Goal: Task Accomplishment & Management: Manage account settings

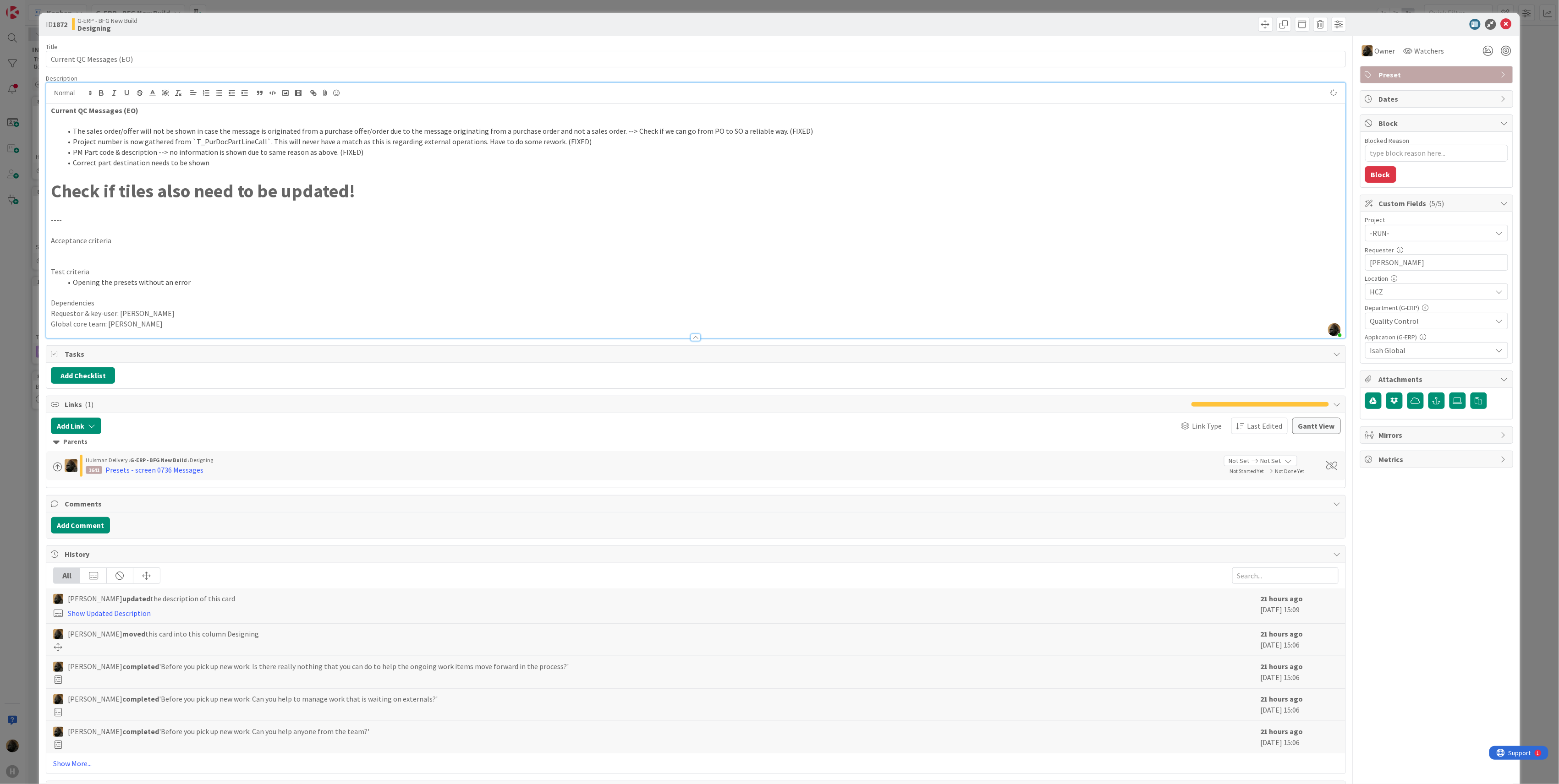
click at [133, 210] on p at bounding box center [696, 210] width 1290 height 11
click at [96, 176] on p at bounding box center [696, 173] width 1290 height 11
click at [92, 207] on p at bounding box center [696, 210] width 1290 height 11
click at [89, 180] on strong "Check if tiles also need to be updated!" at bounding box center [203, 191] width 305 height 23
click at [78, 173] on p at bounding box center [696, 173] width 1290 height 11
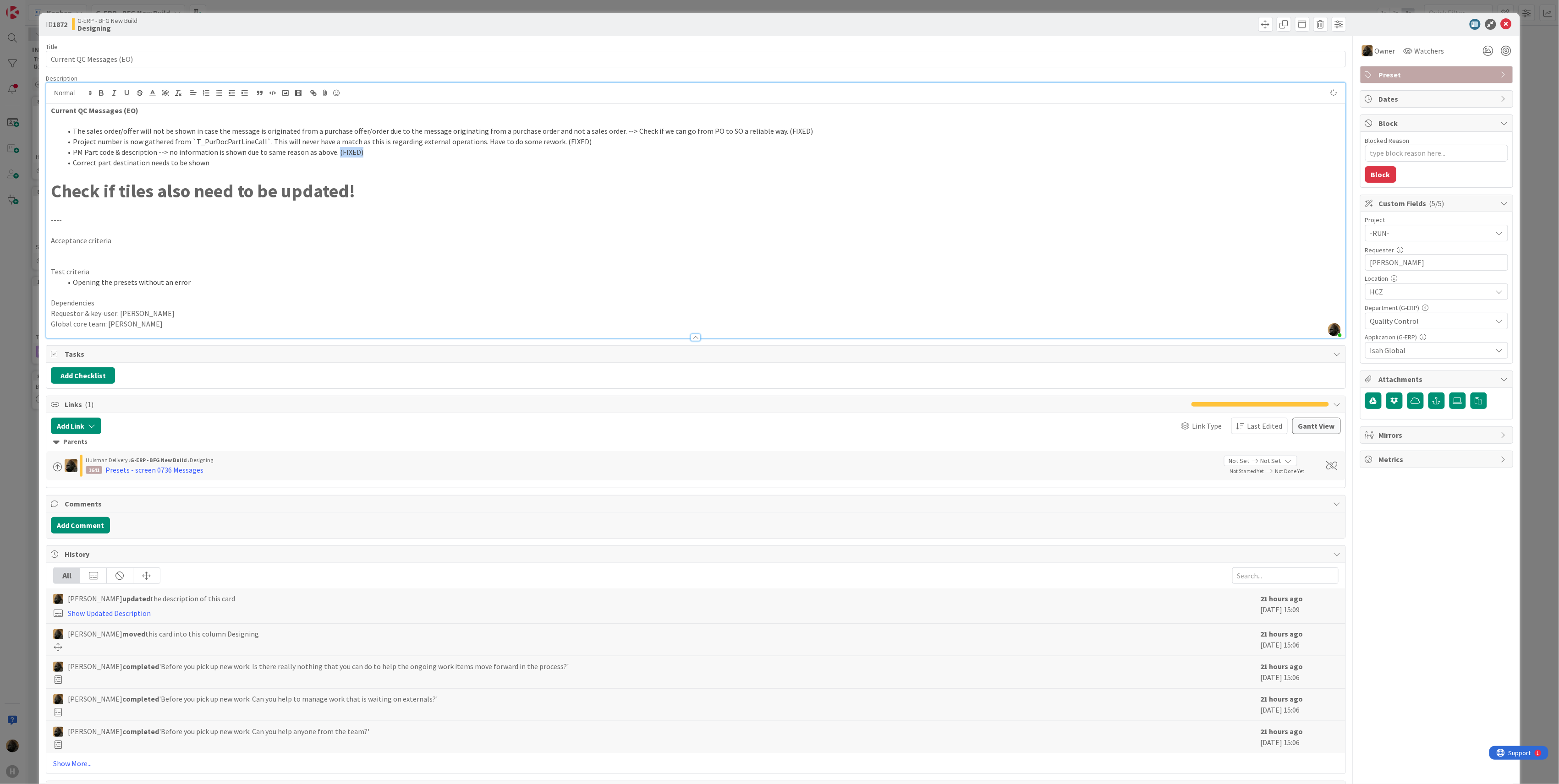
drag, startPoint x: 332, startPoint y: 156, endPoint x: 369, endPoint y: 152, distance: 37.2
click at [369, 152] on li "PM Part code & description --> no information is shown due to same reason as ab…" at bounding box center [702, 153] width 1279 height 11
type textarea "x"
click at [174, 476] on div "Presets - screen 0736 Messages" at bounding box center [155, 470] width 98 height 11
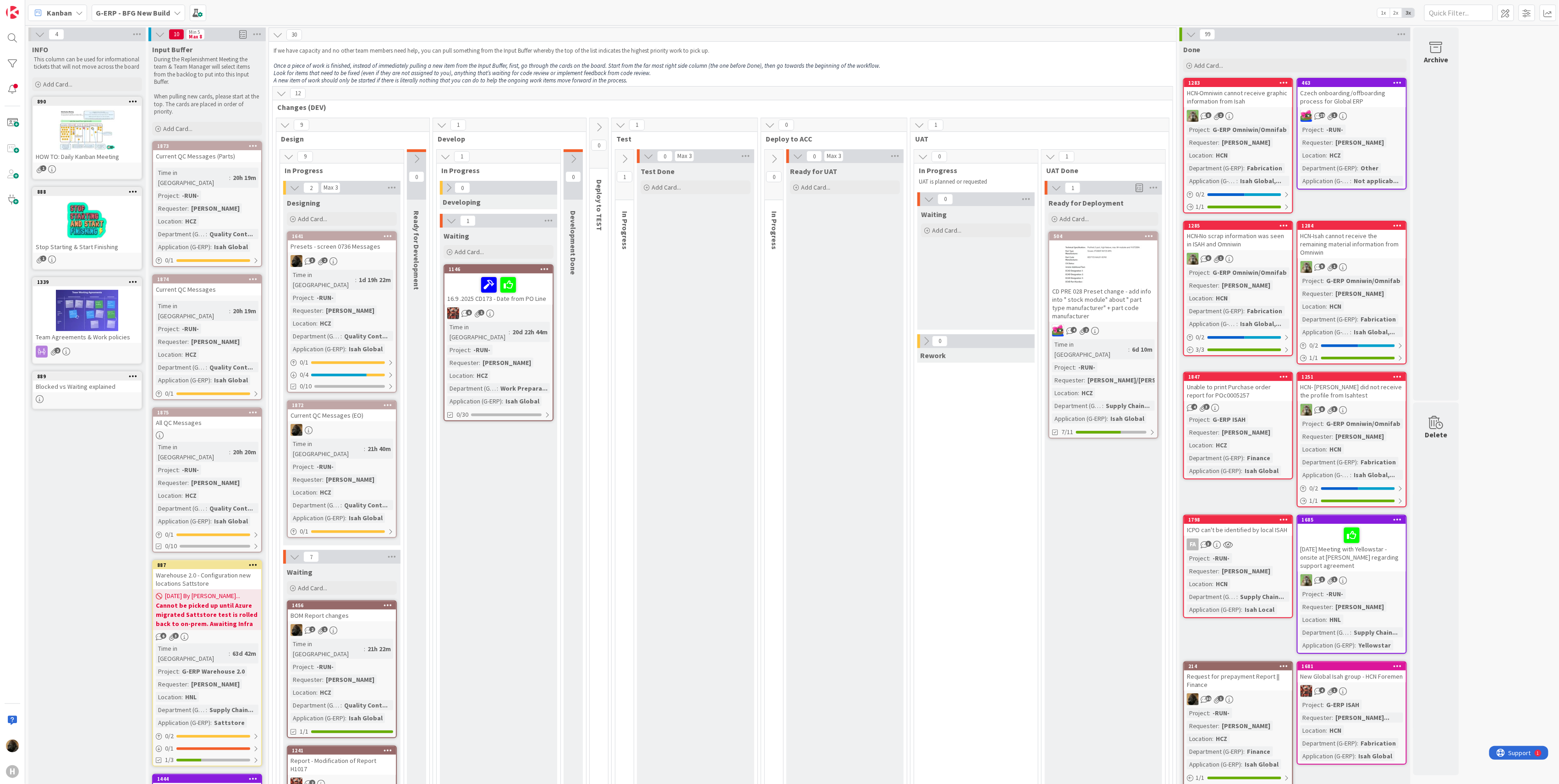
click at [358, 246] on div "Presets - screen 0736 Messages" at bounding box center [342, 246] width 108 height 12
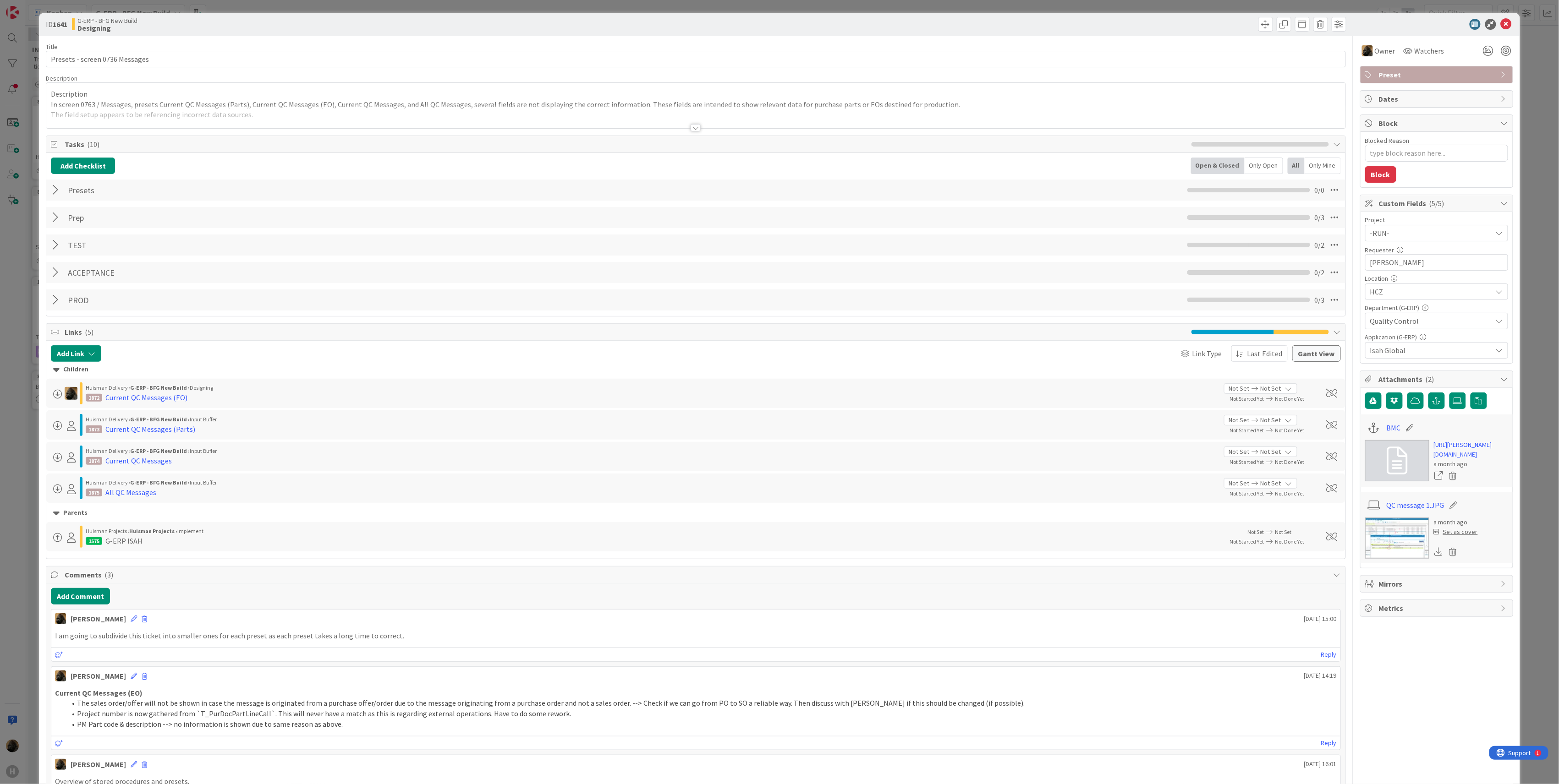
click at [694, 125] on div at bounding box center [695, 128] width 10 height 7
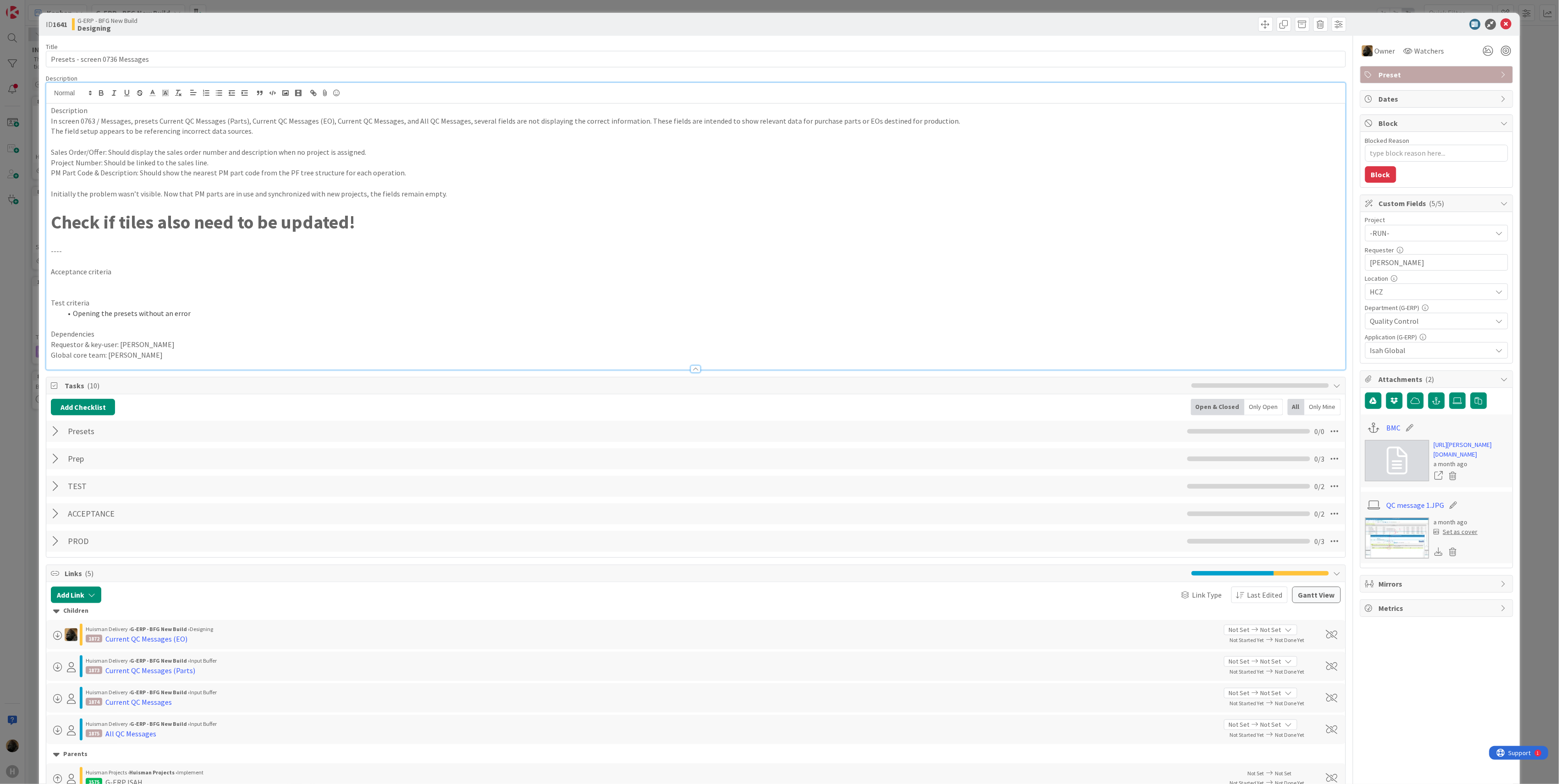
click at [27, 353] on div "ID 1641 G-ERP - BFG New Build Designing Title 30 / 128 Presets - screen 0736 Me…" at bounding box center [779, 392] width 1559 height 784
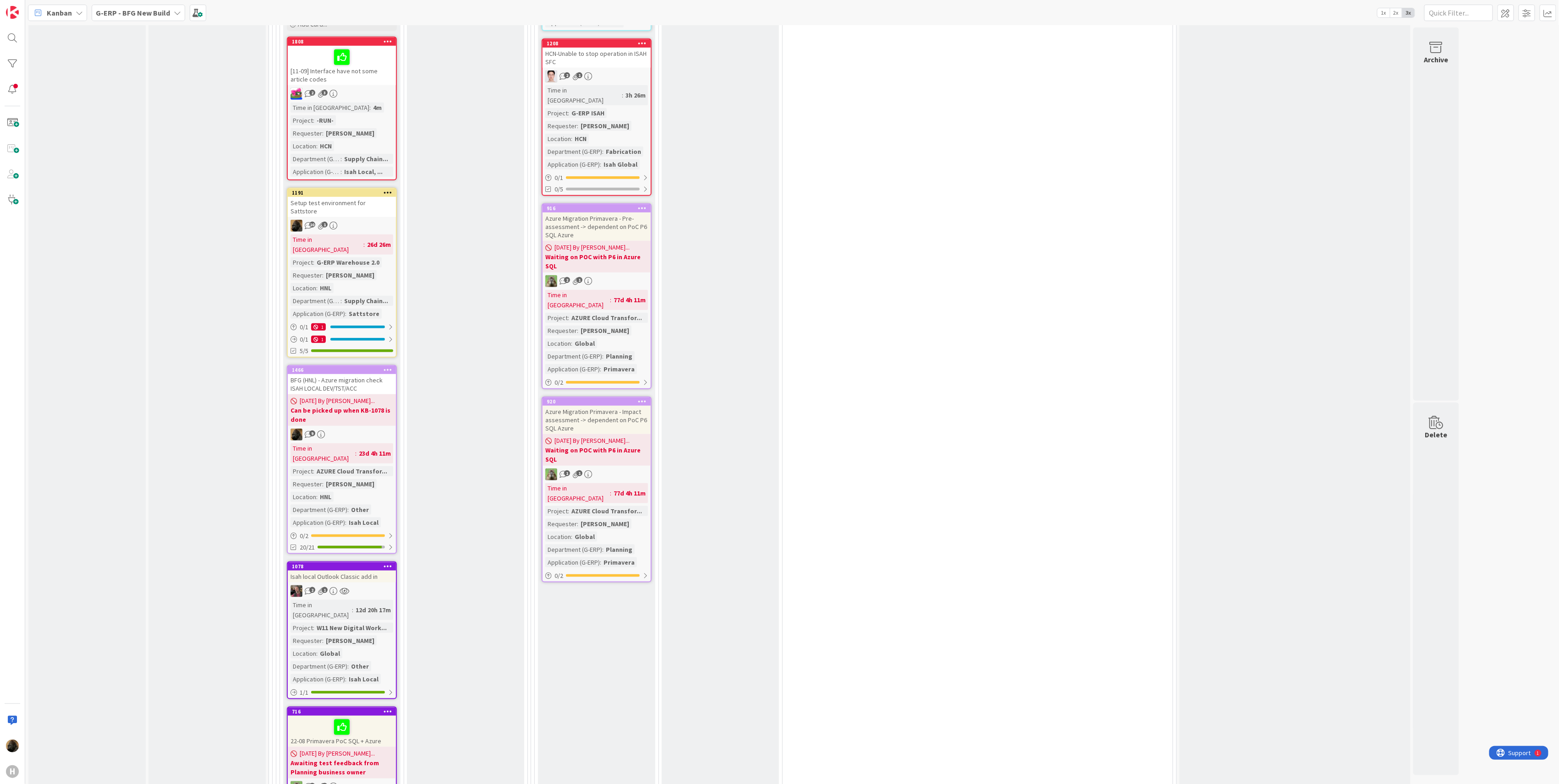
scroll to position [2748, 0]
click at [442, 601] on div "Ready for validation Add Card..." at bounding box center [465, 129] width 117 height 1968
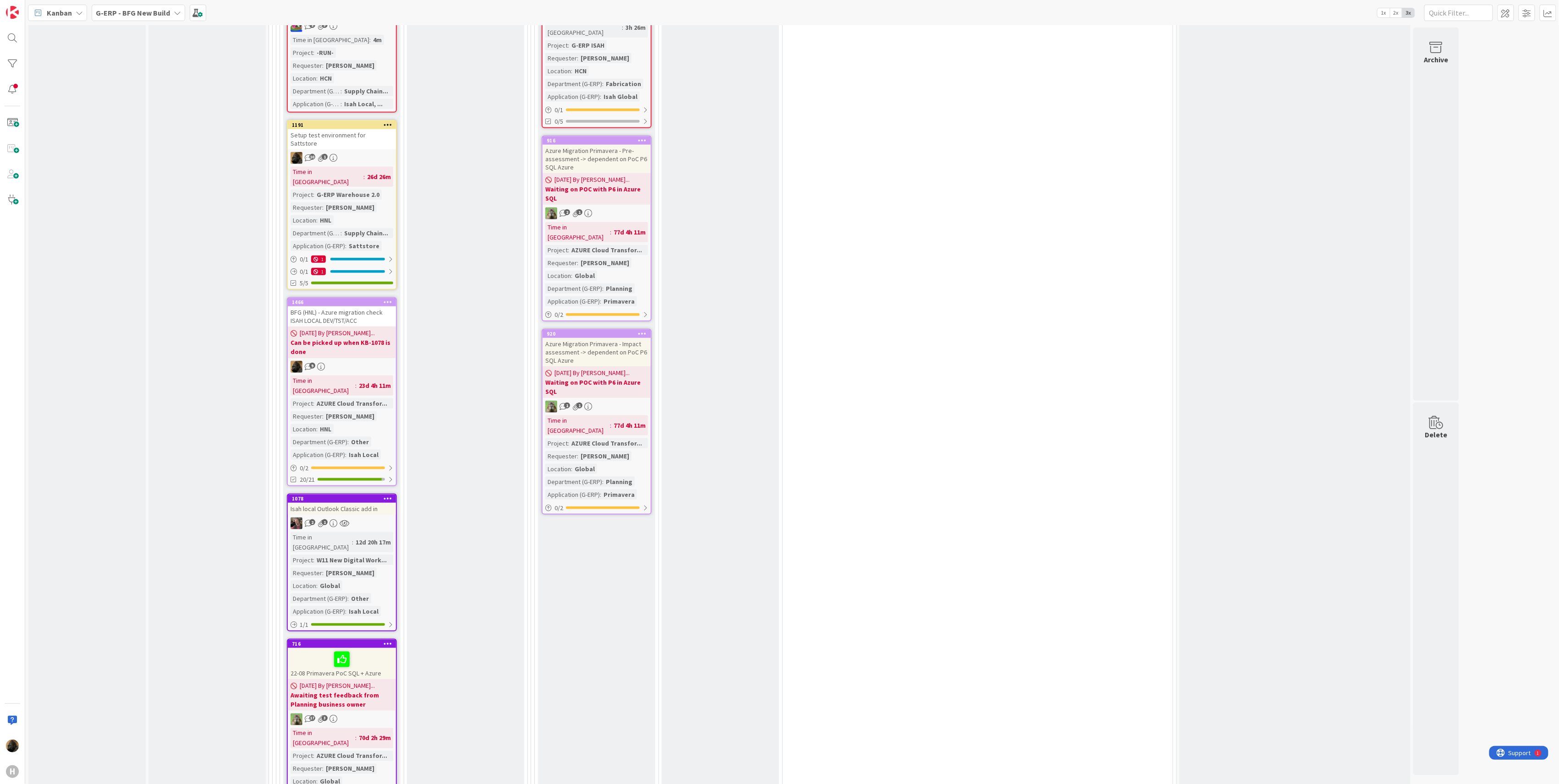
scroll to position [2894, 0]
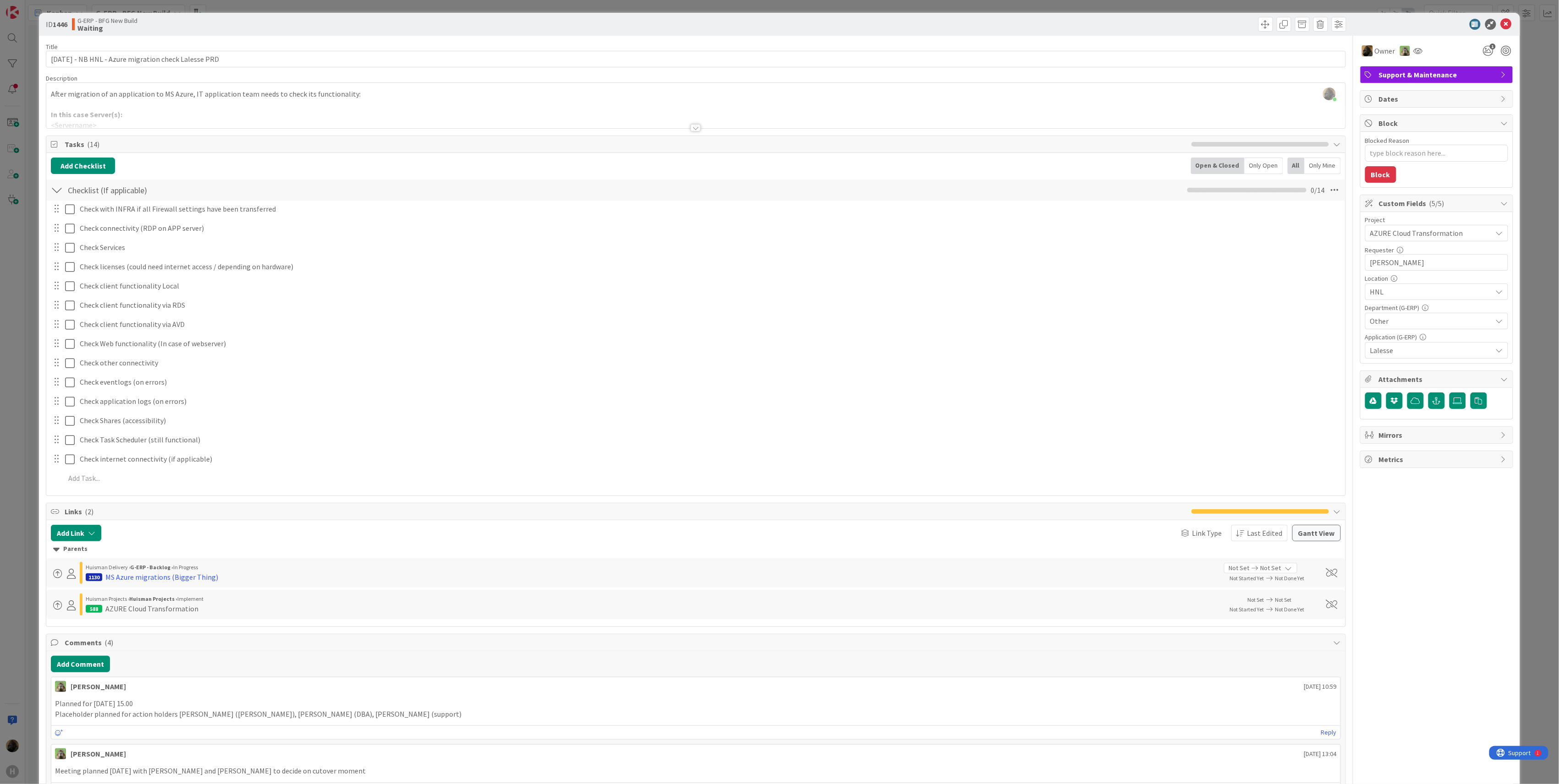
click at [733, 147] on span "Tasks ( 14 )" at bounding box center [625, 144] width 1122 height 11
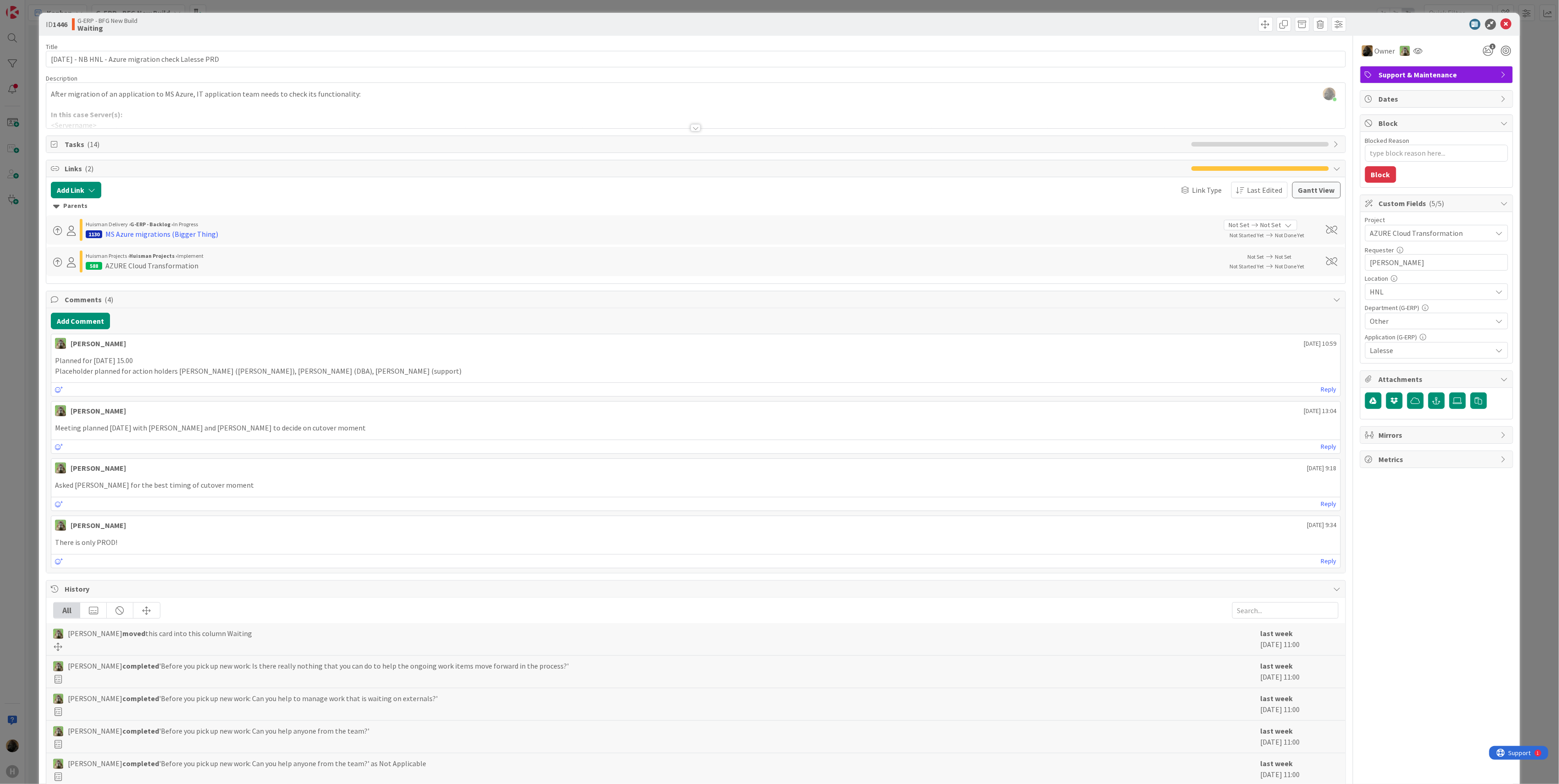
click at [719, 168] on span "Links ( 2 )" at bounding box center [625, 169] width 1122 height 11
type textarea "x"
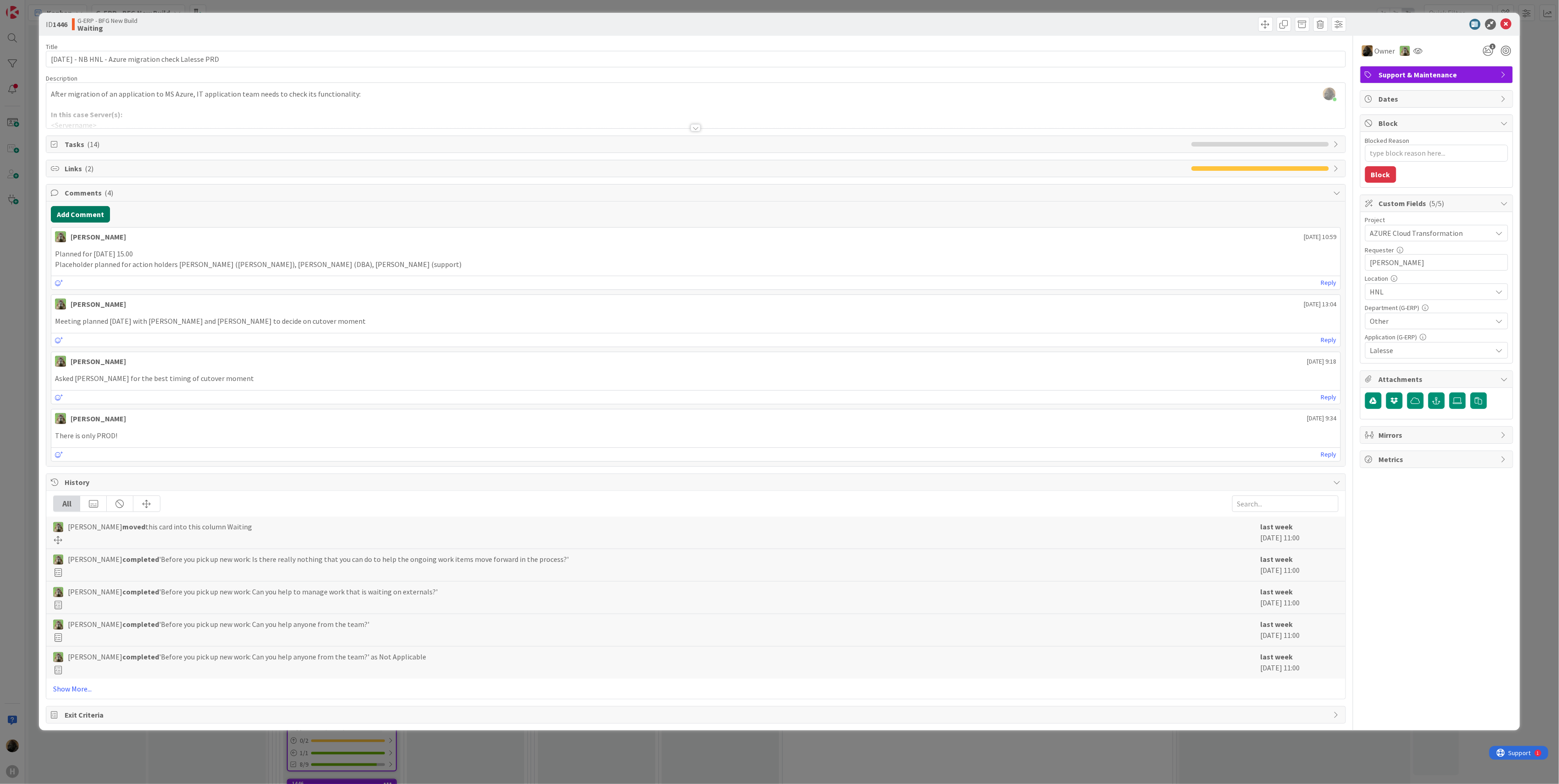
click at [70, 220] on button "Add Comment" at bounding box center [80, 214] width 60 height 17
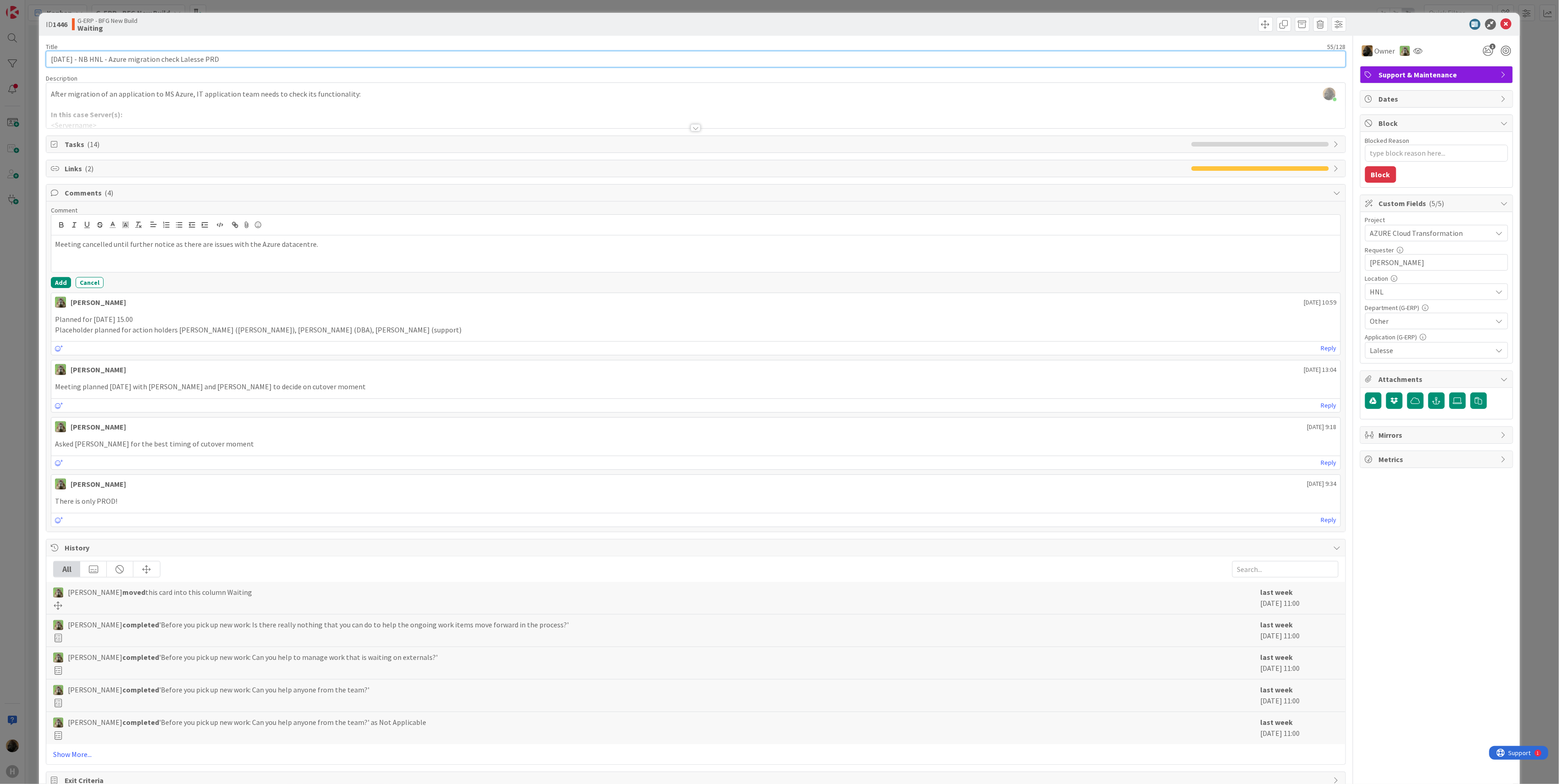
drag, startPoint x: 89, startPoint y: 60, endPoint x: 48, endPoint y: 60, distance: 41.0
click at [48, 60] on input "09-09-2025 - NB HNL - Azure migration check Lalesse PRD" at bounding box center [696, 59] width 1300 height 17
type input "NB HNL - Azure migration check Lalesse PRD"
type textarea "x"
type input "NB HNL - Azure migration check Lalesse PRD"
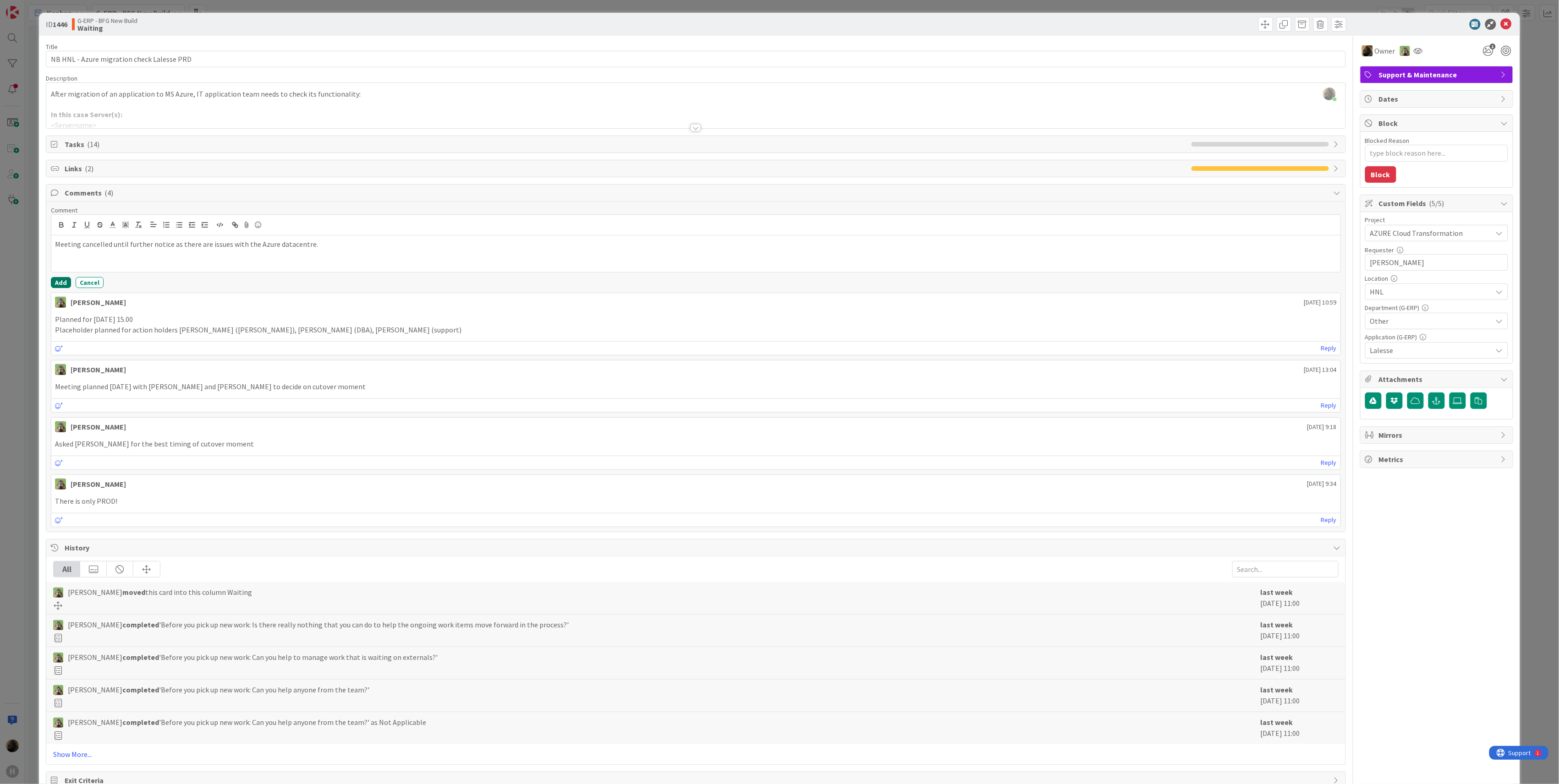
click at [60, 288] on button "Add" at bounding box center [60, 282] width 20 height 11
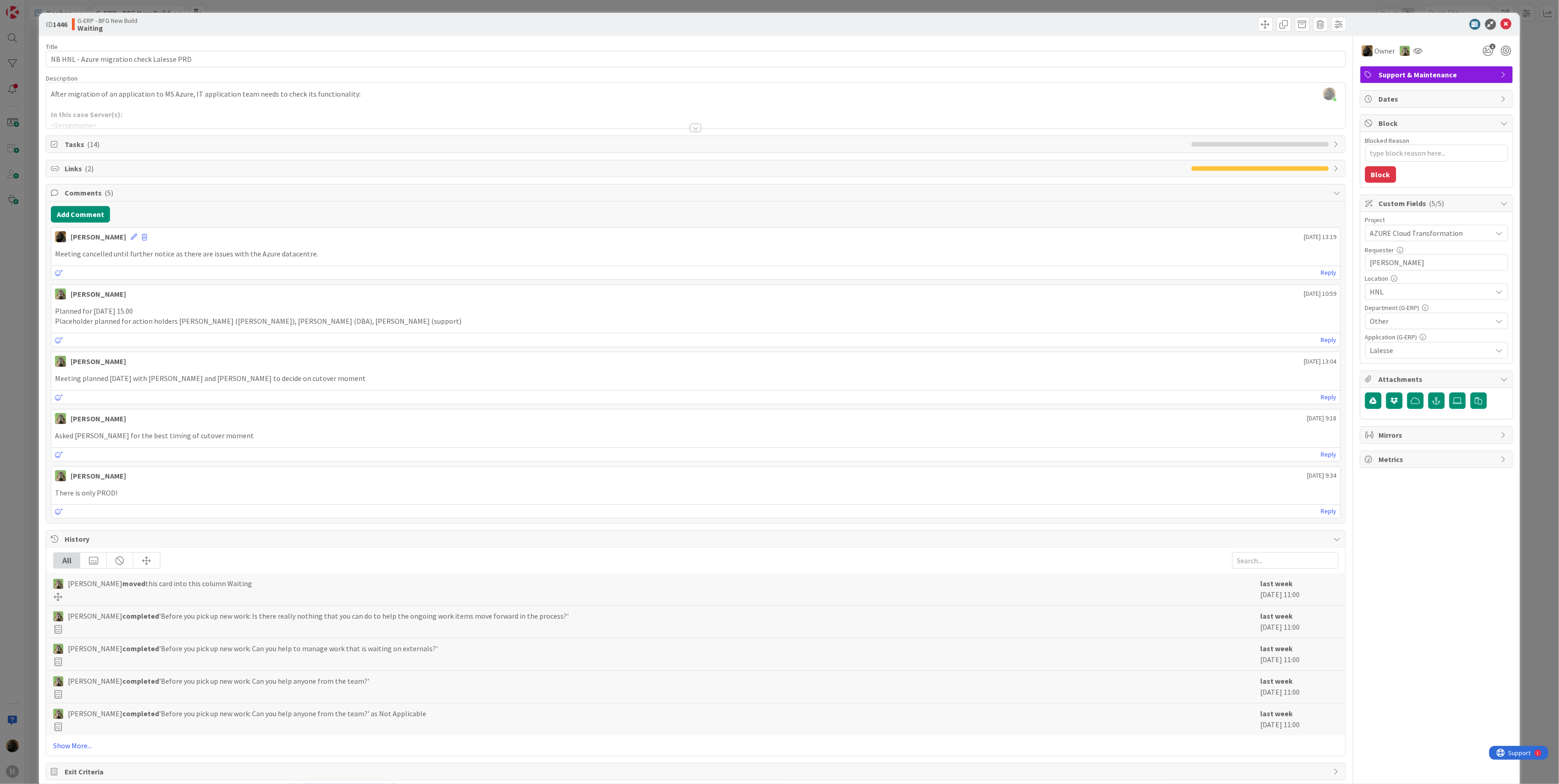
click at [26, 333] on div "ID 1446 G-ERP - BFG New Build Waiting Title 42 / 128 NB HNL - Azure migration c…" at bounding box center [779, 392] width 1559 height 784
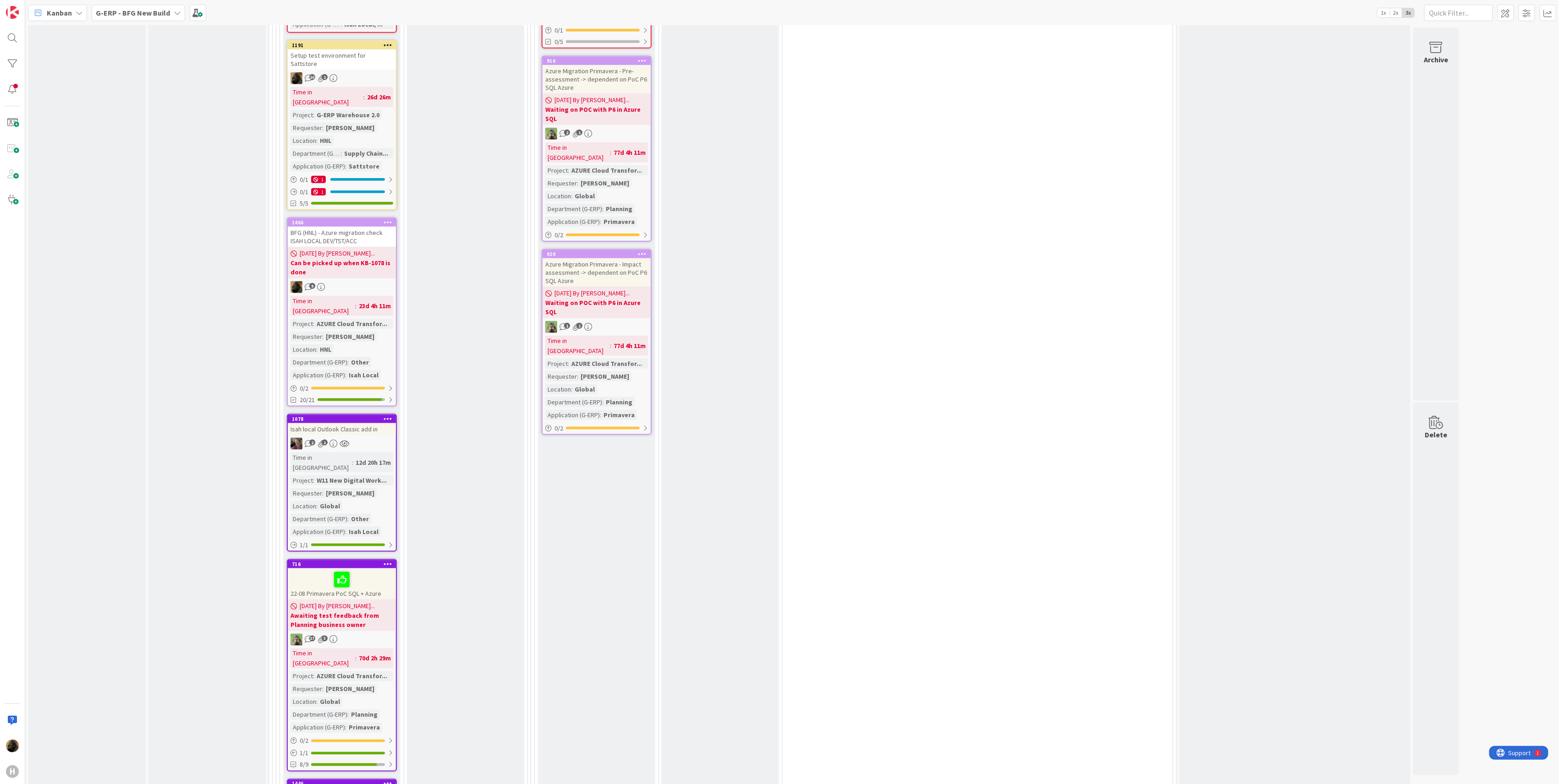
click at [54, 7] on span "Kanban" at bounding box center [60, 12] width 25 height 11
click at [73, 29] on span "My Zone" at bounding box center [81, 32] width 66 height 13
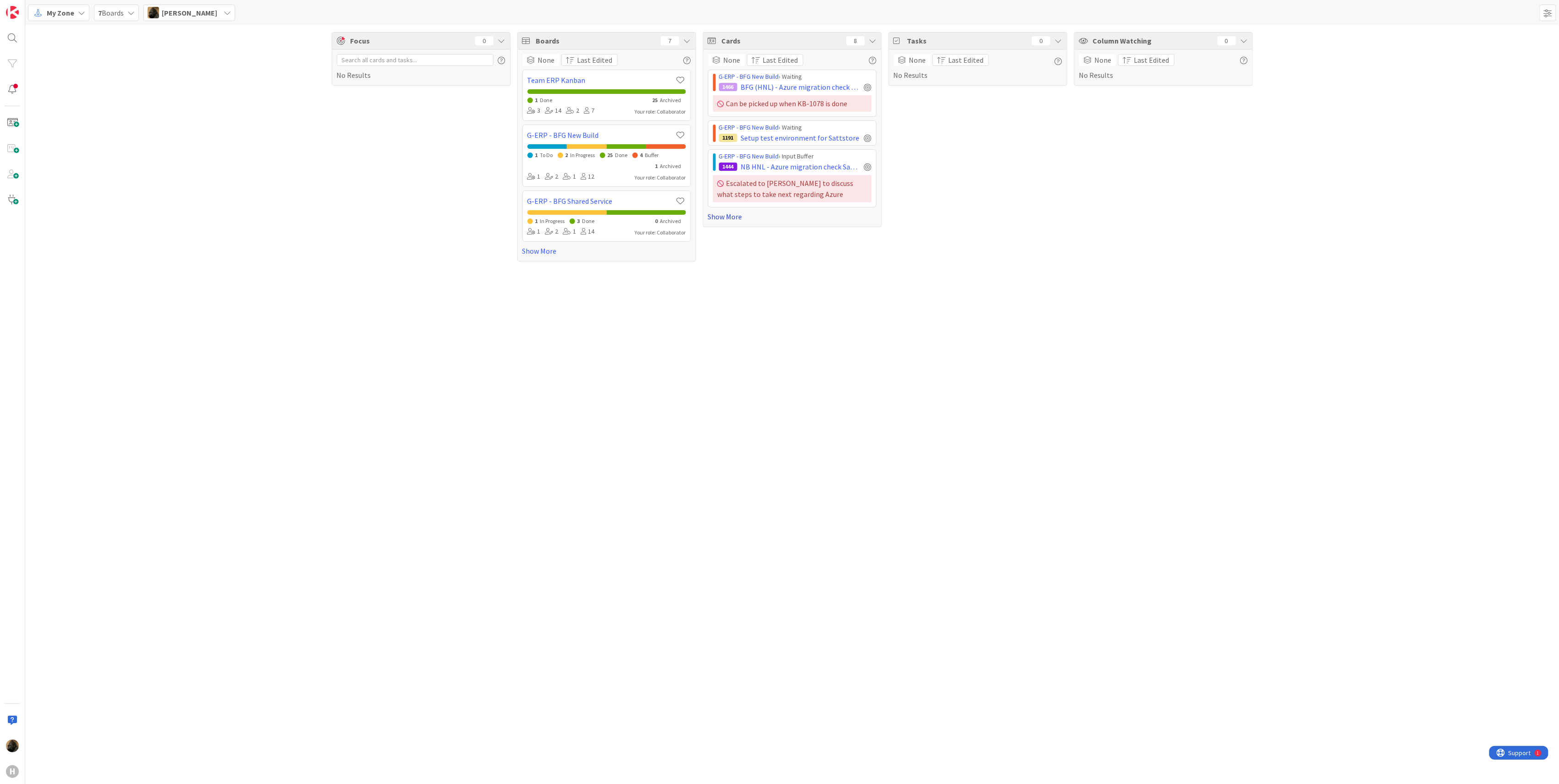
click at [743, 218] on link "Show More" at bounding box center [792, 217] width 169 height 11
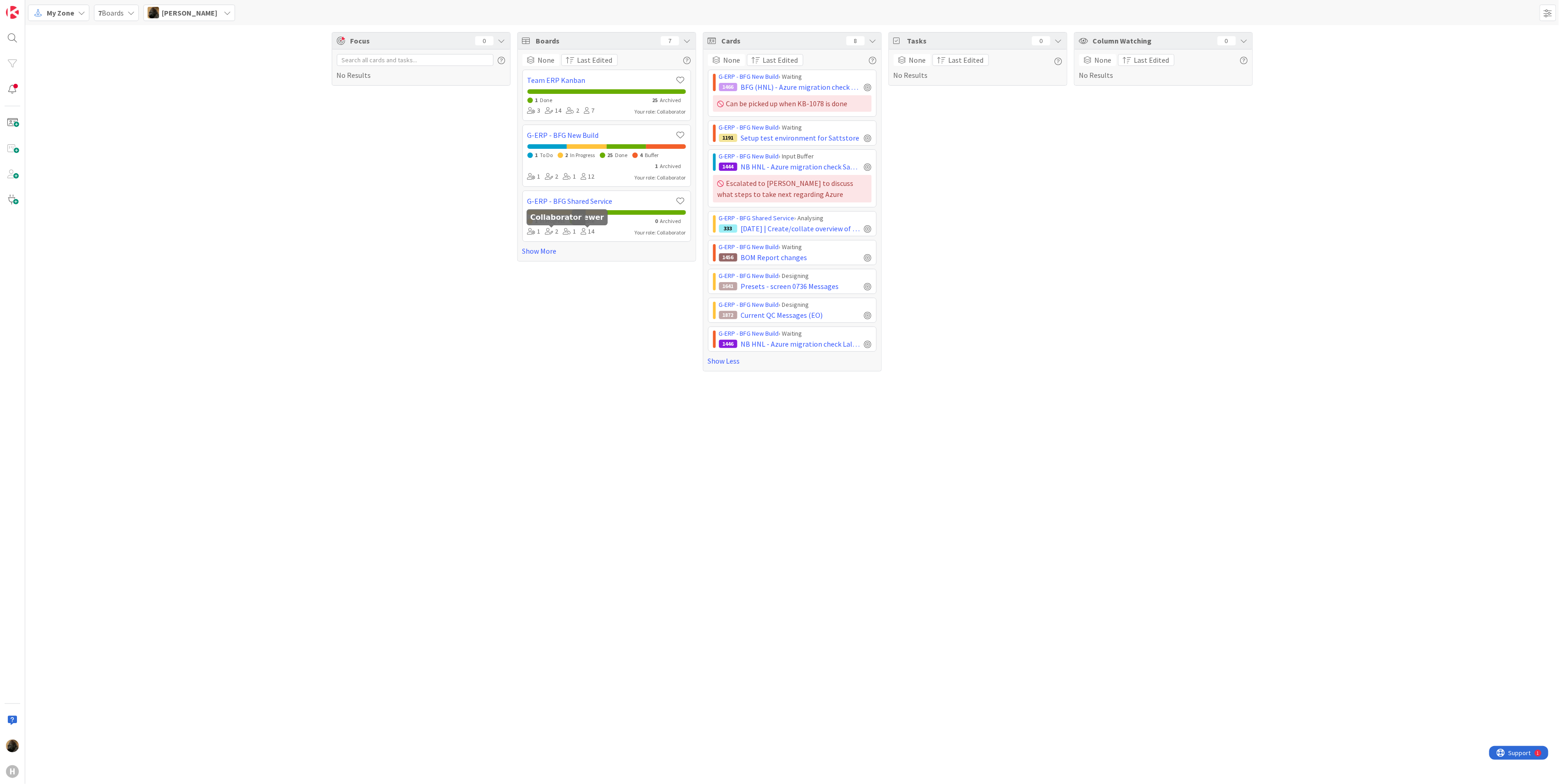
click at [390, 210] on div "Focus 0 No Results" at bounding box center [421, 202] width 179 height 339
click at [593, 356] on div "Boards 7 None Last Edited Team ERP Kanban 1 Done 25 Archived 3 14 2 7 Your role…" at bounding box center [606, 202] width 179 height 339
click at [389, 479] on div "Focus 0 No Results Boards 7 None Last Edited Team ERP Kanban 1 Done 25 Archived…" at bounding box center [791, 404] width 1534 height 759
click at [266, 556] on div "Focus 0 No Results Boards 7 None Last Edited Team ERP Kanban 1 Done 25 Archived…" at bounding box center [791, 404] width 1534 height 759
click at [765, 320] on span "Current QC Messages (EO)" at bounding box center [782, 315] width 82 height 11
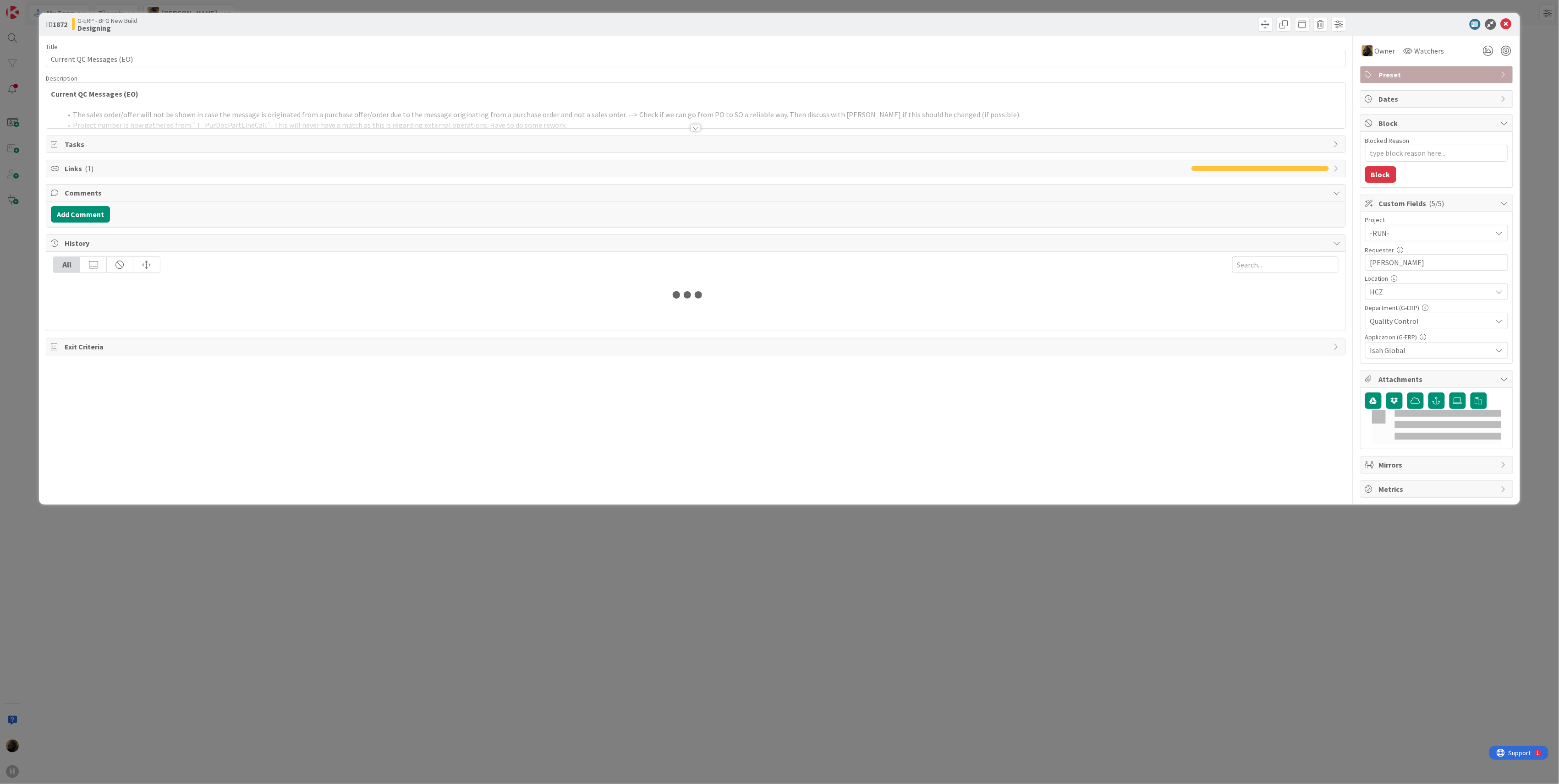
type textarea "x"
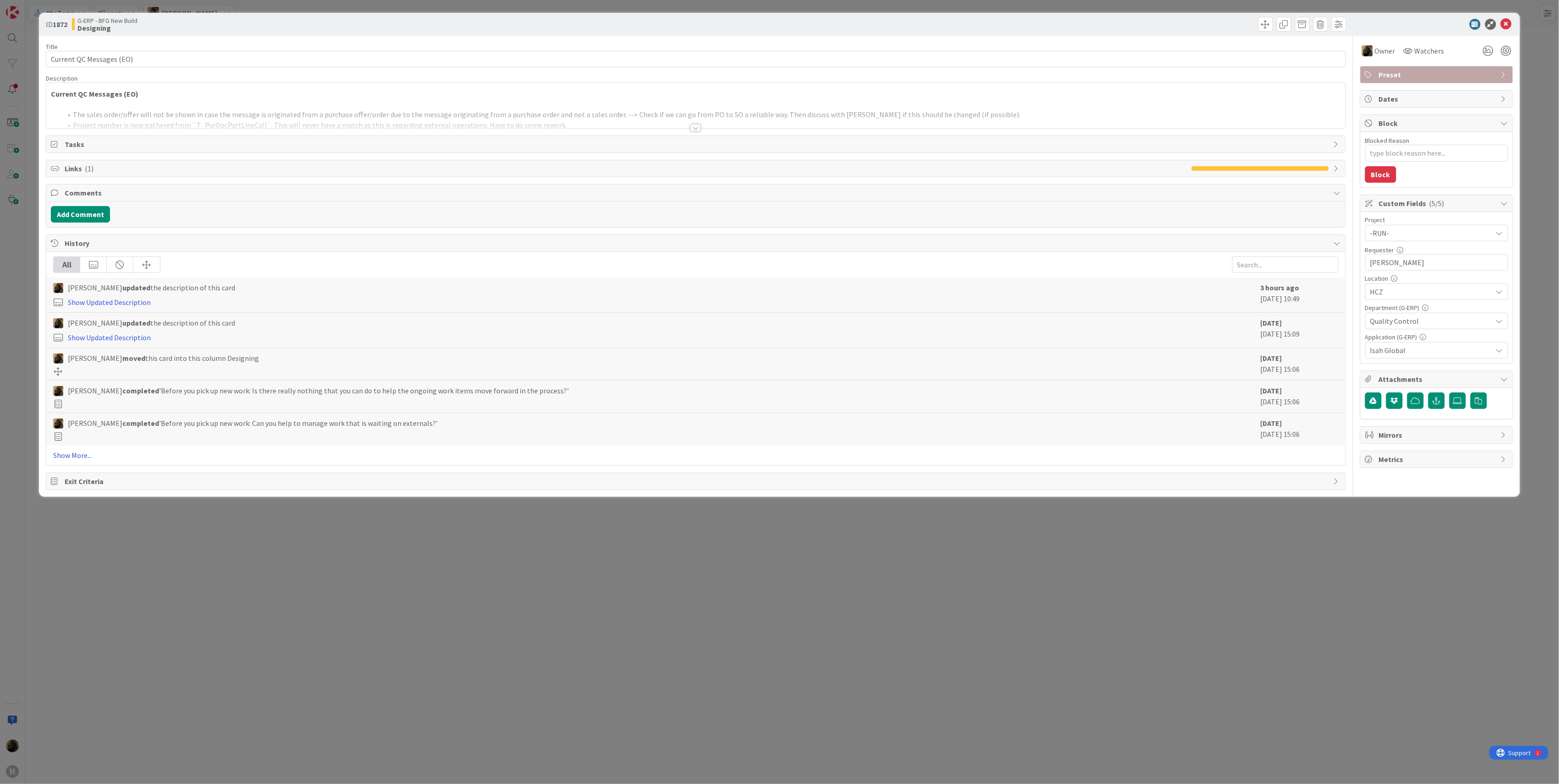
click at [696, 123] on div at bounding box center [696, 116] width 1300 height 23
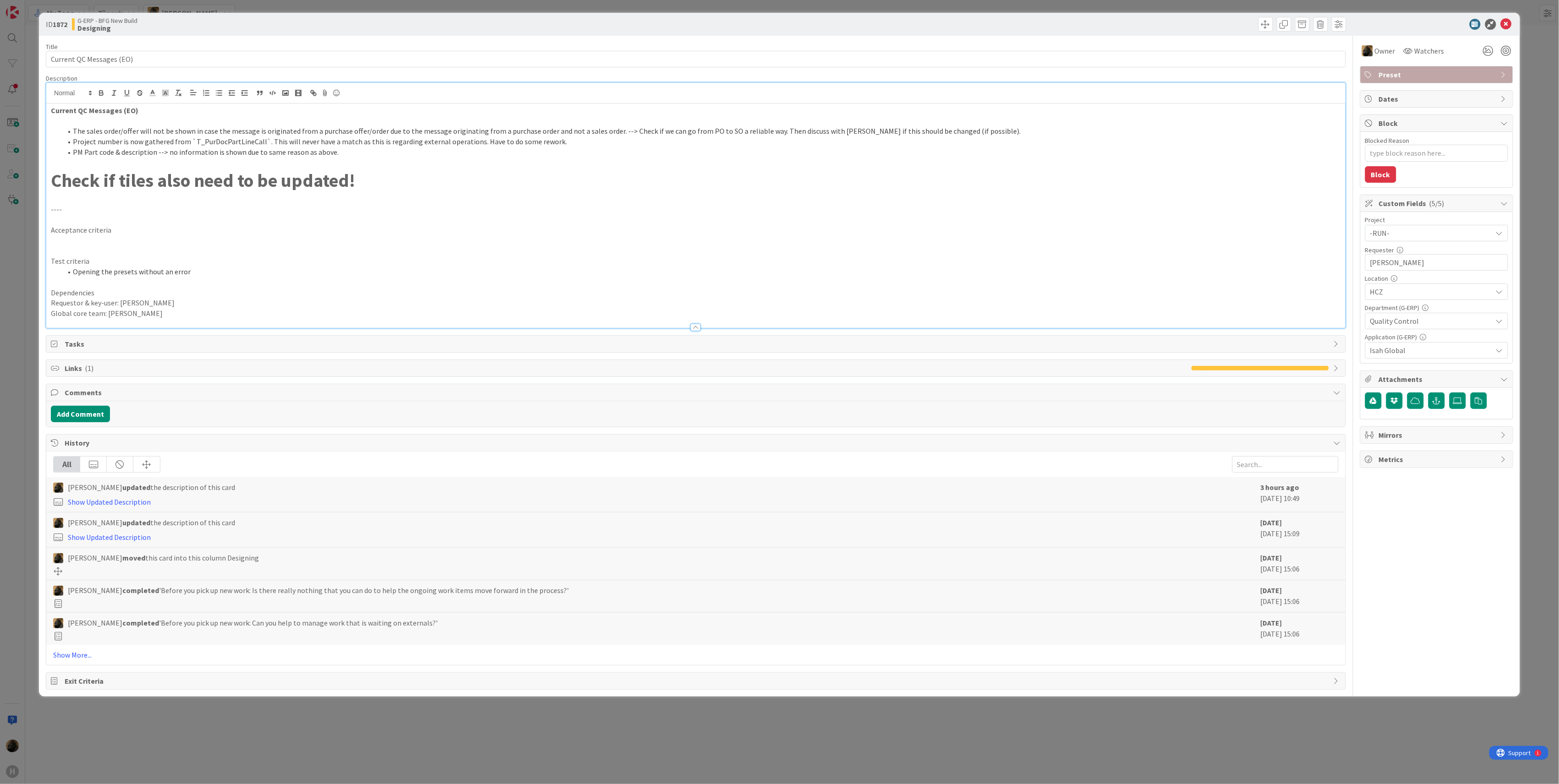
click at [485, 171] on p "Check if tiles also need to be updated!" at bounding box center [696, 180] width 1290 height 26
click at [334, 167] on p at bounding box center [696, 162] width 1290 height 11
click at [334, 157] on li "PM Part code & description --> no information is shown due to same reason as ab…" at bounding box center [702, 153] width 1279 height 11
click at [274, 215] on p at bounding box center [696, 220] width 1290 height 11
click at [250, 200] on p at bounding box center [696, 199] width 1290 height 11
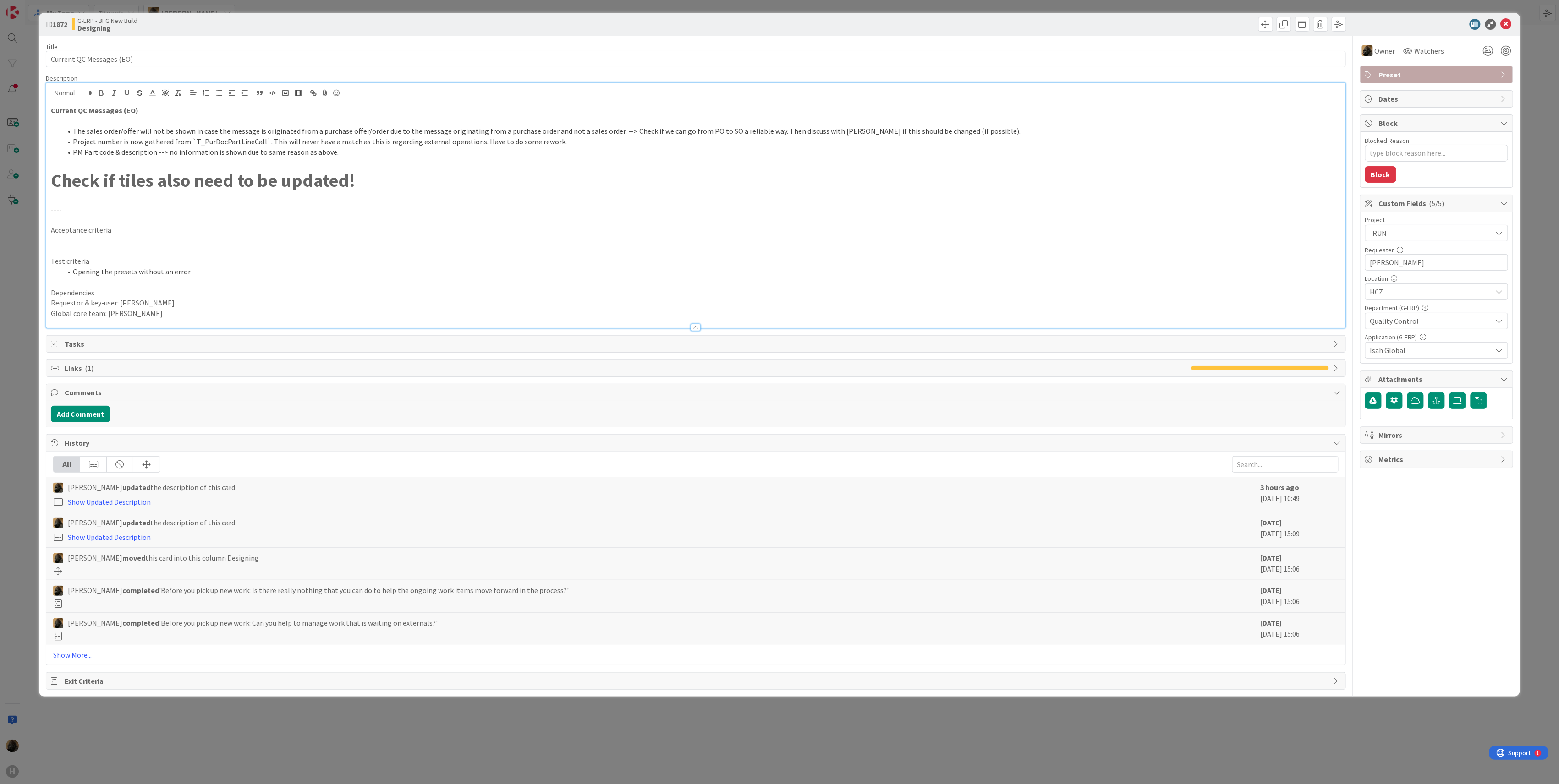
click at [333, 154] on li "PM Part code & description --> no information is shown due to same reason as ab…" at bounding box center [702, 153] width 1279 height 11
drag, startPoint x: 367, startPoint y: 184, endPoint x: 45, endPoint y: 182, distance: 322.0
click at [45, 182] on div "ID 1872 G-ERP - BFG New Build Designing Title 24 / 128 Current QC Messages (EO)…" at bounding box center [779, 354] width 1481 height 684
click at [61, 196] on p at bounding box center [696, 199] width 1290 height 11
drag, startPoint x: 61, startPoint y: 188, endPoint x: 340, endPoint y: 188, distance: 279.0
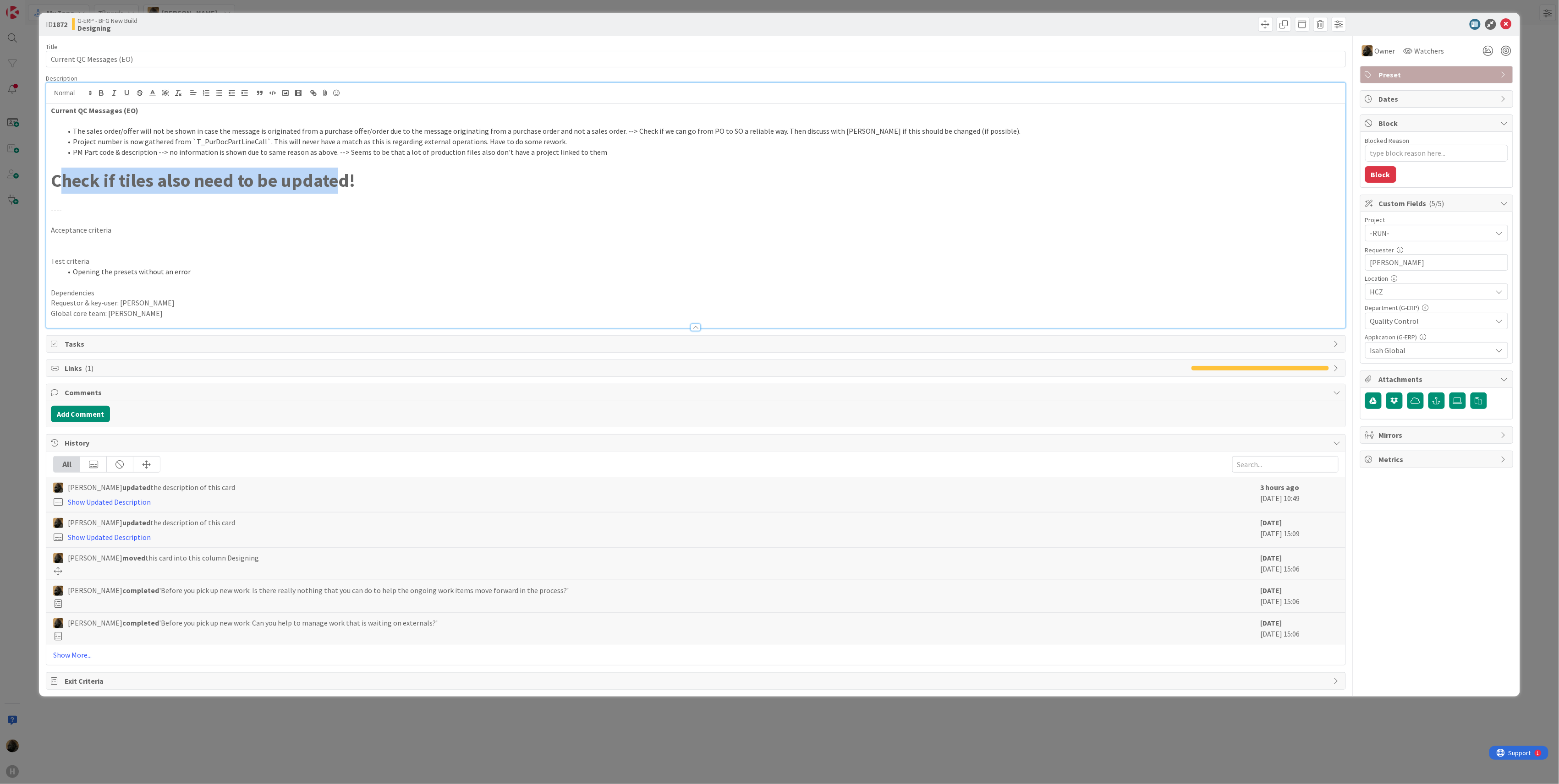
click at [340, 188] on strong "Check if tiles also need to be updated!" at bounding box center [203, 180] width 305 height 23
click at [240, 191] on strong "Check if tiles also need to be updated!" at bounding box center [203, 180] width 305 height 23
click at [232, 202] on p at bounding box center [696, 199] width 1290 height 11
drag, startPoint x: 133, startPoint y: 198, endPoint x: 45, endPoint y: 183, distance: 89.3
click at [45, 183] on div "ID 1872 G-ERP - BFG New Build Designing Title 24 / 128 Current QC Messages (EO)…" at bounding box center [779, 354] width 1481 height 684
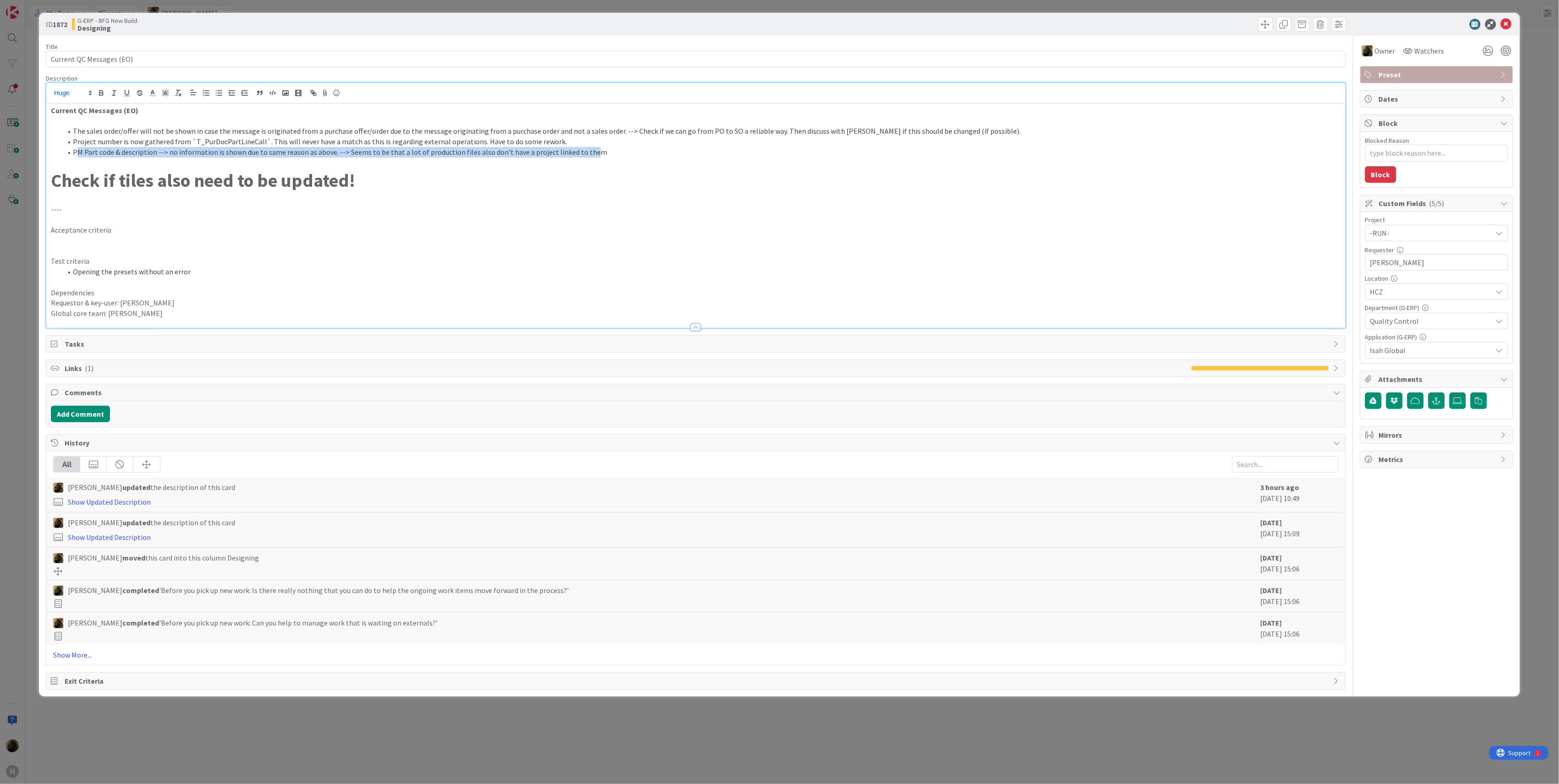
drag, startPoint x: 76, startPoint y: 153, endPoint x: 585, endPoint y: 154, distance: 509.0
click at [585, 154] on li "PM Part code & description --> no information is shown due to same reason as ab…" at bounding box center [702, 153] width 1279 height 11
click at [187, 314] on p "Global core team: Karel Broer" at bounding box center [696, 313] width 1290 height 11
drag, startPoint x: 139, startPoint y: 313, endPoint x: 48, endPoint y: 293, distance: 93.2
click at [48, 293] on div "Current QC Messages (EO) The sales order/offer will not be shown in case the me…" at bounding box center [696, 216] width 1300 height 225
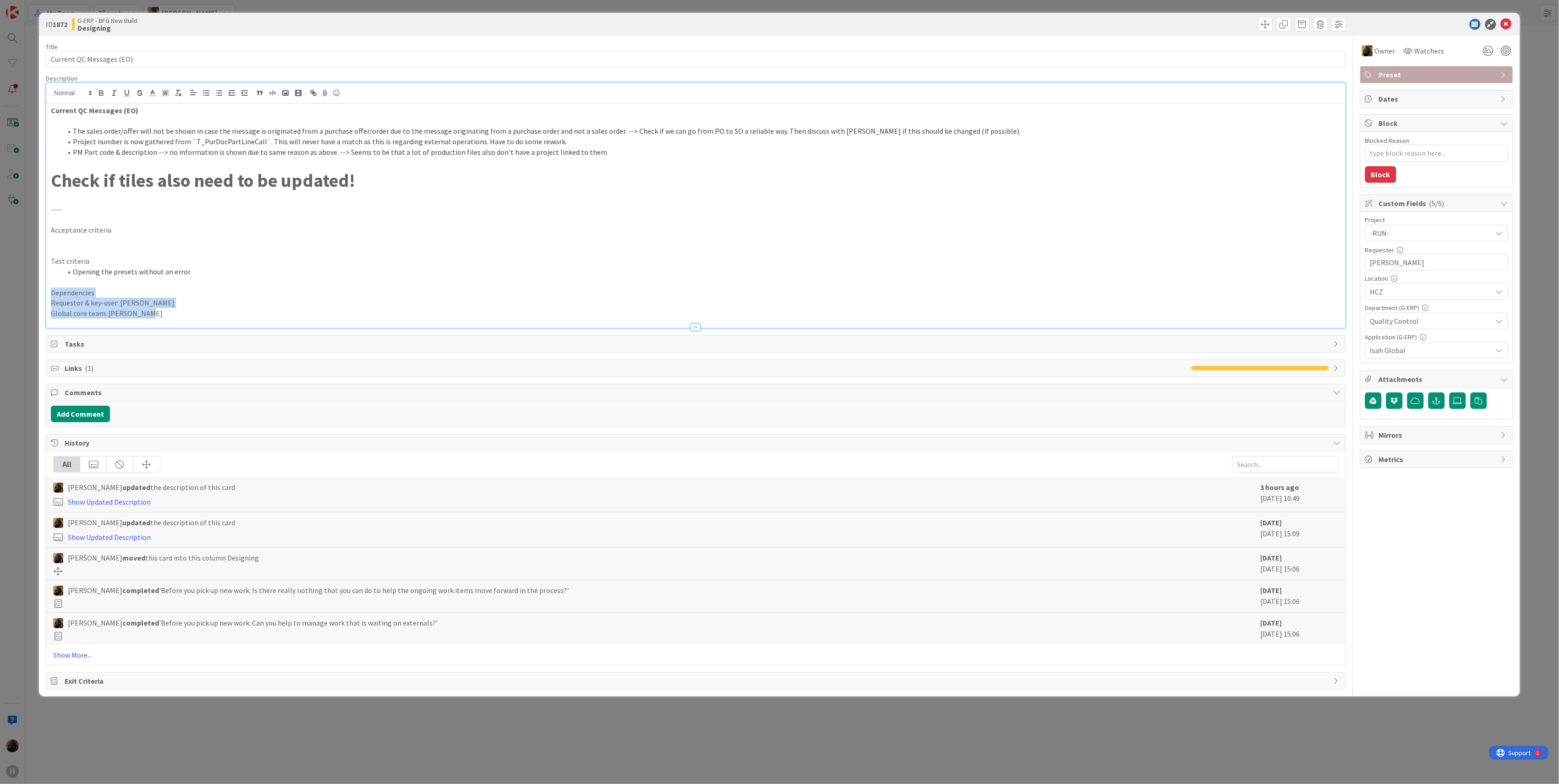
click at [48, 293] on div "Current QC Messages (EO) The sales order/offer will not be shown in case the me…" at bounding box center [696, 216] width 1300 height 225
drag, startPoint x: 48, startPoint y: 293, endPoint x: 204, endPoint y: 349, distance: 165.7
click at [207, 348] on div "Title 24 / 128 Current QC Messages (EO) Description Current QC Messages (EO) Th…" at bounding box center [696, 362] width 1300 height 654
click at [12, 373] on div "ID 1872 G-ERP - BFG New Build Designing Title 24 / 128 Current QC Messages (EO)…" at bounding box center [779, 392] width 1559 height 784
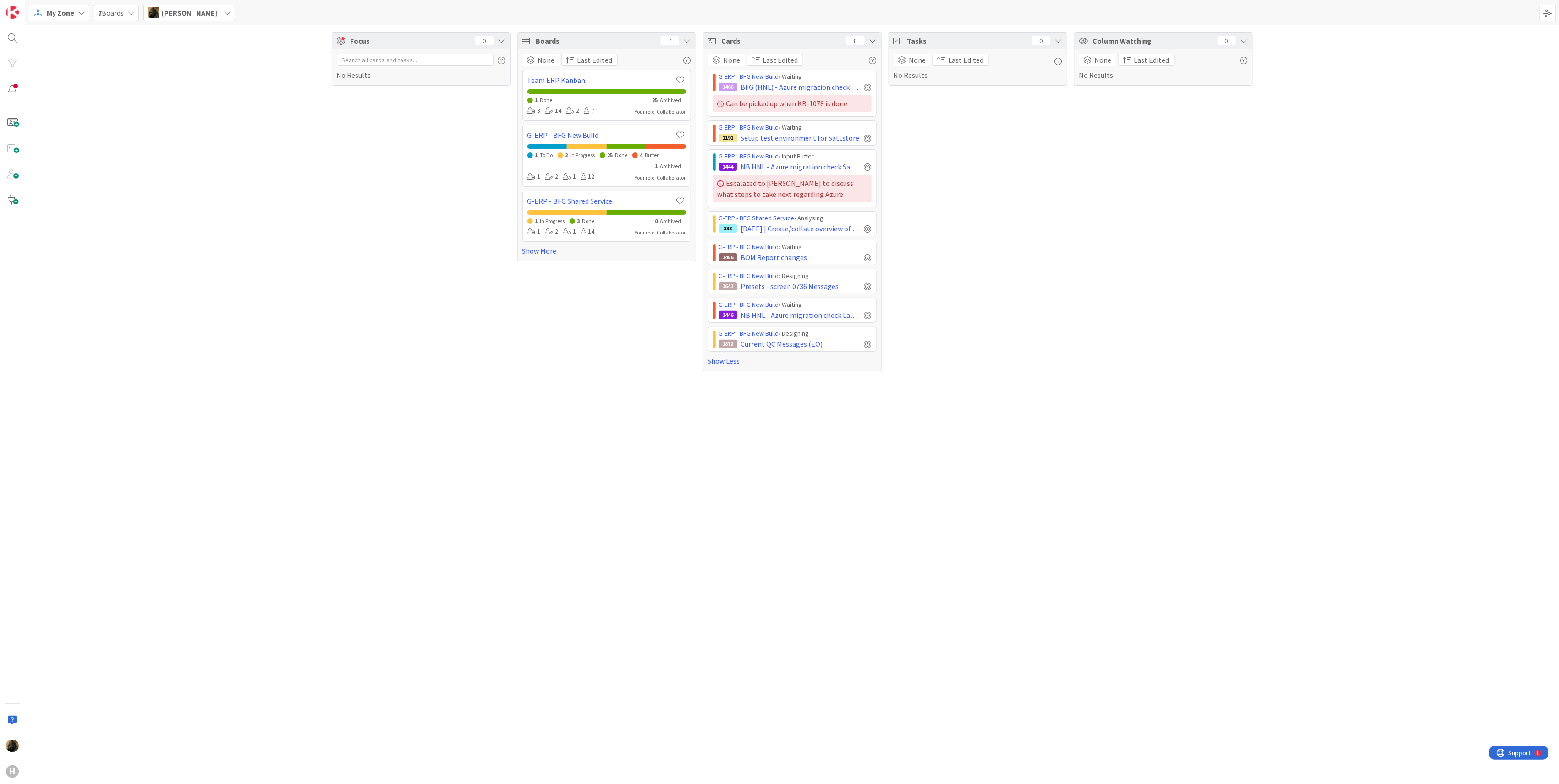
click at [58, 12] on span "My Zone" at bounding box center [60, 12] width 28 height 11
drag, startPoint x: 59, startPoint y: 84, endPoint x: 74, endPoint y: 97, distance: 19.8
click at [59, 84] on span "Kanban" at bounding box center [81, 79] width 66 height 13
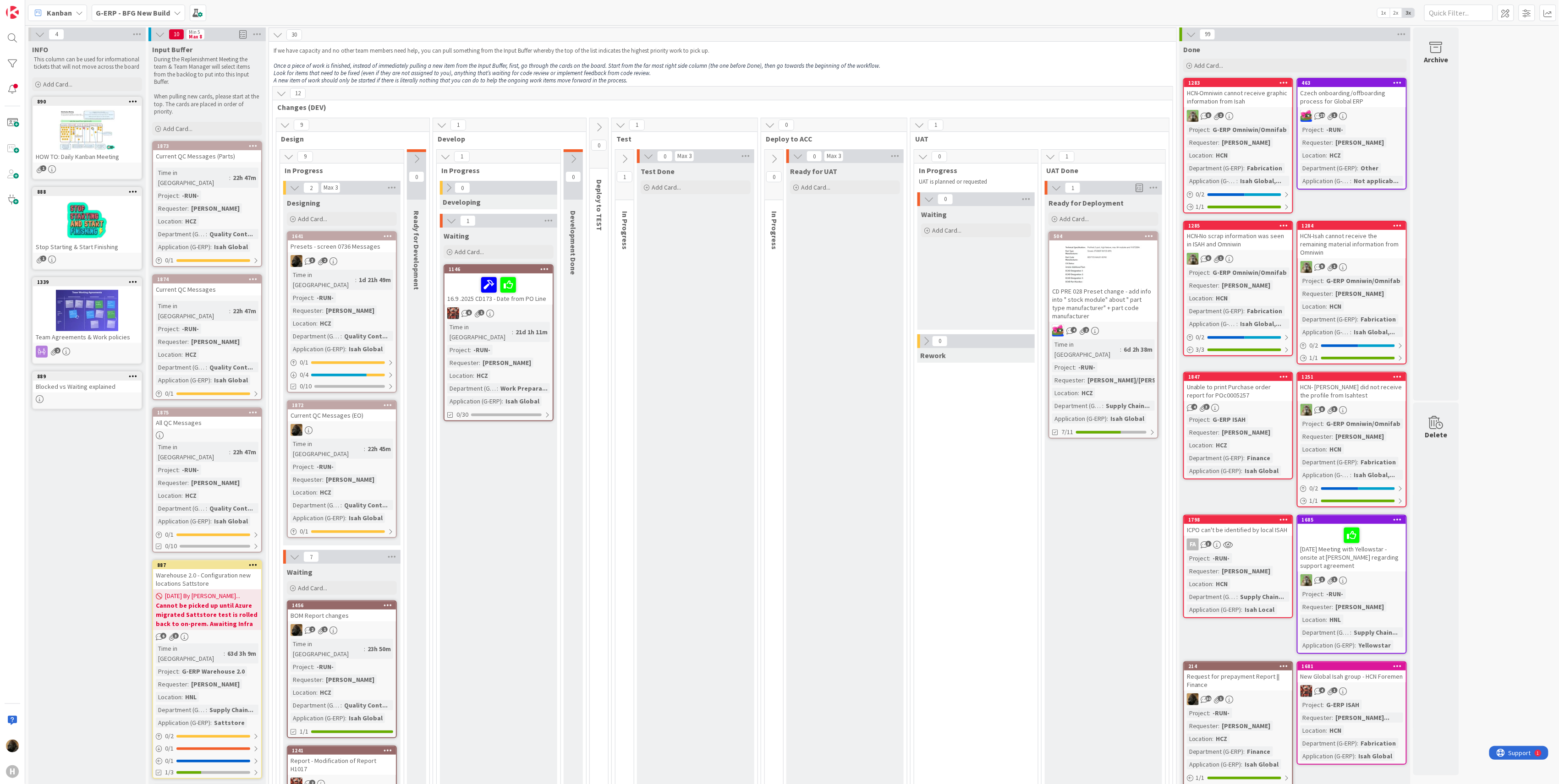
click at [449, 183] on icon at bounding box center [448, 187] width 10 height 10
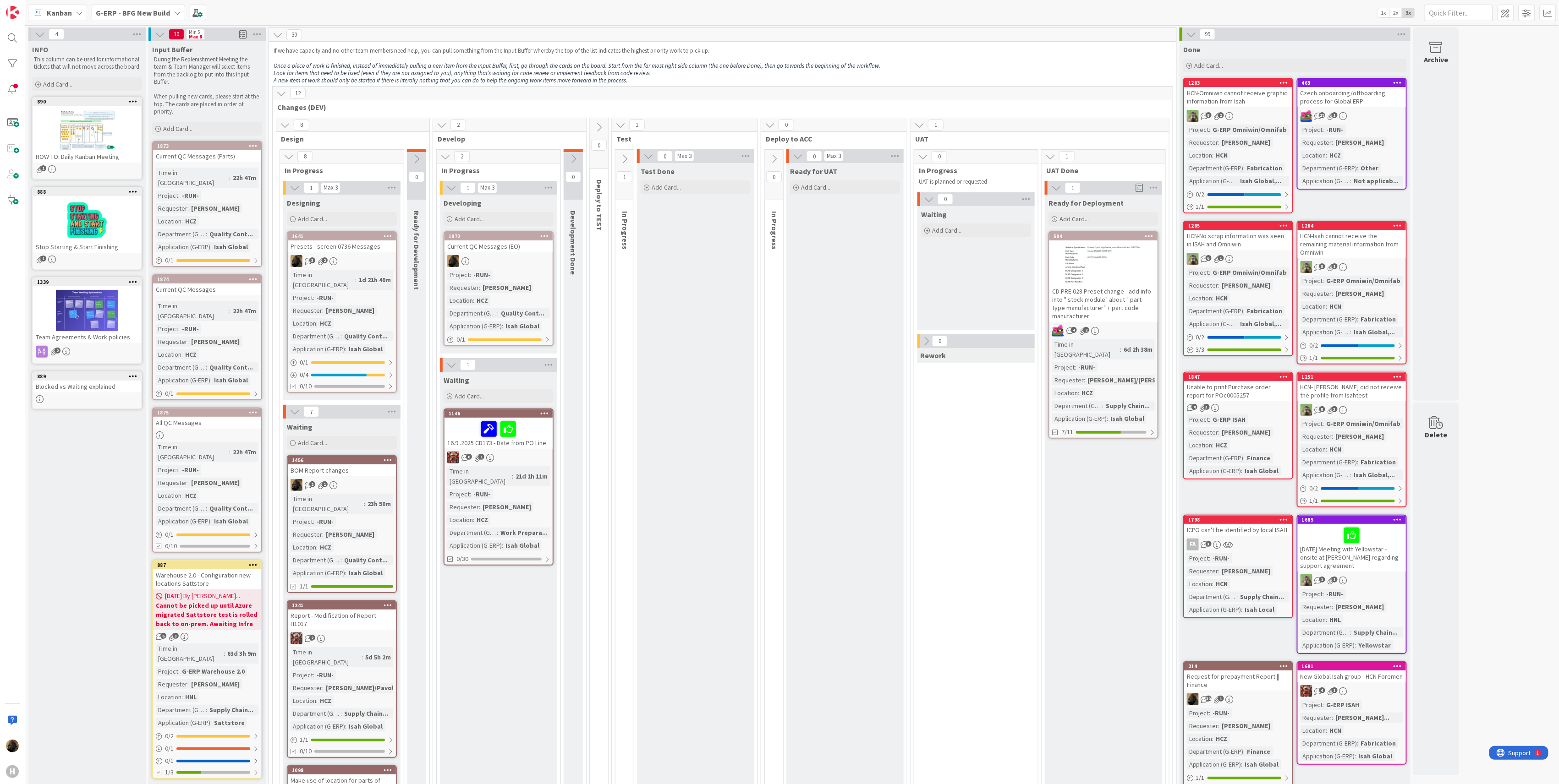
click at [606, 131] on button at bounding box center [599, 127] width 19 height 13
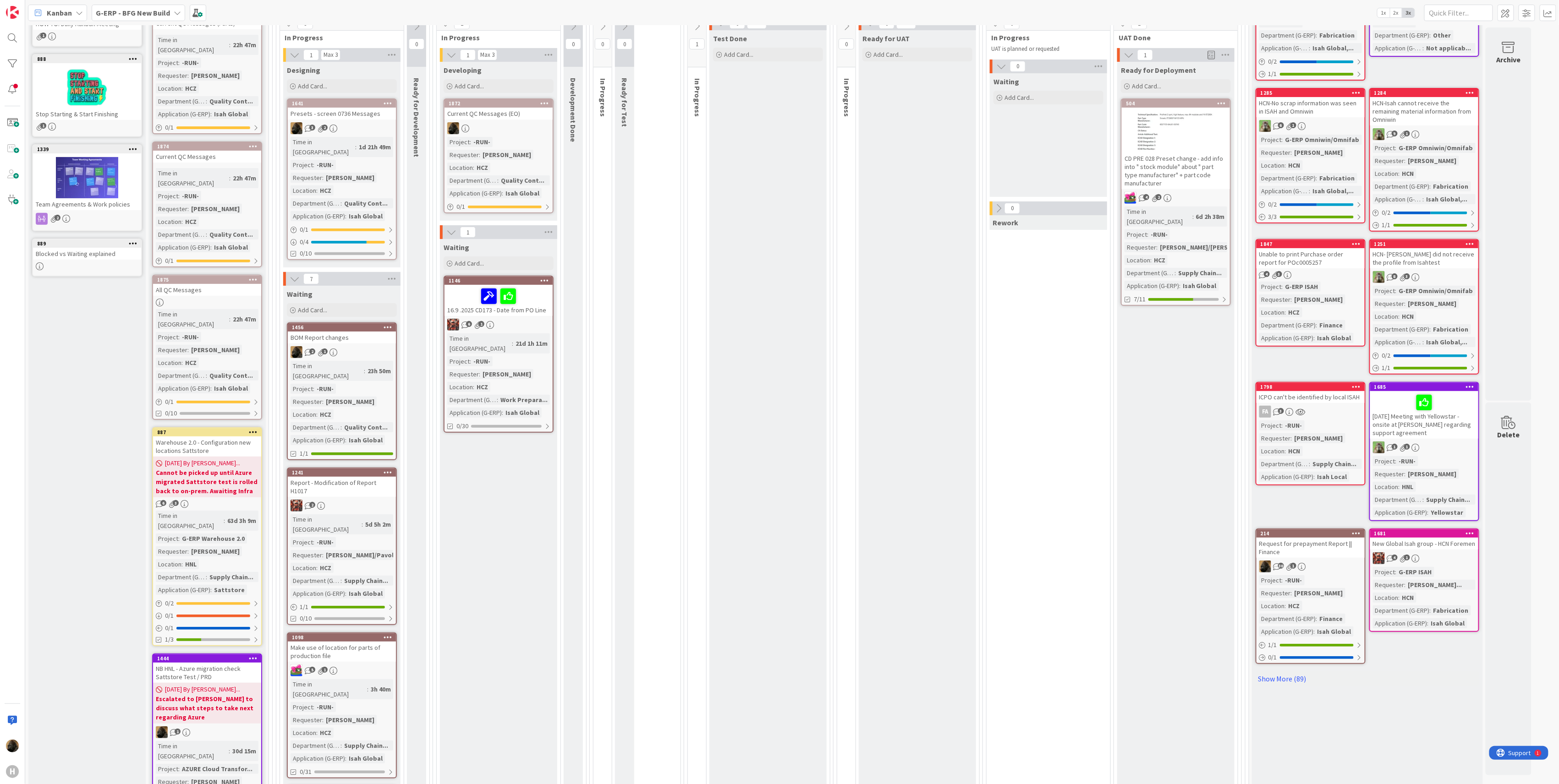
scroll to position [244, 0]
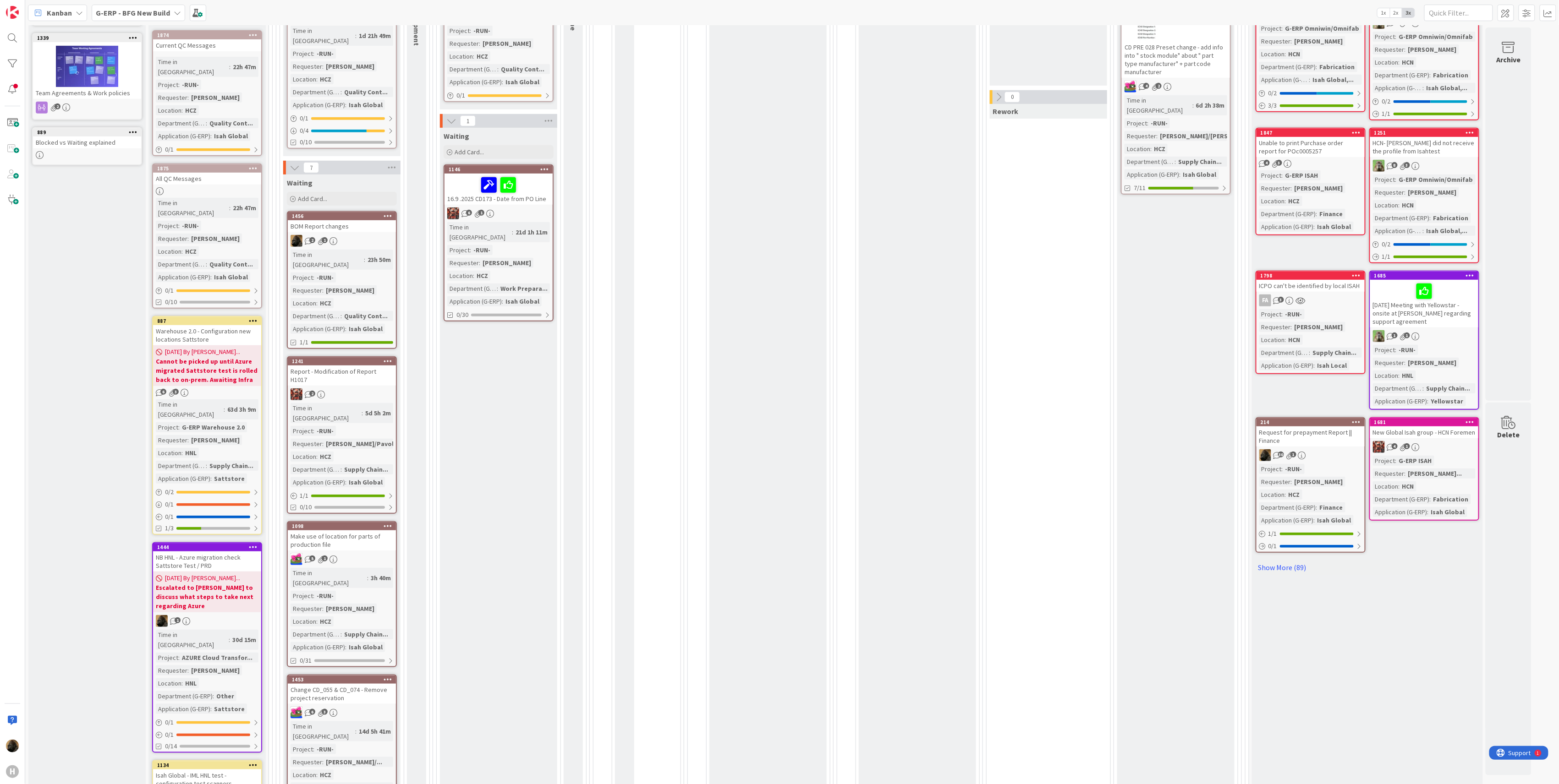
click at [207, 583] on b "Escalated to [PERSON_NAME] to discuss what steps to take next regarding Azure" at bounding box center [207, 597] width 103 height 28
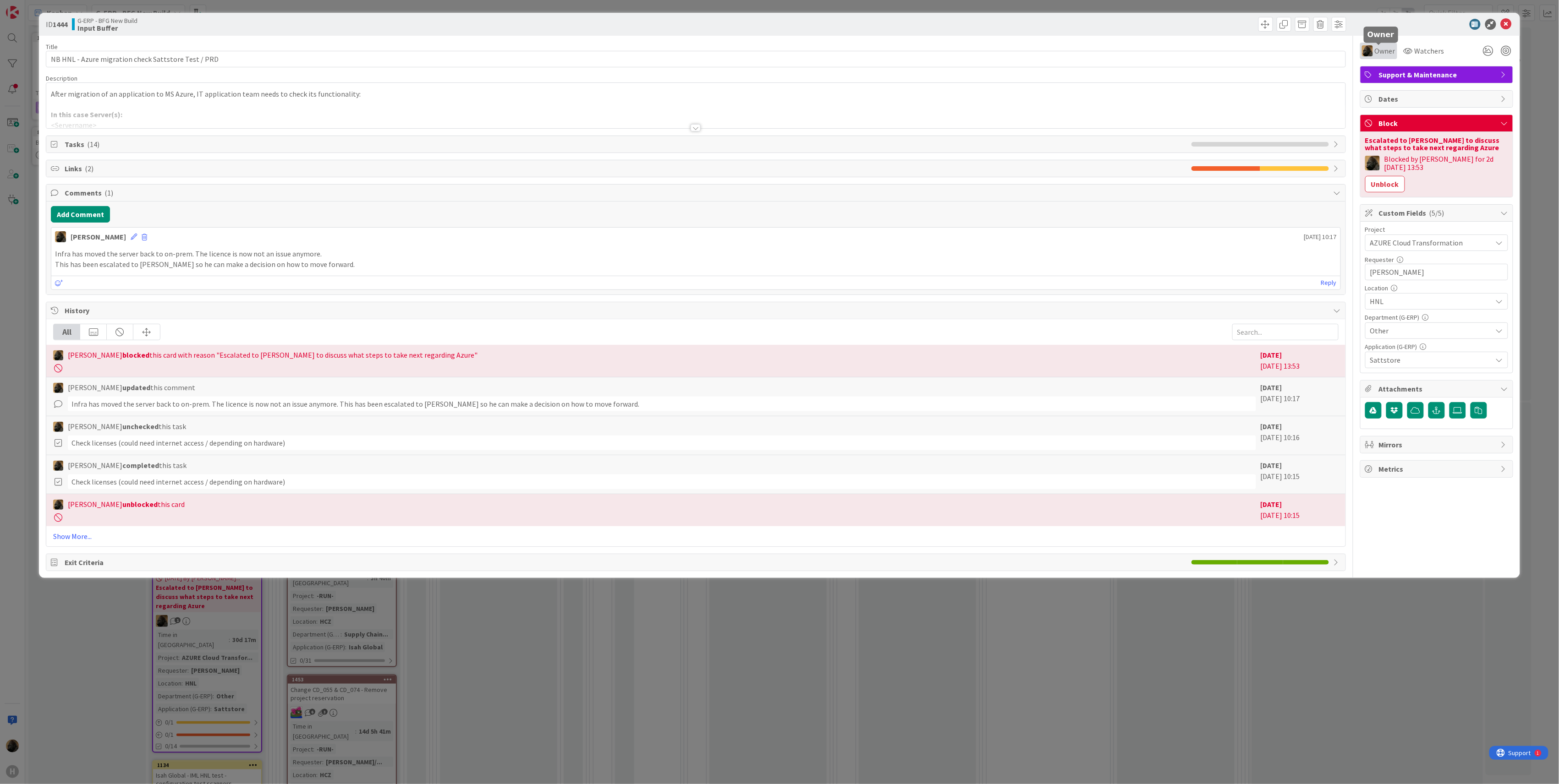
click at [1395, 54] on span "Owner" at bounding box center [1385, 51] width 20 height 11
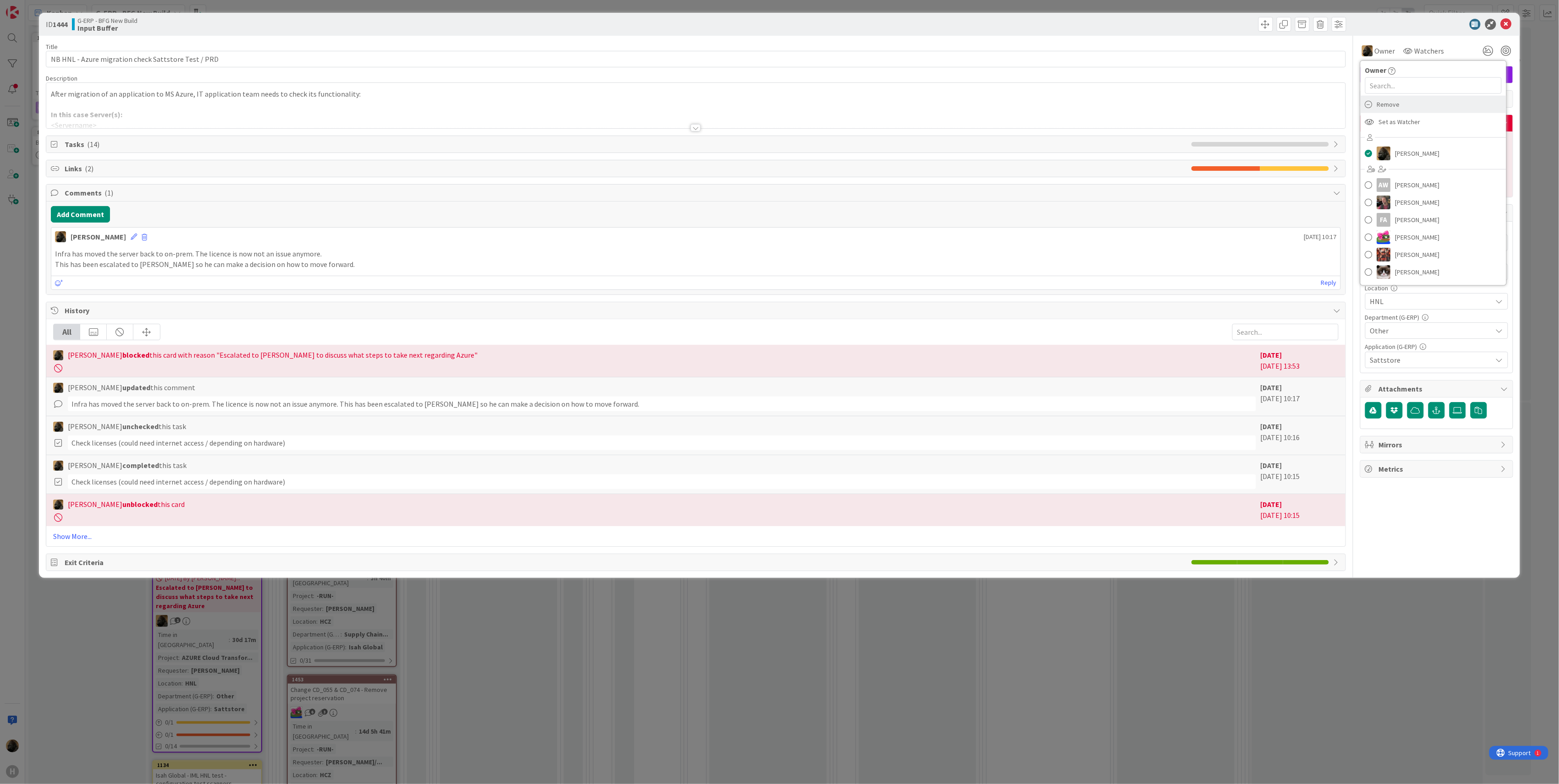
click at [1396, 111] on span "Remove" at bounding box center [1388, 104] width 23 height 13
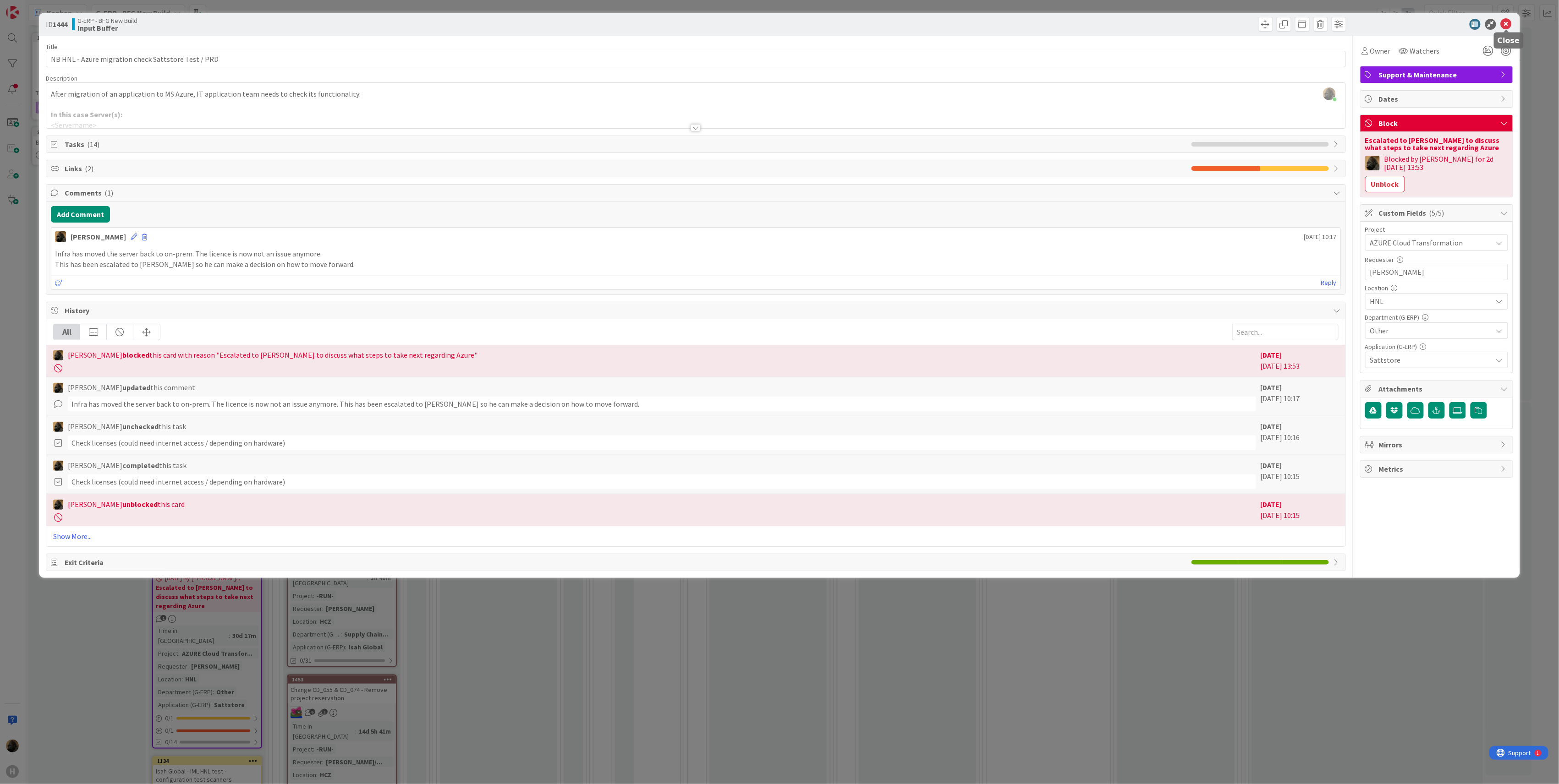
click at [1507, 26] on icon at bounding box center [1507, 24] width 11 height 11
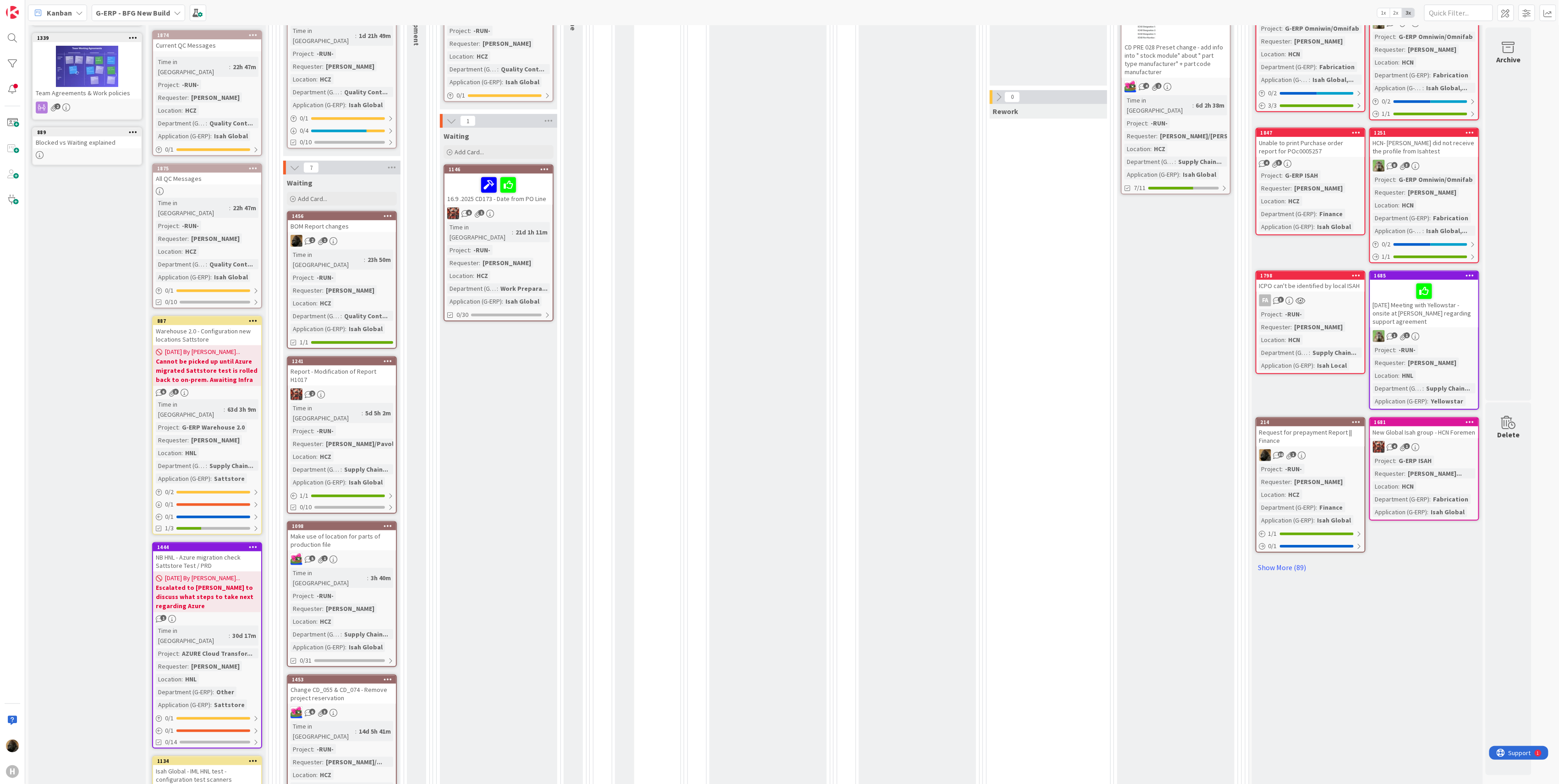
click at [554, 530] on div "Waiting Add Card... 1146 16.9 .2025 CD173 - Date from PO Line 6 1 Time in Colum…" at bounding box center [498, 747] width 117 height 1239
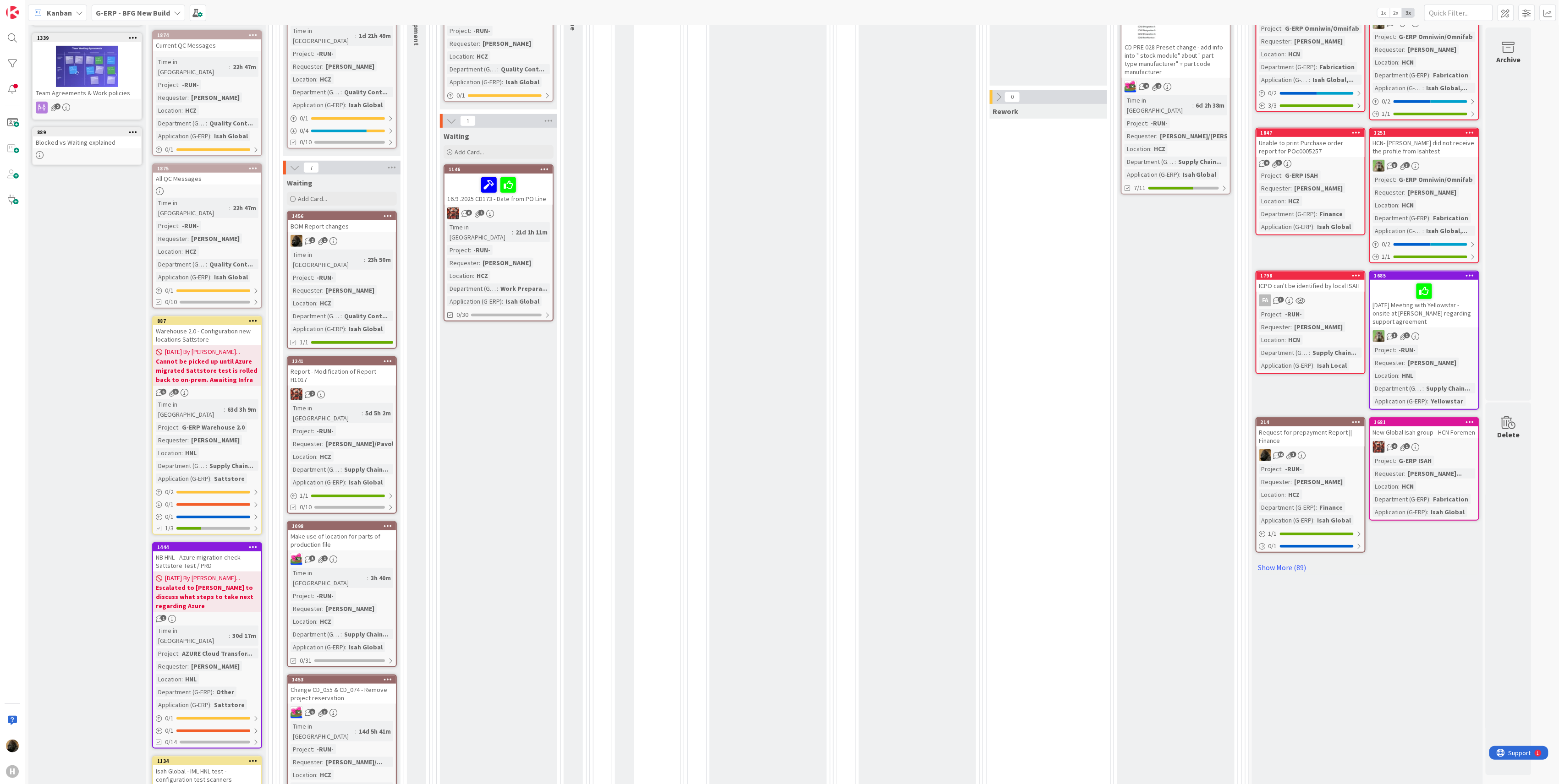
scroll to position [61, 0]
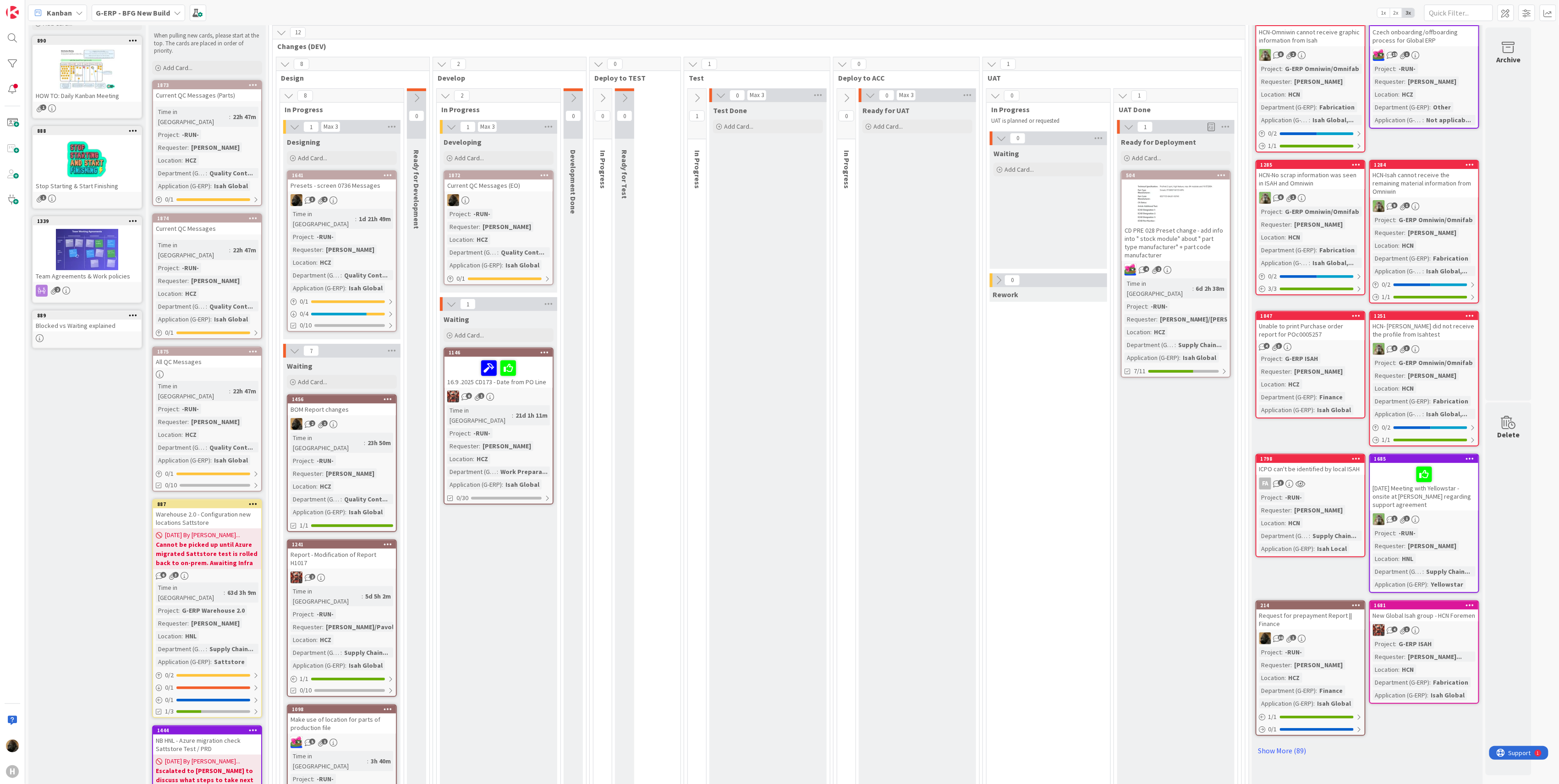
click at [123, 15] on b "G-ERP - BFG New Build" at bounding box center [133, 12] width 75 height 9
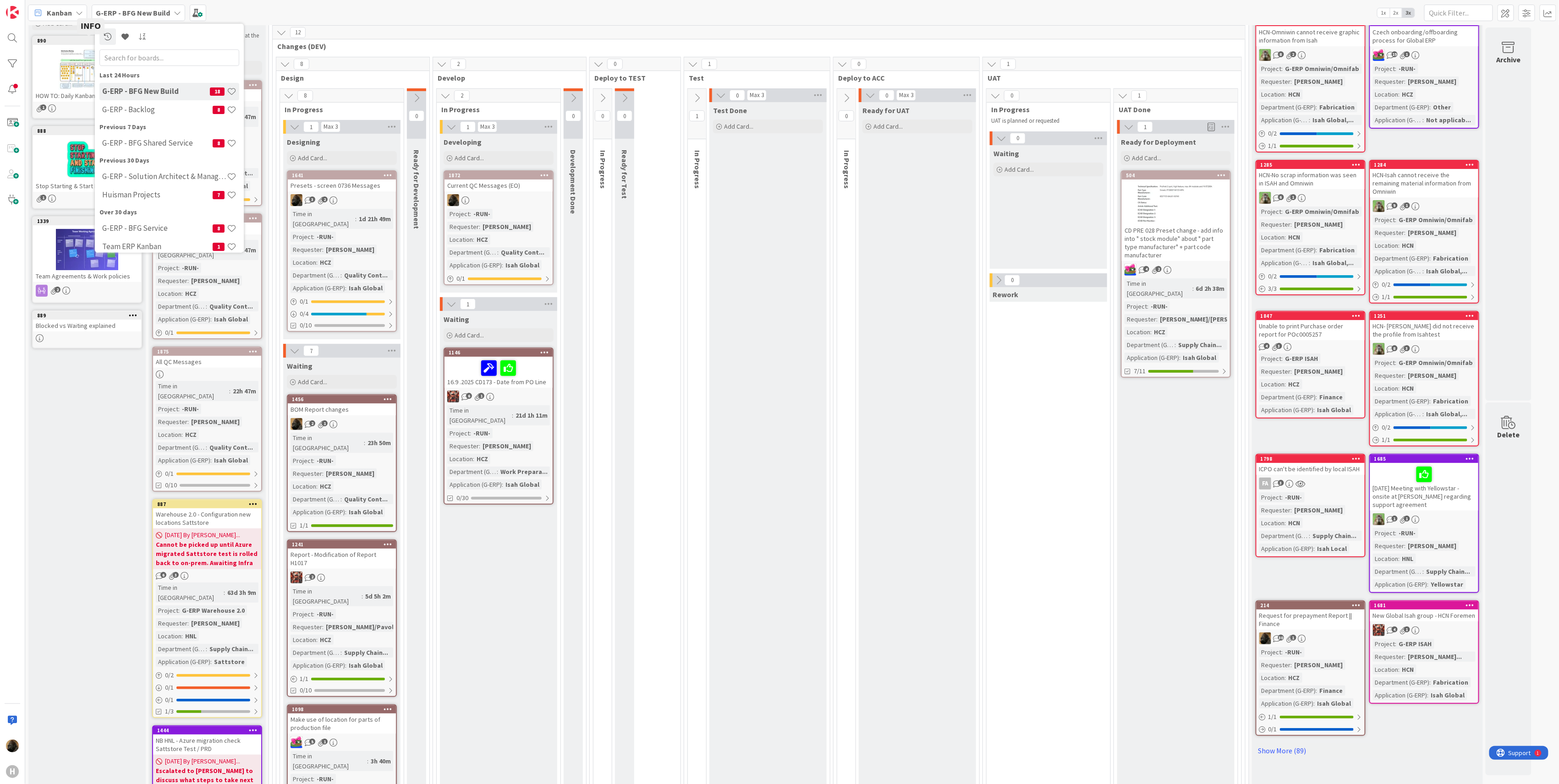
click at [61, 13] on span "Kanban" at bounding box center [60, 12] width 25 height 11
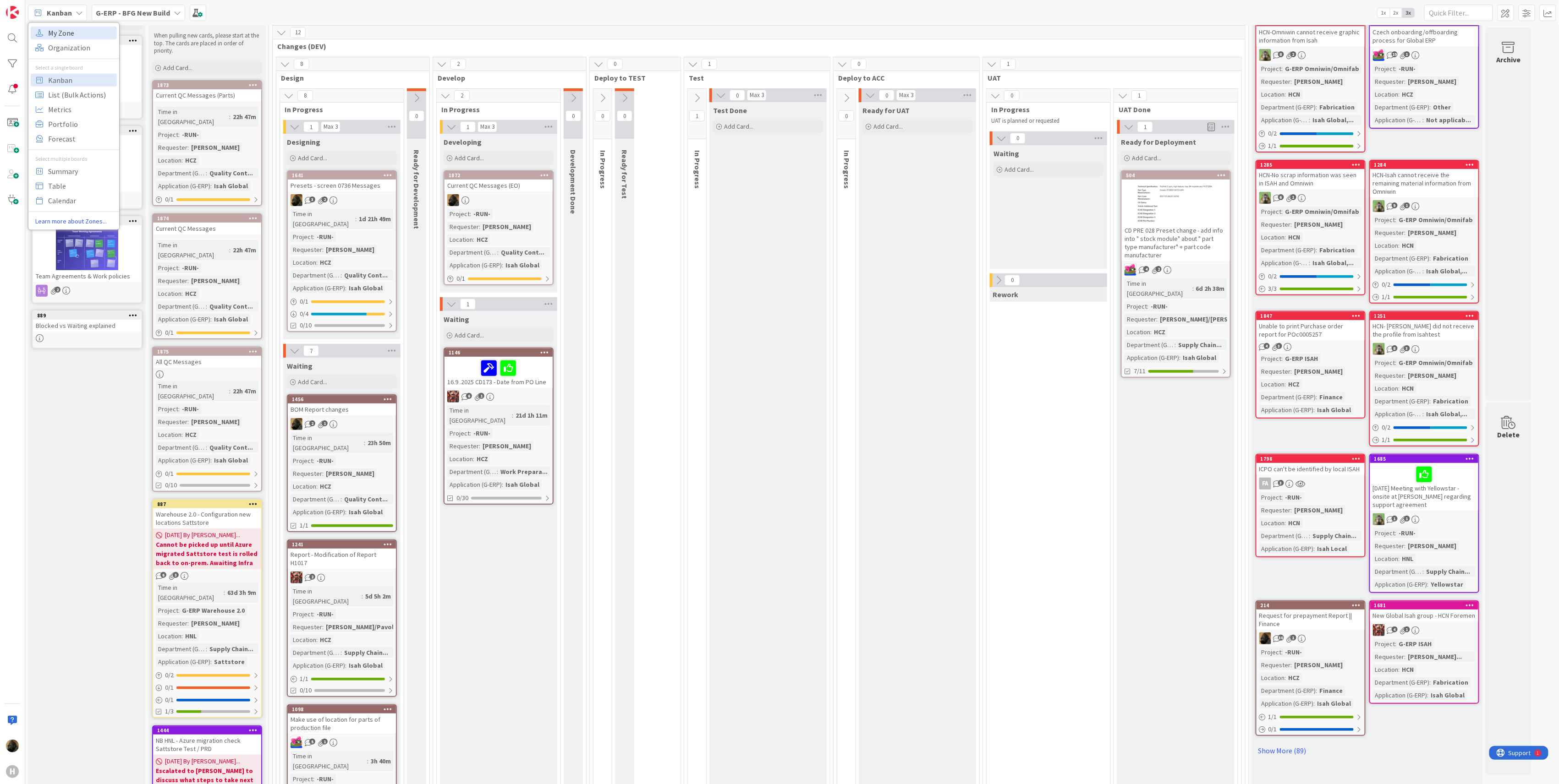
click at [69, 37] on span "My Zone" at bounding box center [81, 32] width 66 height 13
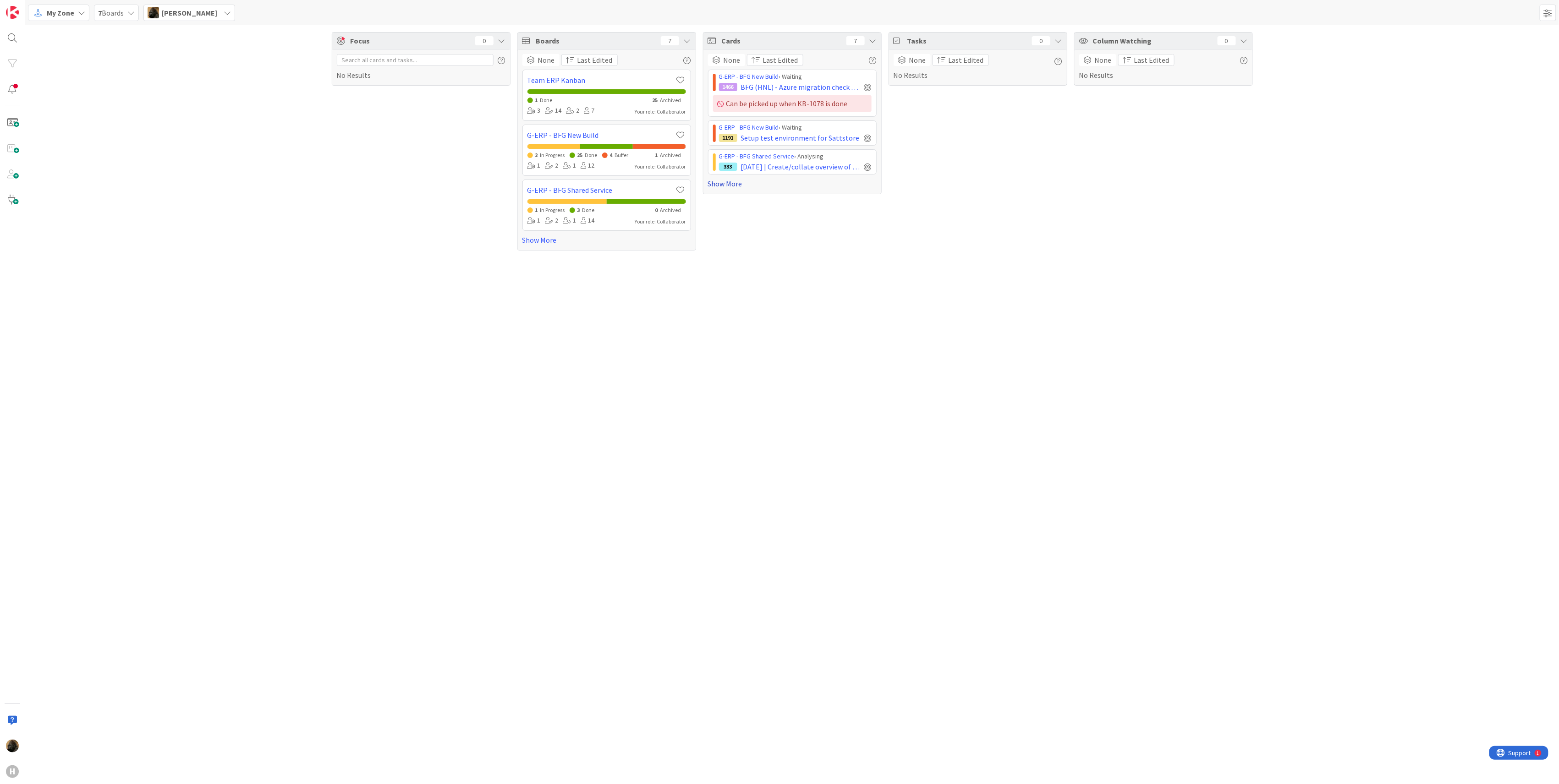
click at [739, 187] on link "Show More" at bounding box center [792, 184] width 169 height 11
click at [305, 273] on div "Focus 0 No Results Boards 7 None Last Edited Team ERP Kanban 1 Done 25 Archived…" at bounding box center [791, 170] width 1534 height 291
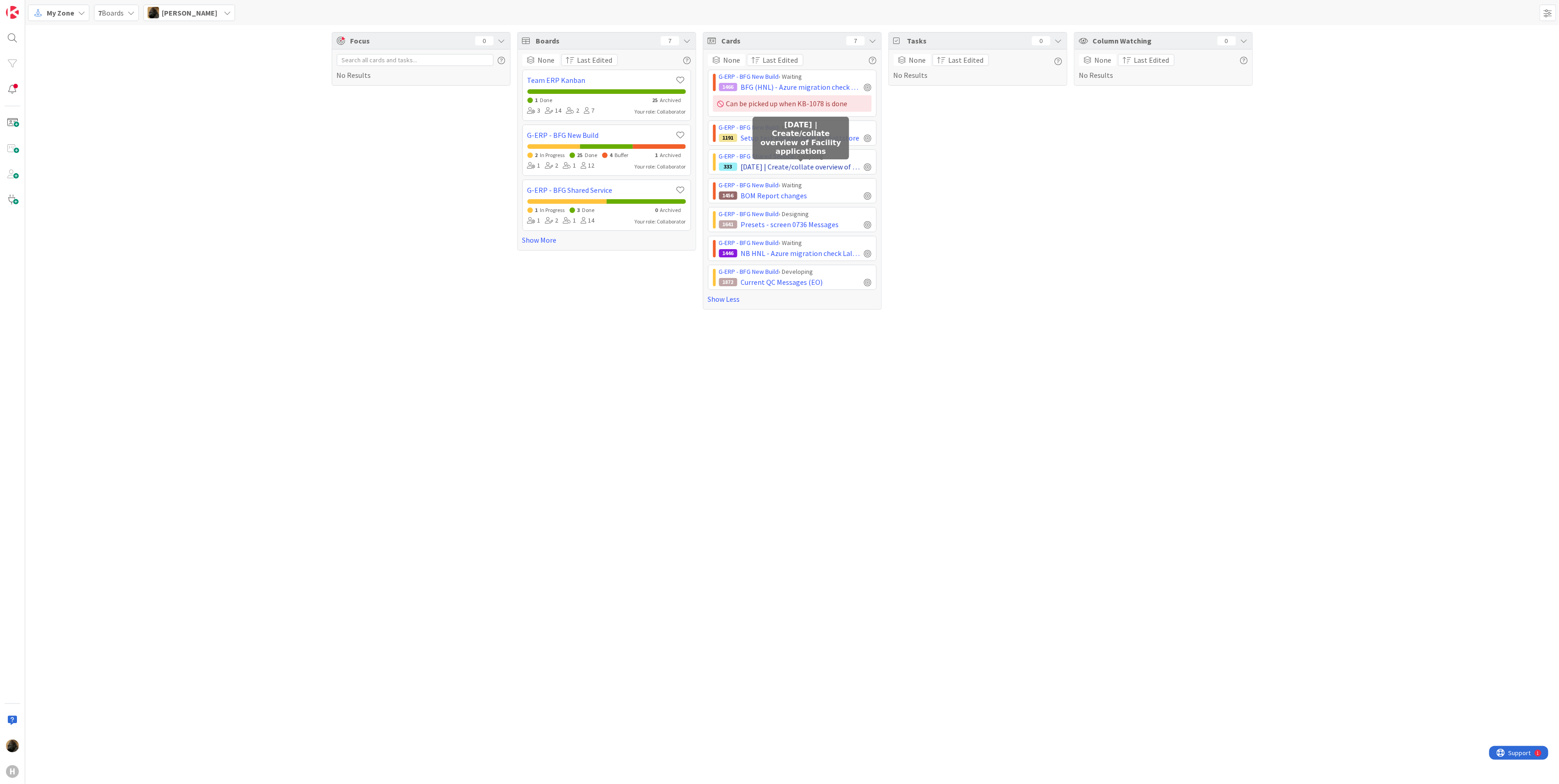
click at [827, 164] on span "[DATE] | Create/collate overview of Facility applications" at bounding box center [800, 167] width 120 height 11
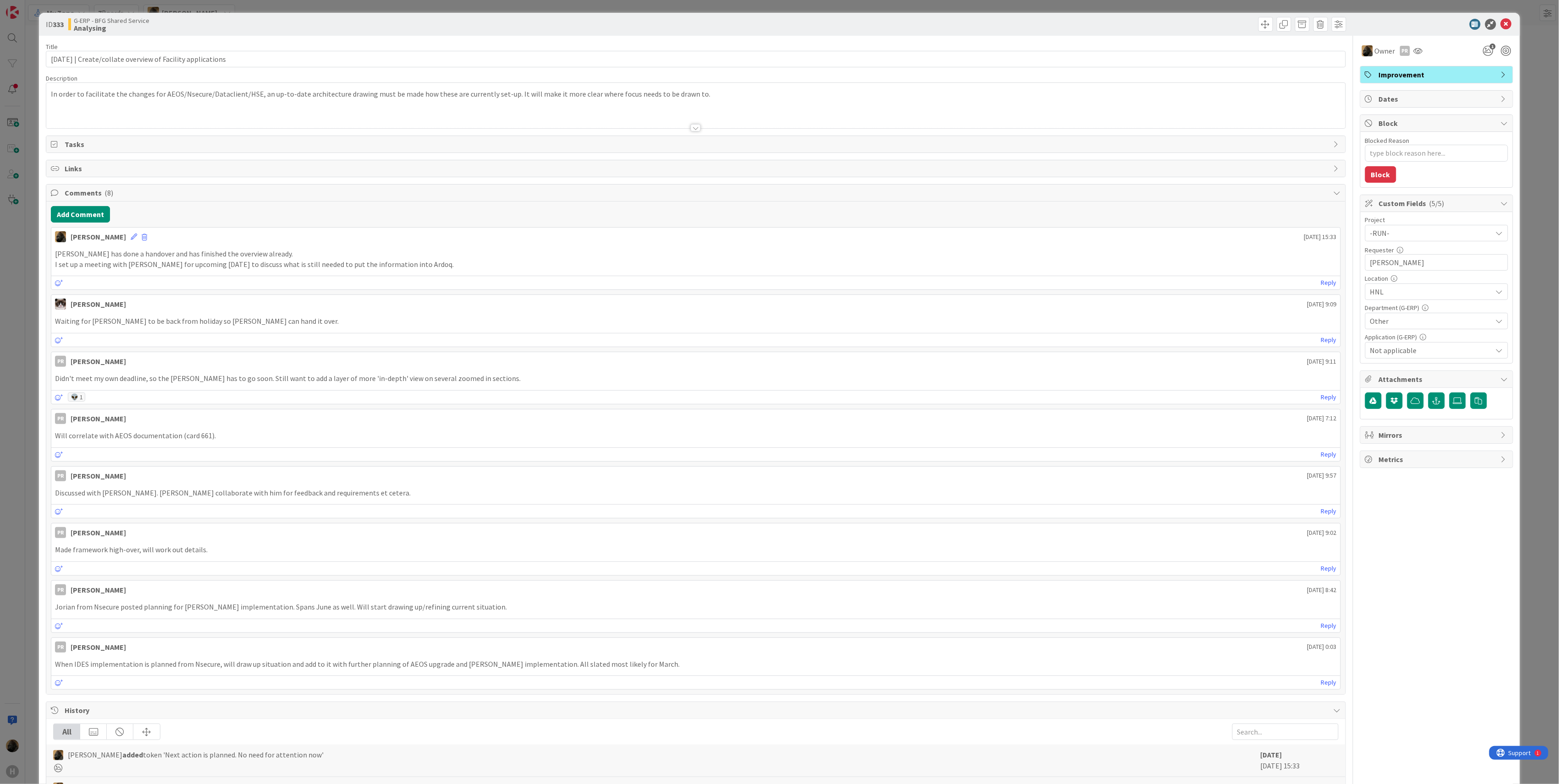
click at [20, 372] on div "ID 333 G-ERP - BFG Shared Service Analysing Title 61 / 128 2025-09-12 | Create/…" at bounding box center [779, 392] width 1559 height 784
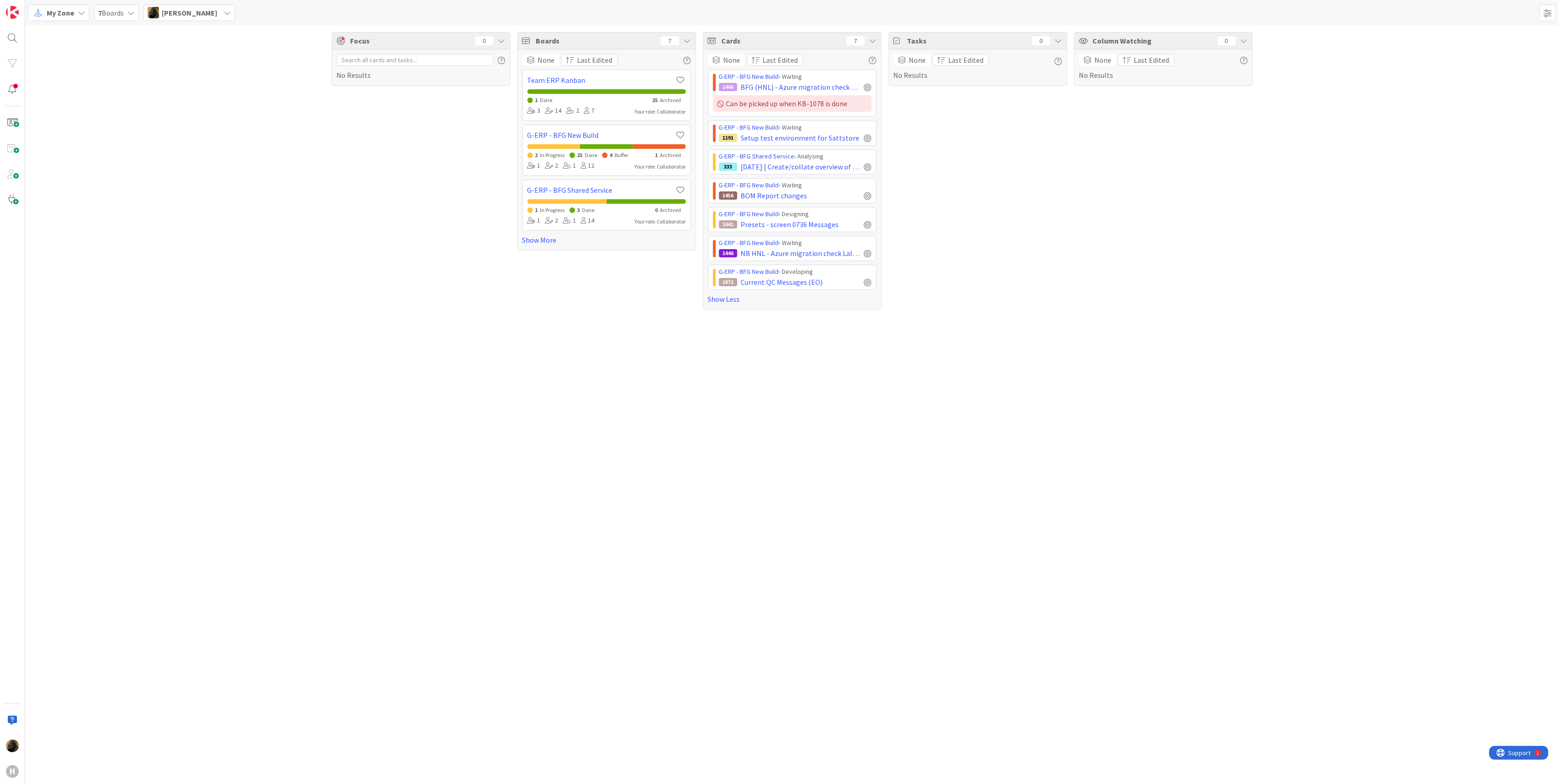
click at [303, 458] on div "Focus 0 No Results Boards 7 None Last Edited Team ERP Kanban 1 Done 25 Archived…" at bounding box center [791, 404] width 1534 height 759
click at [208, 12] on div "[PERSON_NAME]" at bounding box center [188, 12] width 91 height 17
click at [92, 31] on div "Focus 0 No Results Boards 7 None Last Edited Team ERP Kanban 1 Done 25 Archived…" at bounding box center [791, 170] width 1534 height 291
click at [68, 3] on div "My Zone 7 Boards Noah Dezaire Noah Dezaire ndezaire@huisman-nl.com AC Akif Cevi…" at bounding box center [791, 12] width 1534 height 25
click at [66, 5] on div "My Zone" at bounding box center [58, 12] width 61 height 17
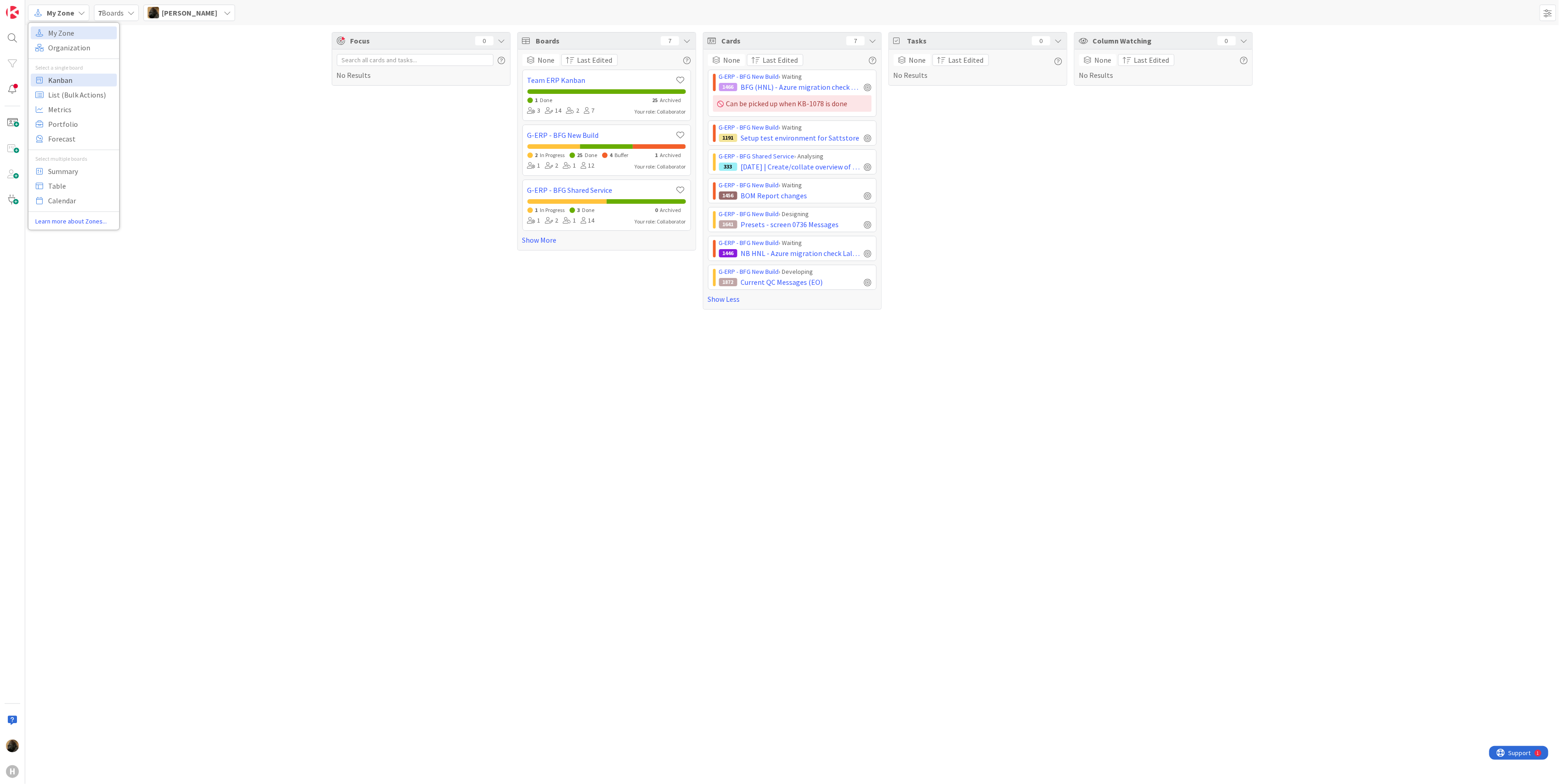
click at [60, 87] on span "Kanban" at bounding box center [81, 79] width 66 height 13
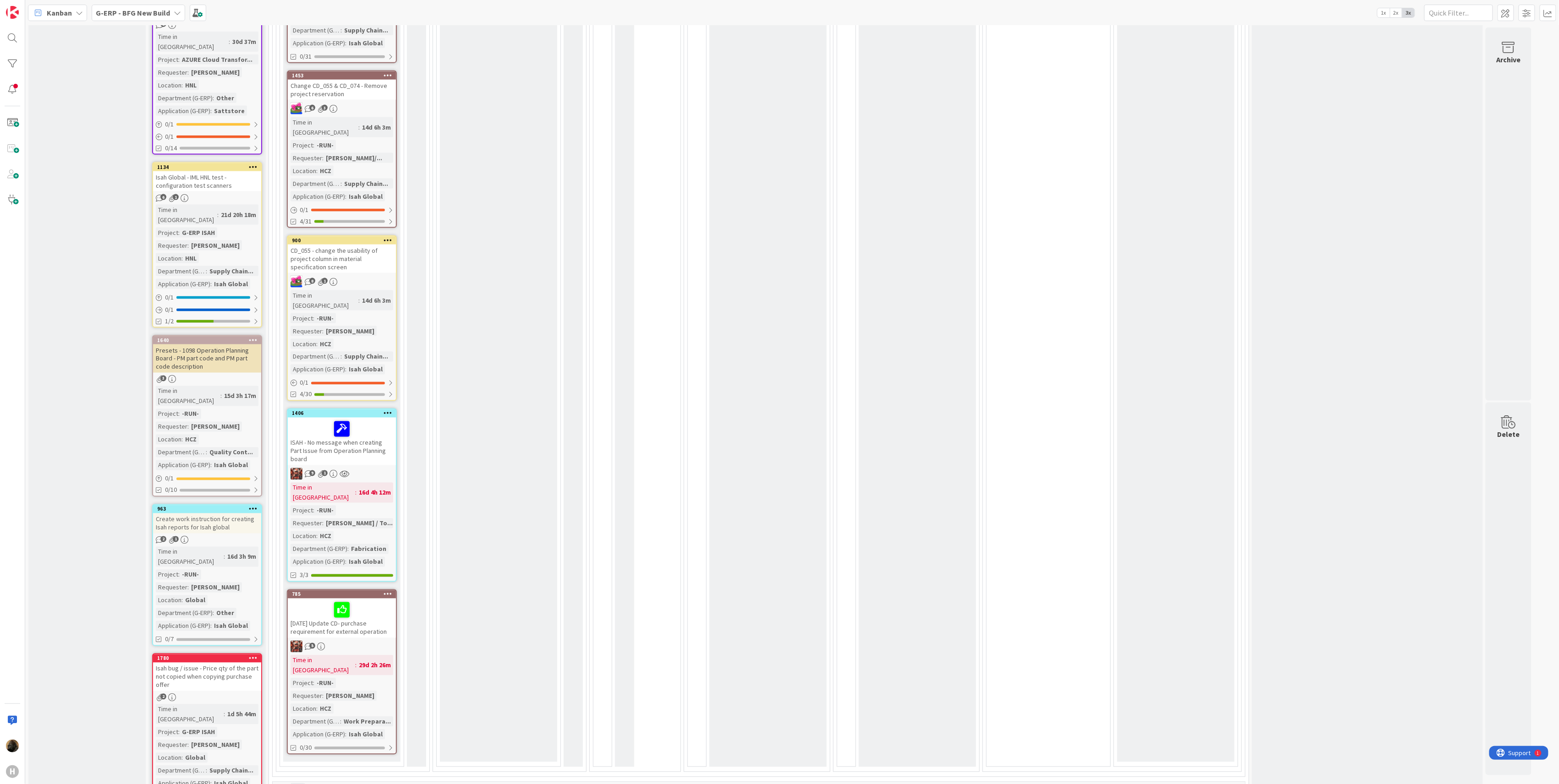
scroll to position [855, 0]
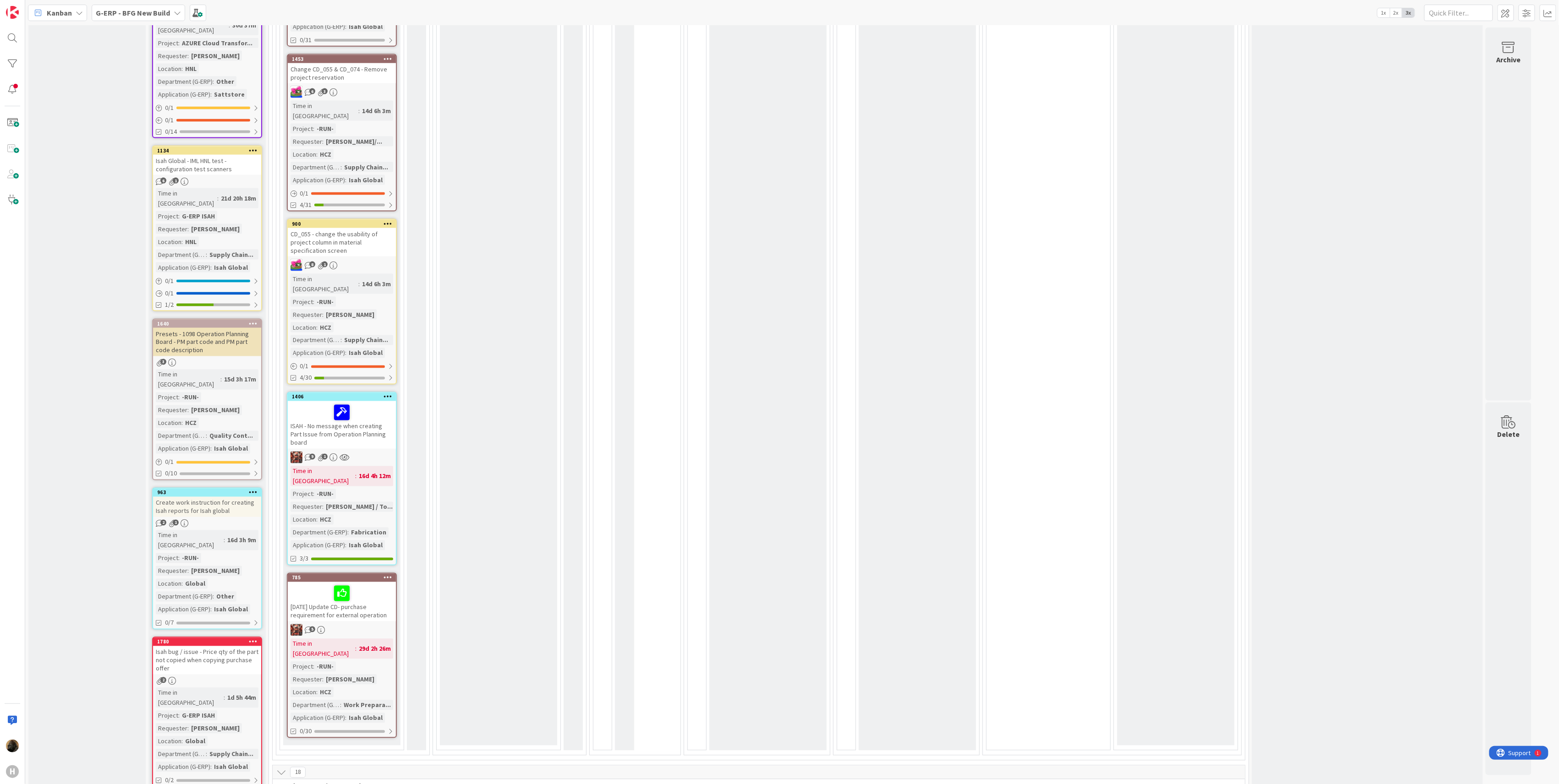
click at [377, 401] on div "ISAH - No message when creating Part Issue from Operation Planning board" at bounding box center [342, 425] width 108 height 48
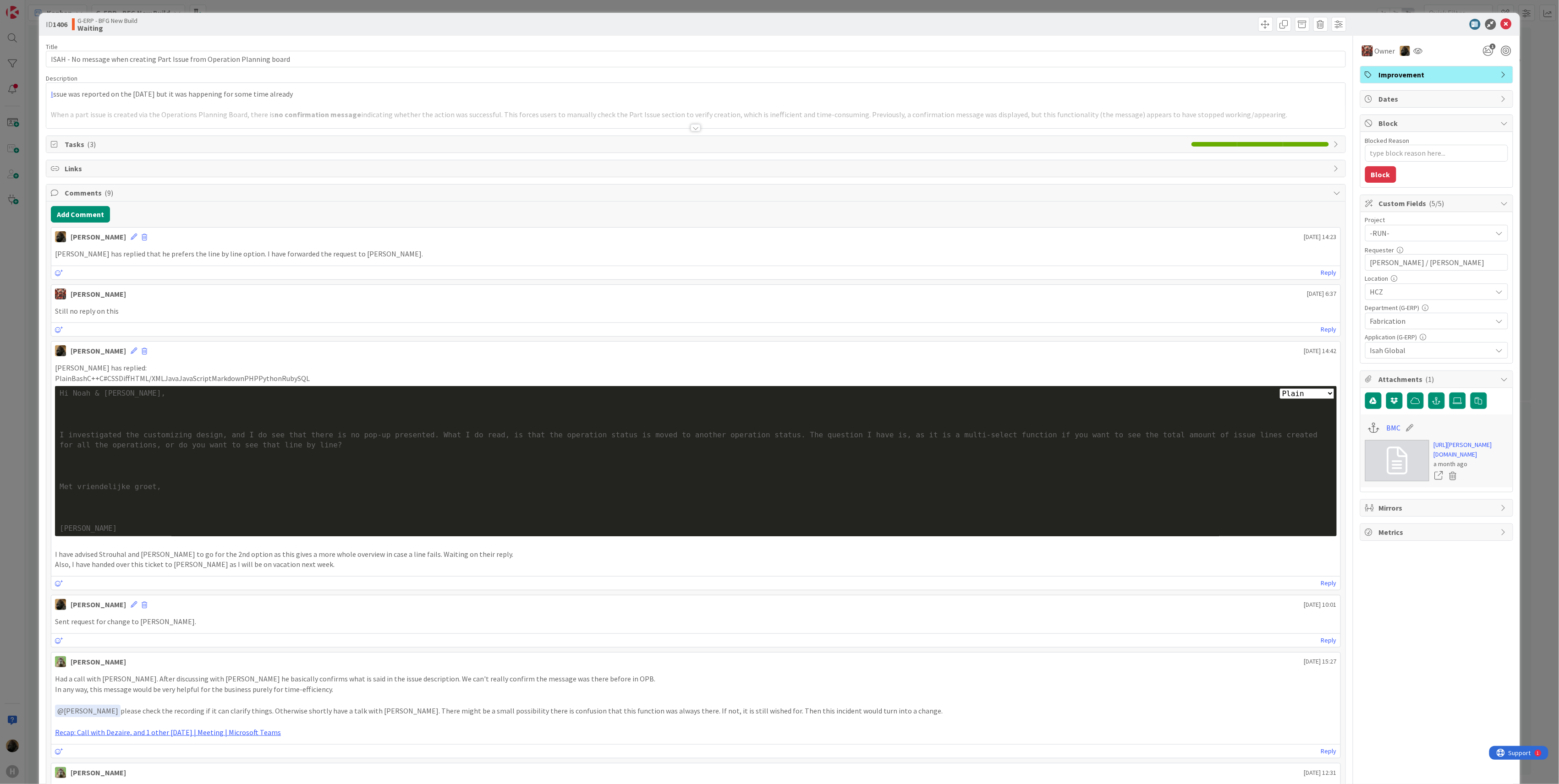
type textarea "x"
click at [79, 213] on button "Add Comment" at bounding box center [80, 214] width 60 height 17
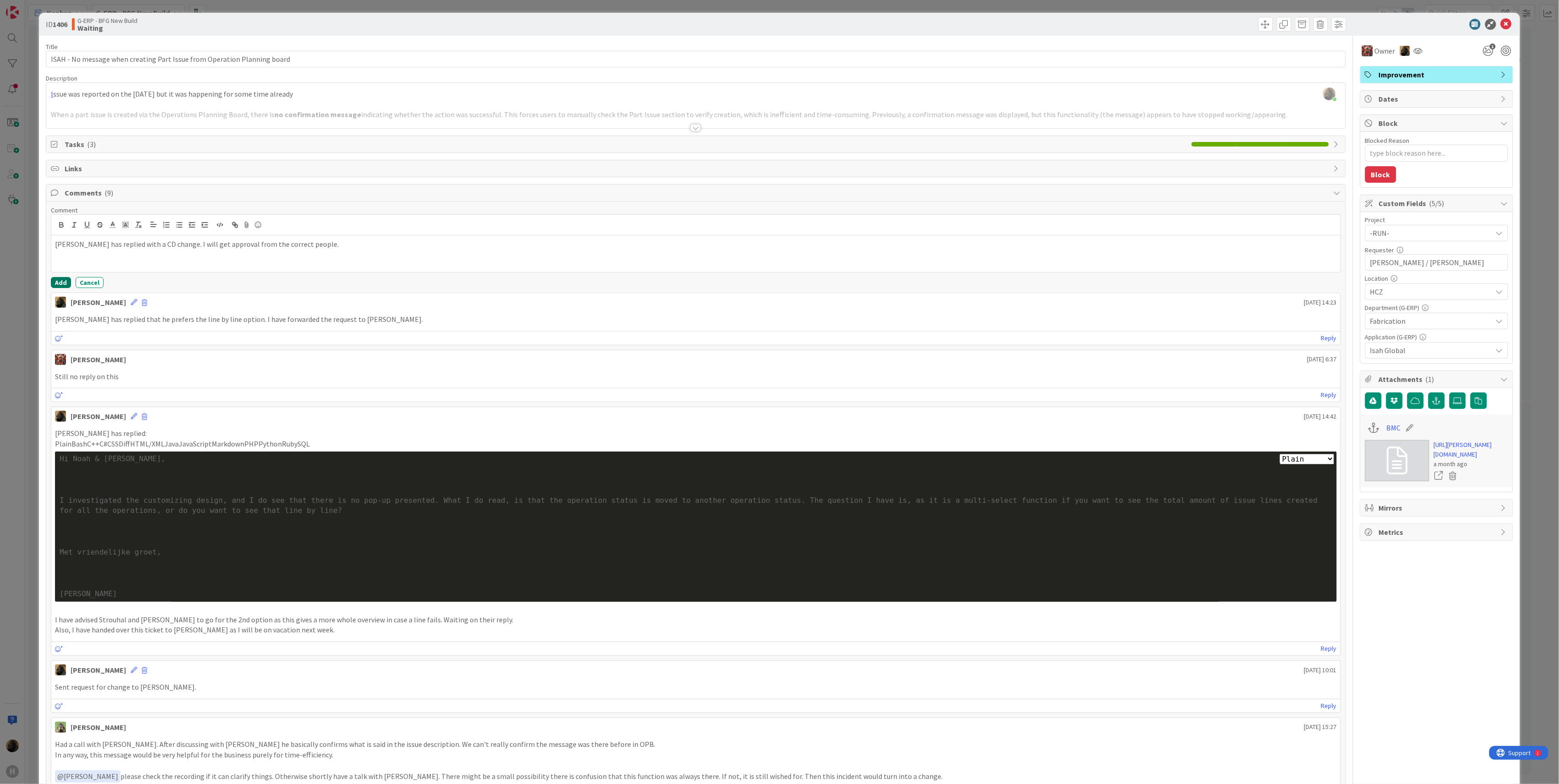
click at [54, 285] on button "Add" at bounding box center [60, 282] width 20 height 11
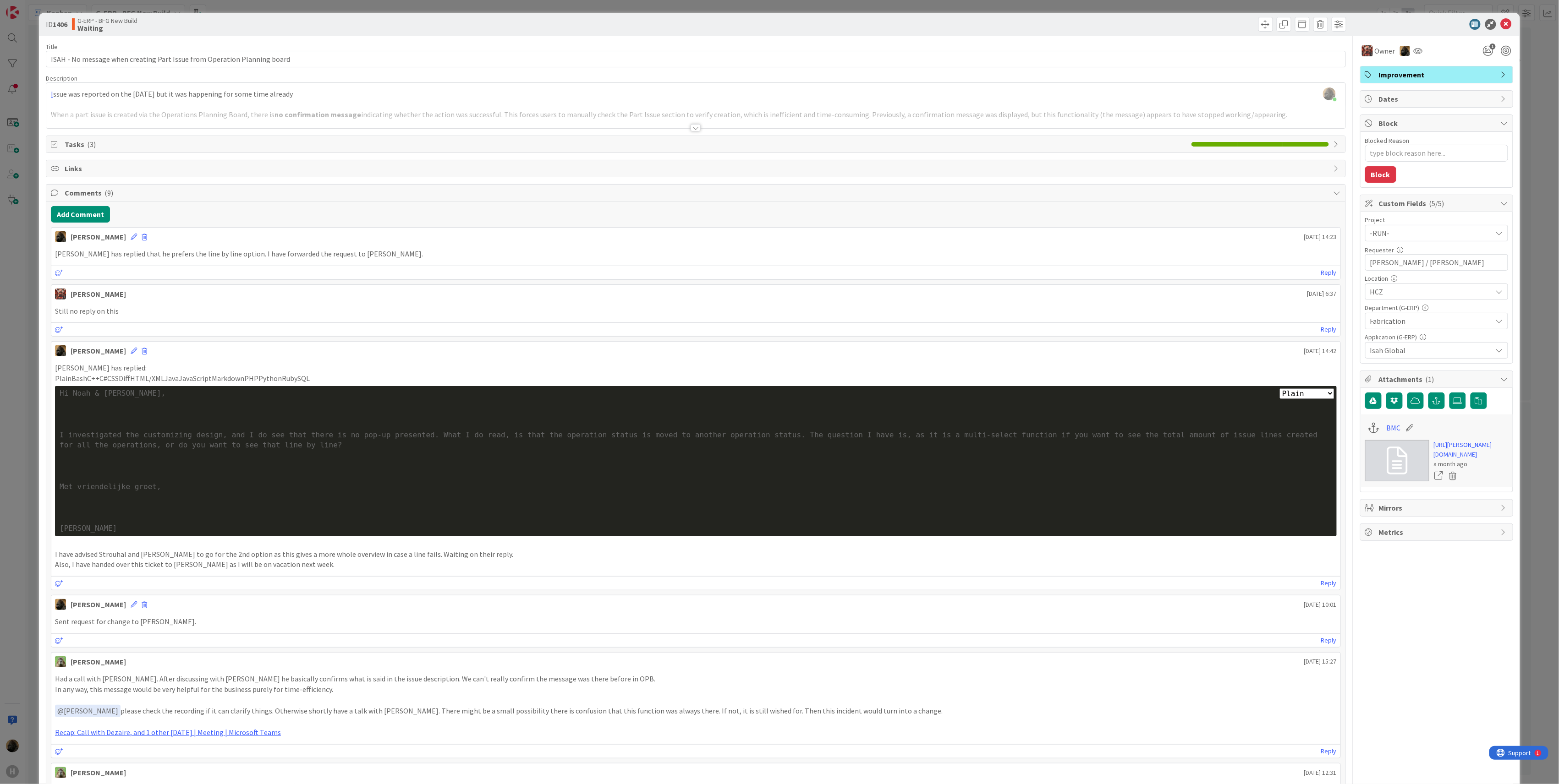
type textarea "x"
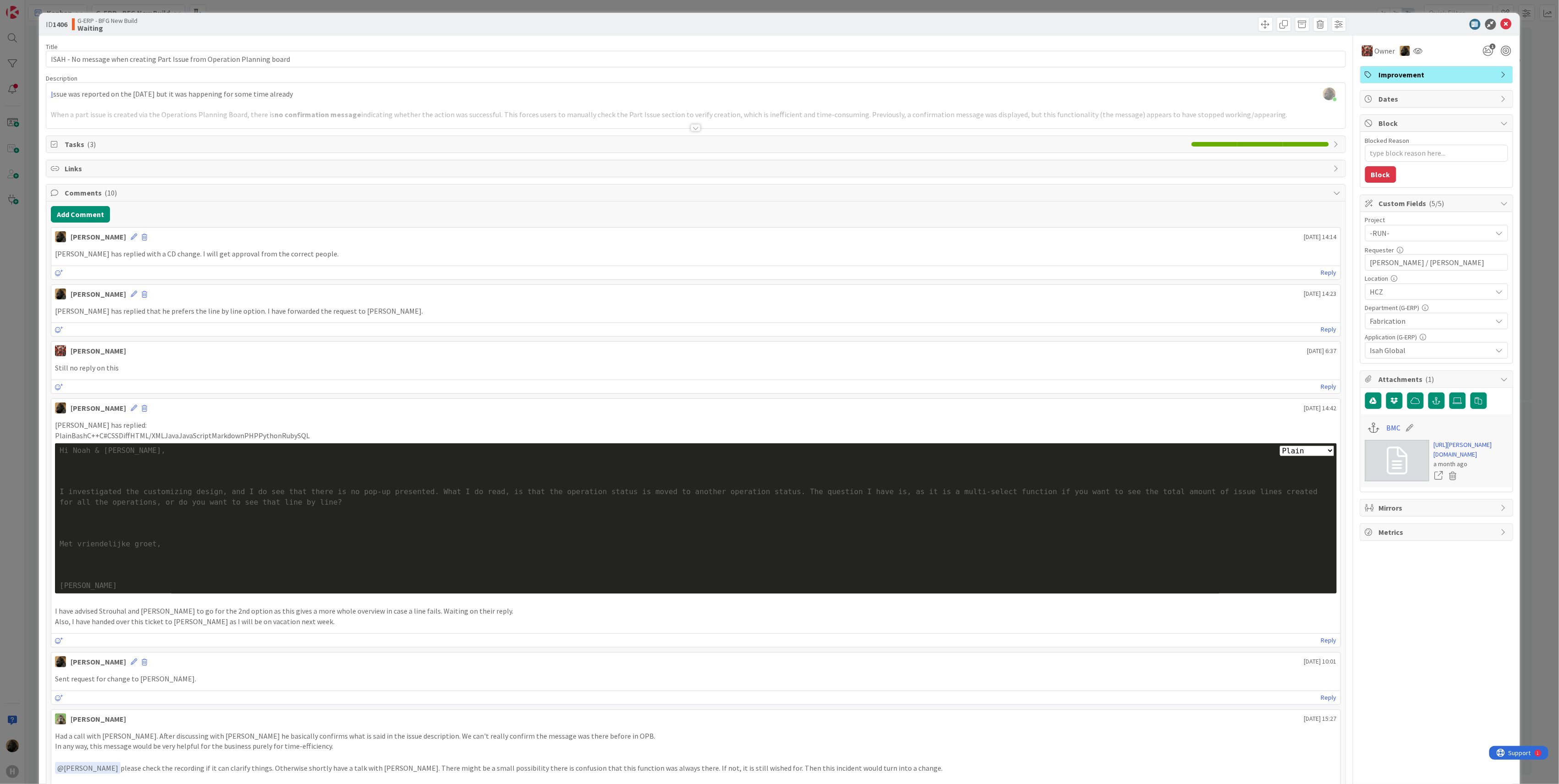
click at [158, 329] on div "Reply" at bounding box center [696, 329] width 1289 height 13
click at [691, 131] on div at bounding box center [695, 128] width 10 height 7
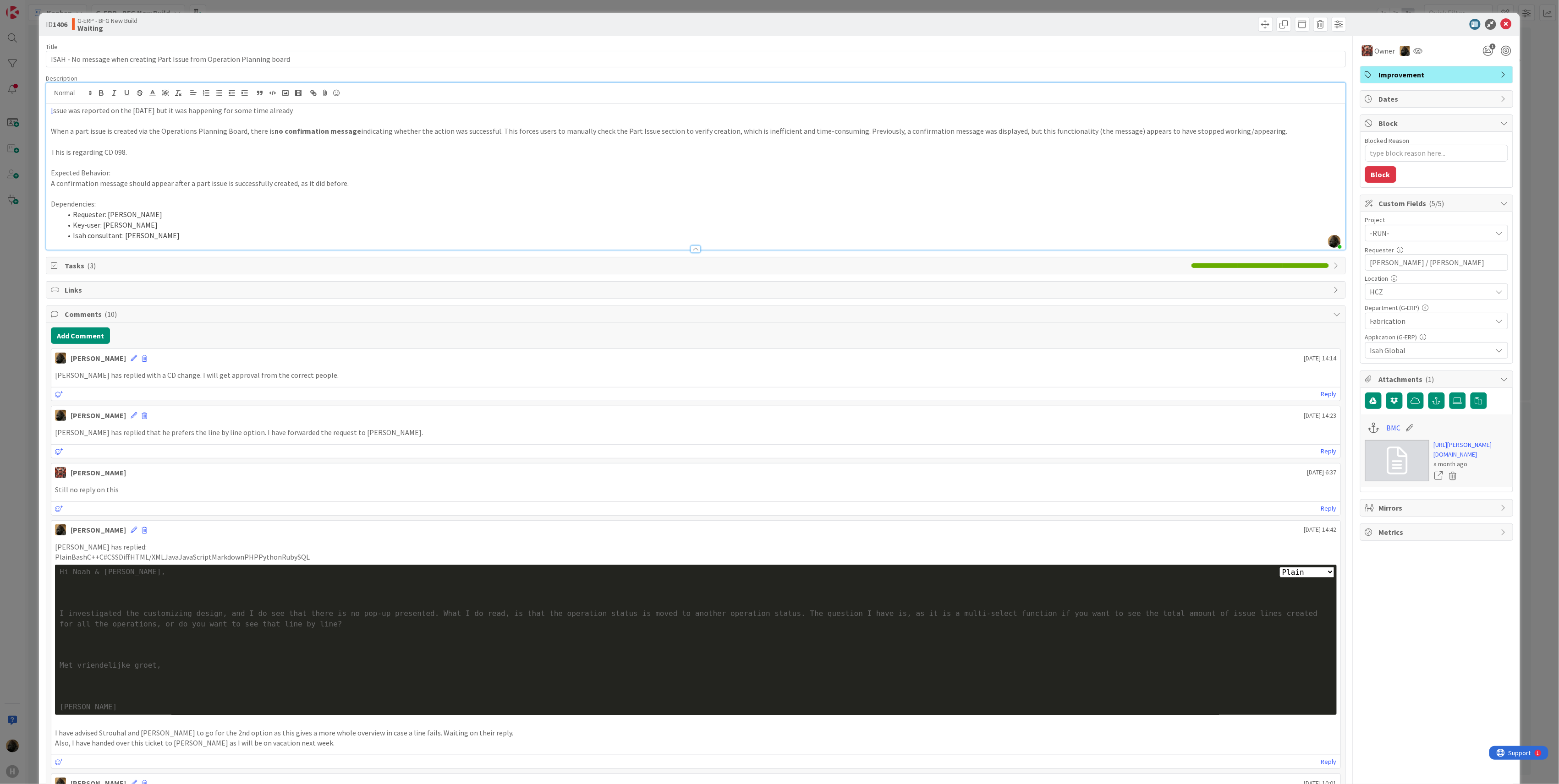
click at [12, 471] on div "ID 1406 G-ERP - BFG New Build Waiting Title 73 / 128 ISAH - No message when cre…" at bounding box center [779, 392] width 1559 height 784
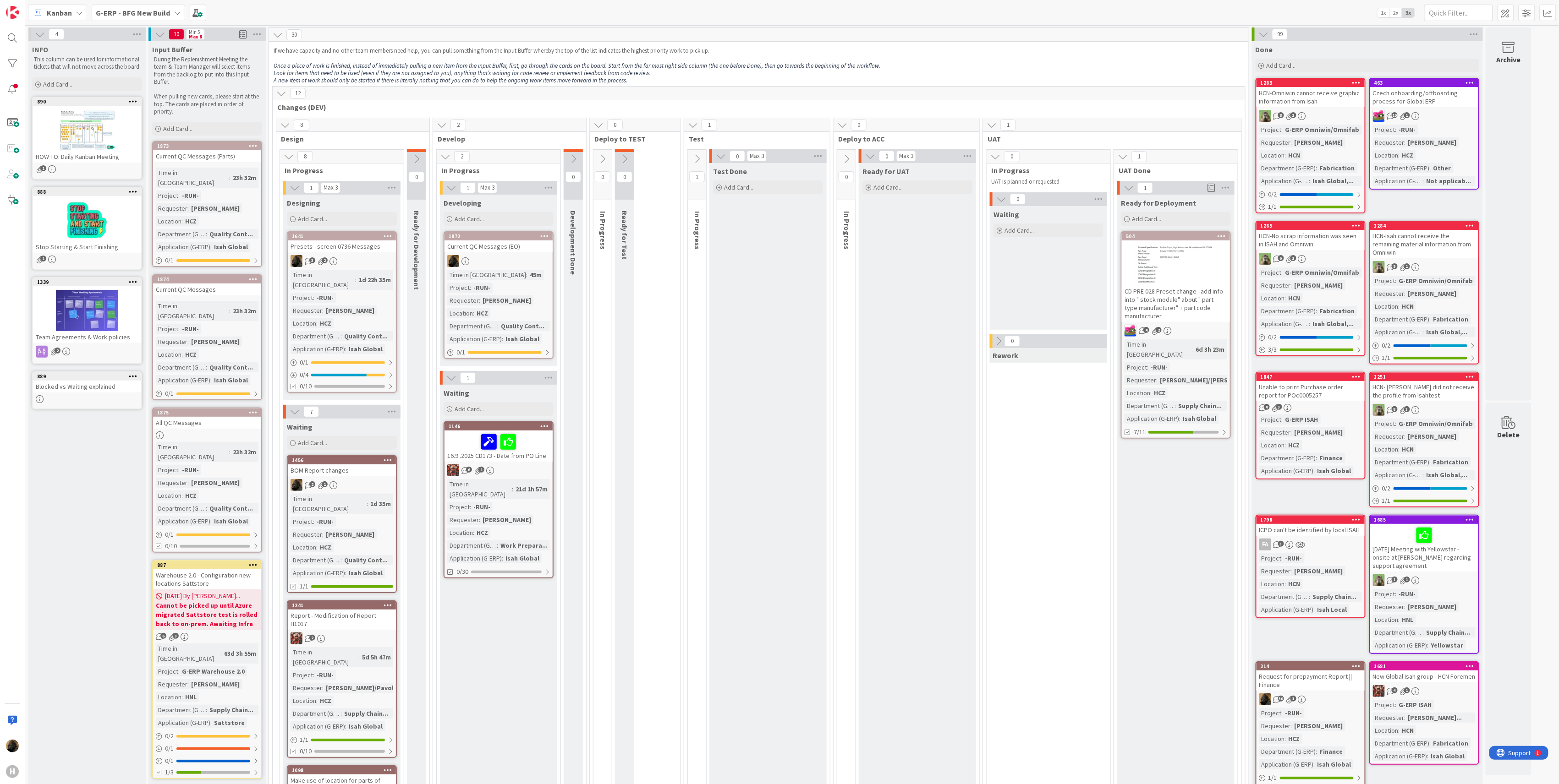
click at [354, 246] on div "Presets - screen 0736 Messages" at bounding box center [342, 246] width 108 height 12
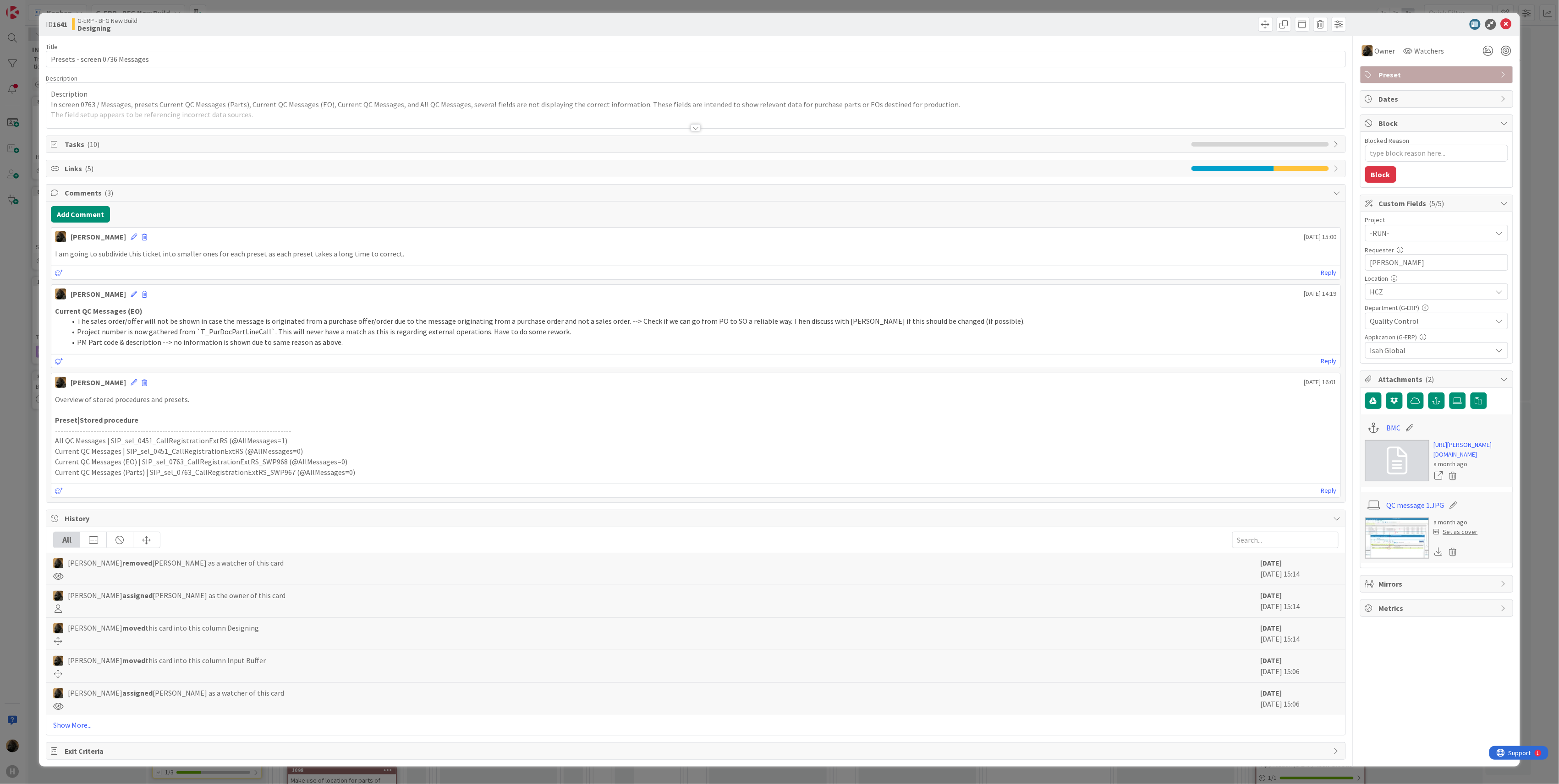
click at [107, 170] on span "Links ( 5 )" at bounding box center [625, 169] width 1122 height 11
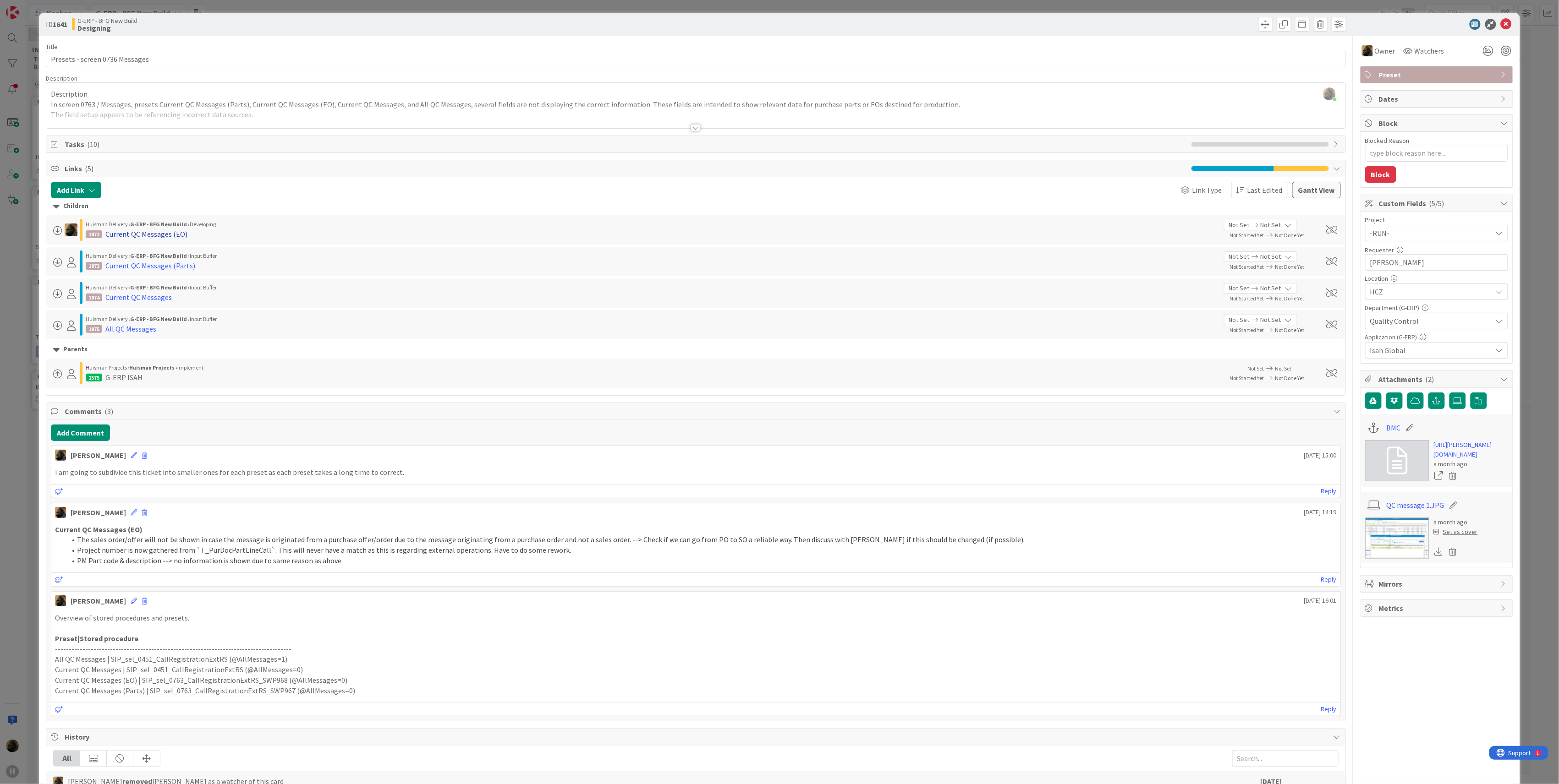
click at [136, 238] on div "Current QC Messages (EO)" at bounding box center [147, 234] width 82 height 11
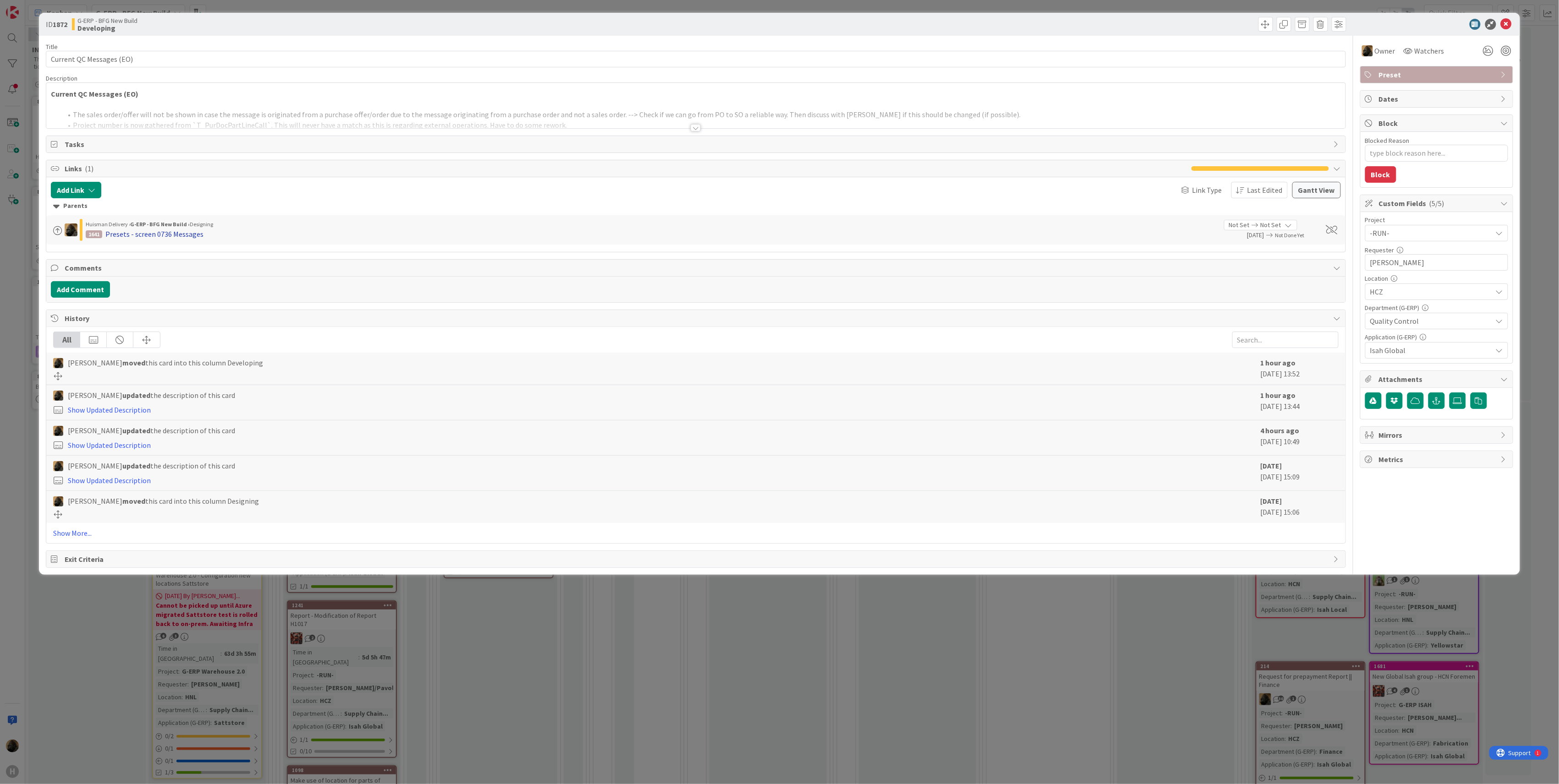
click at [136, 240] on div "Presets - screen 0736 Messages" at bounding box center [155, 234] width 98 height 11
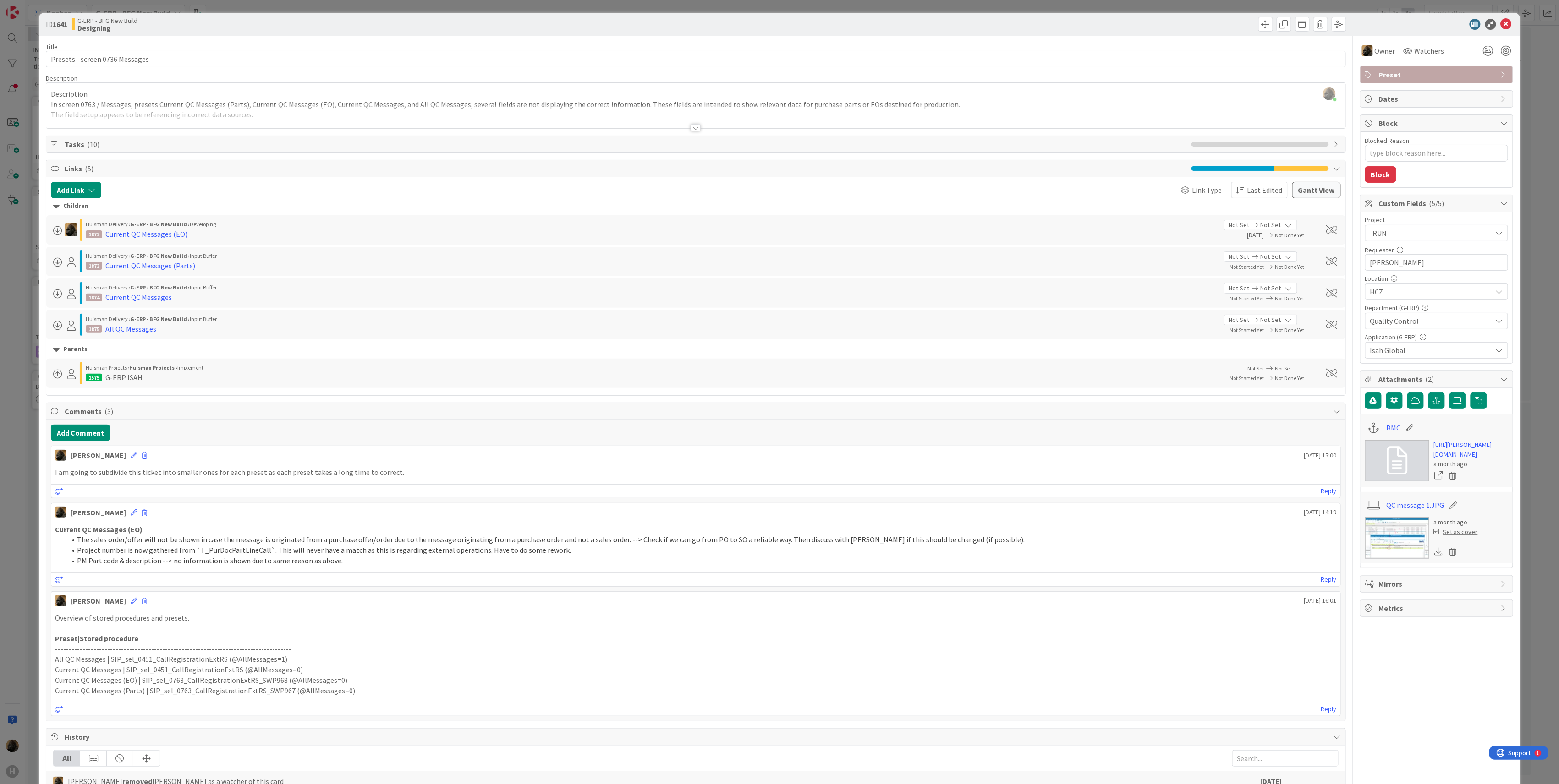
click at [8, 565] on div "ID 1641 G-ERP - BFG New Build Designing Title 30 / 128 Presets - screen 0736 Me…" at bounding box center [779, 392] width 1559 height 784
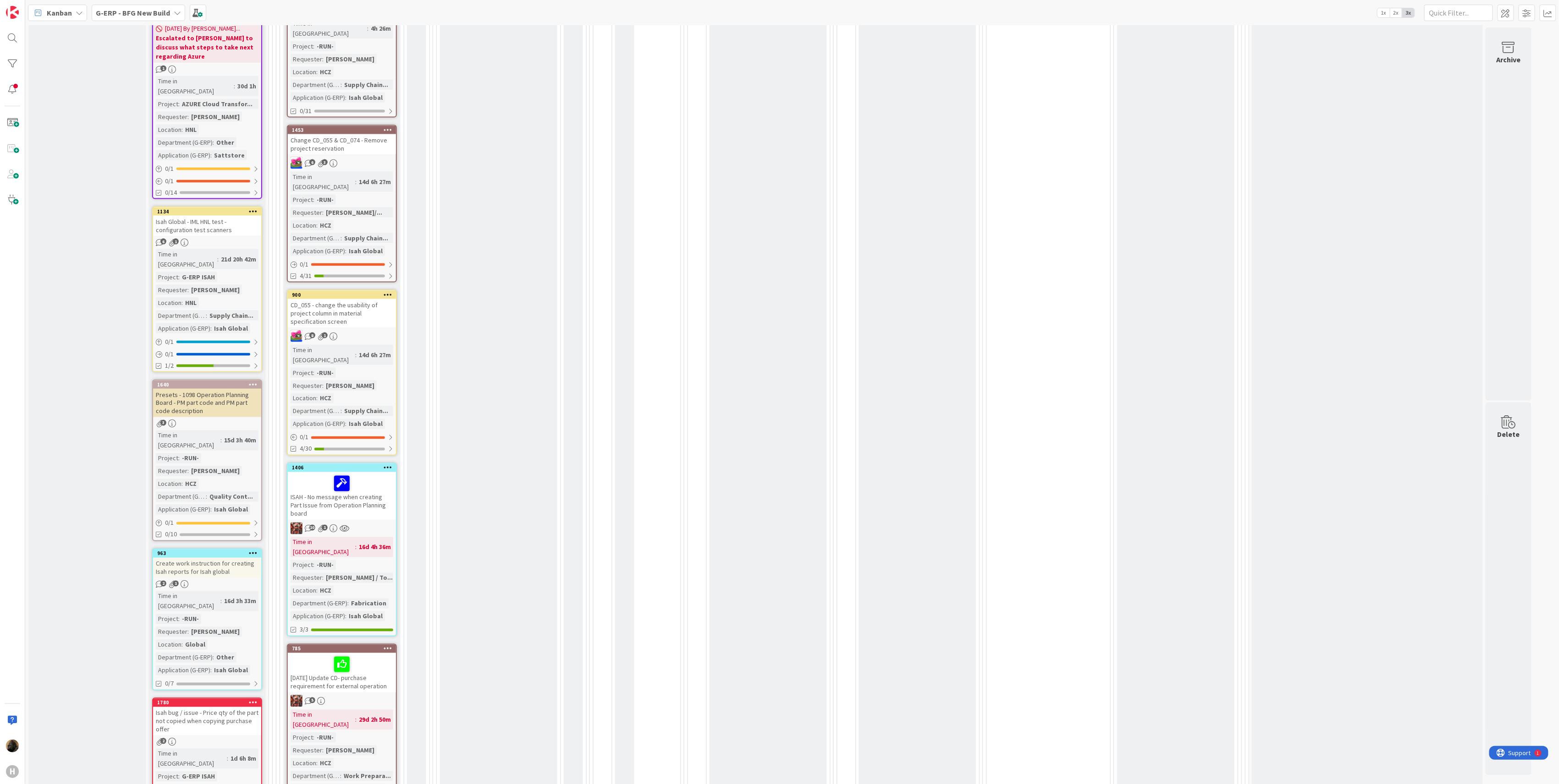
click at [394, 472] on div "ISAH - No message when creating Part Issue from Operation Planning board" at bounding box center [342, 496] width 108 height 48
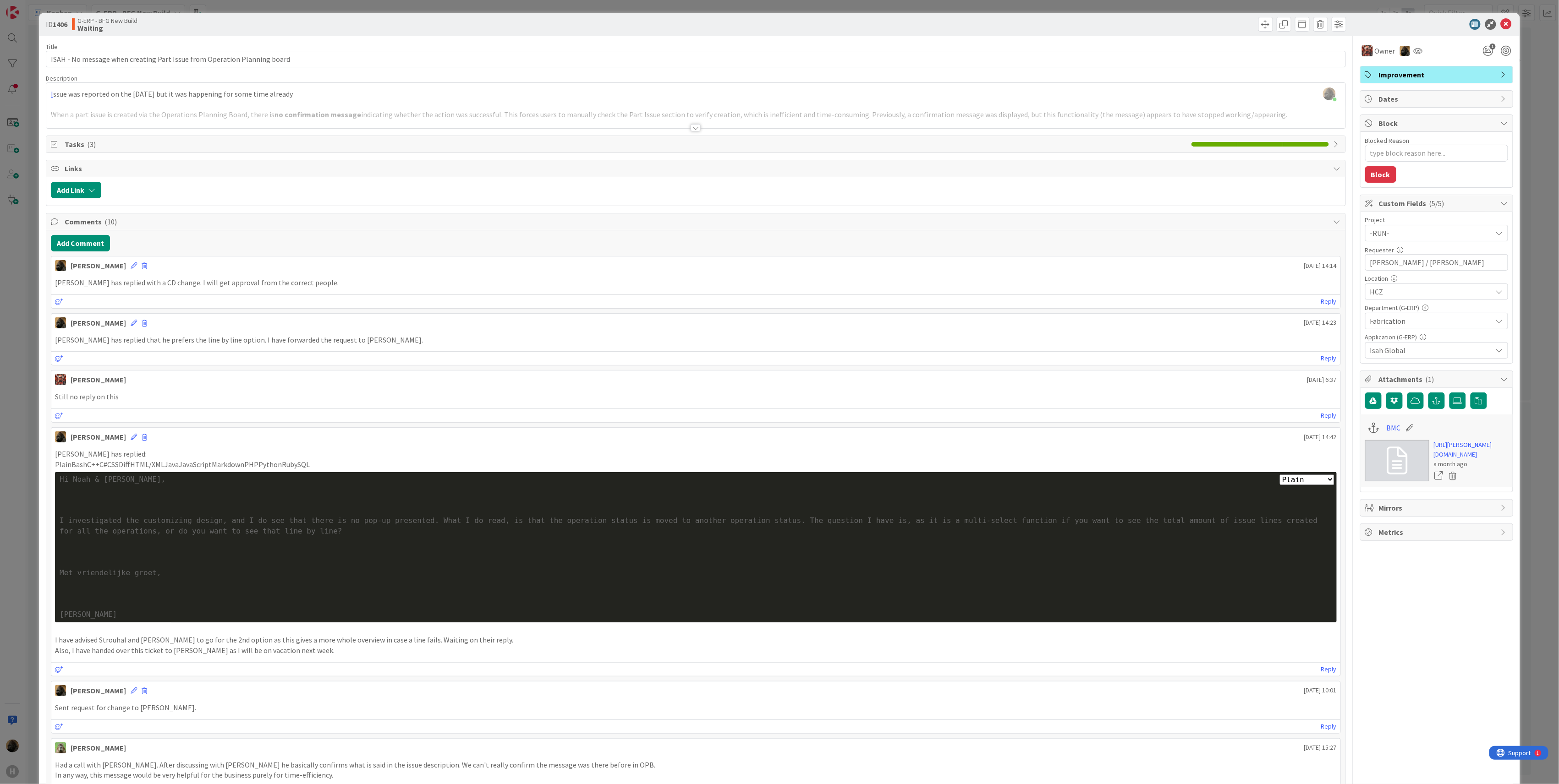
click at [690, 131] on div at bounding box center [695, 128] width 10 height 7
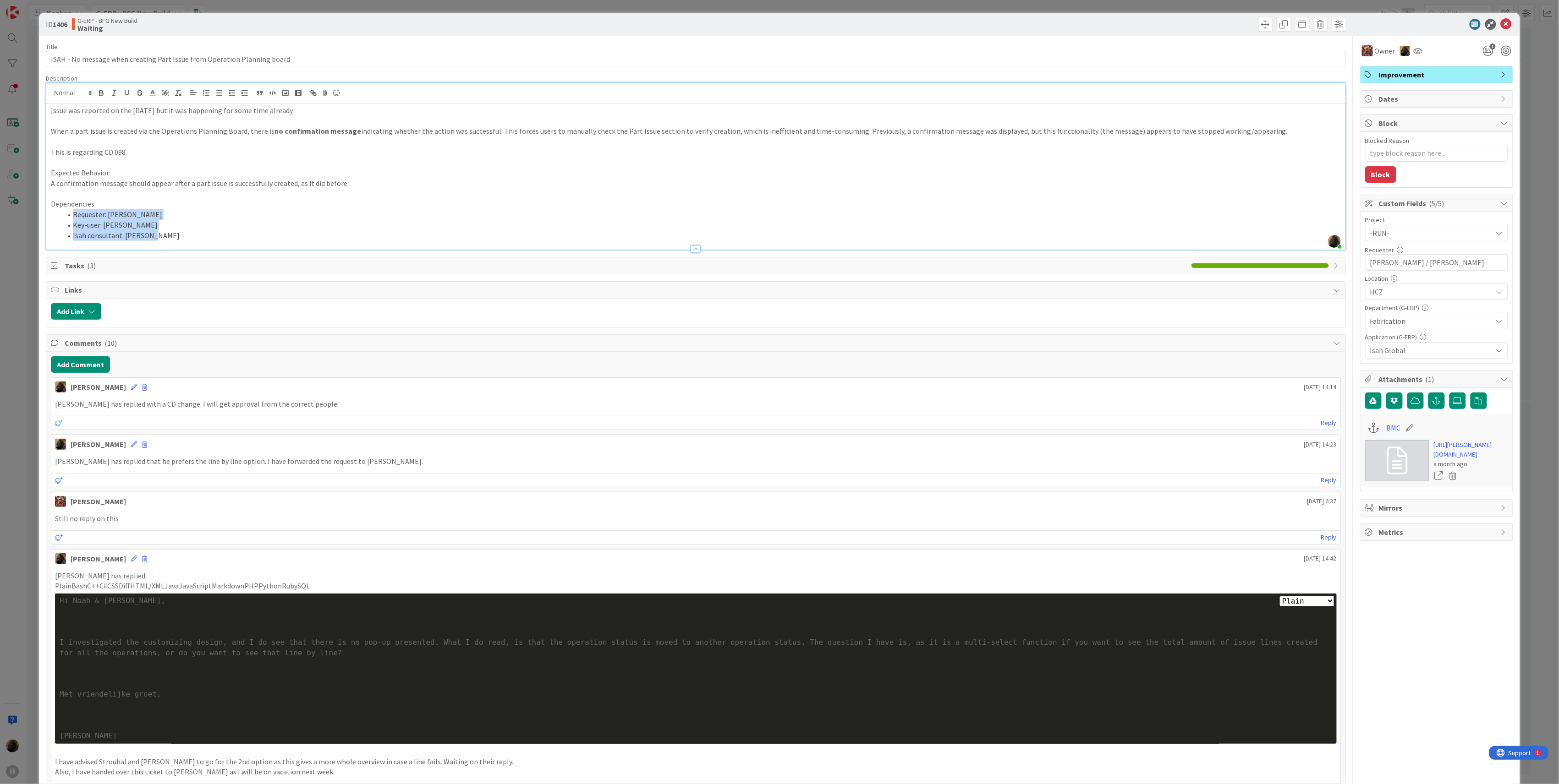
drag, startPoint x: 177, startPoint y: 238, endPoint x: 74, endPoint y: 215, distance: 105.5
click at [74, 215] on ol "Requester: Tomas Bazalka Key-user: Tomas Strouhal Isah consultant: Tim Boor" at bounding box center [696, 225] width 1290 height 31
click at [72, 213] on li "Requester: Tomas Bazalka" at bounding box center [702, 215] width 1279 height 11
drag, startPoint x: 71, startPoint y: 211, endPoint x: 157, endPoint y: 222, distance: 86.7
click at [157, 222] on ol "Requester: Tomas Bazalka Key-user: Tomas Strouhal Isah consultant: Tim Boor" at bounding box center [696, 225] width 1290 height 31
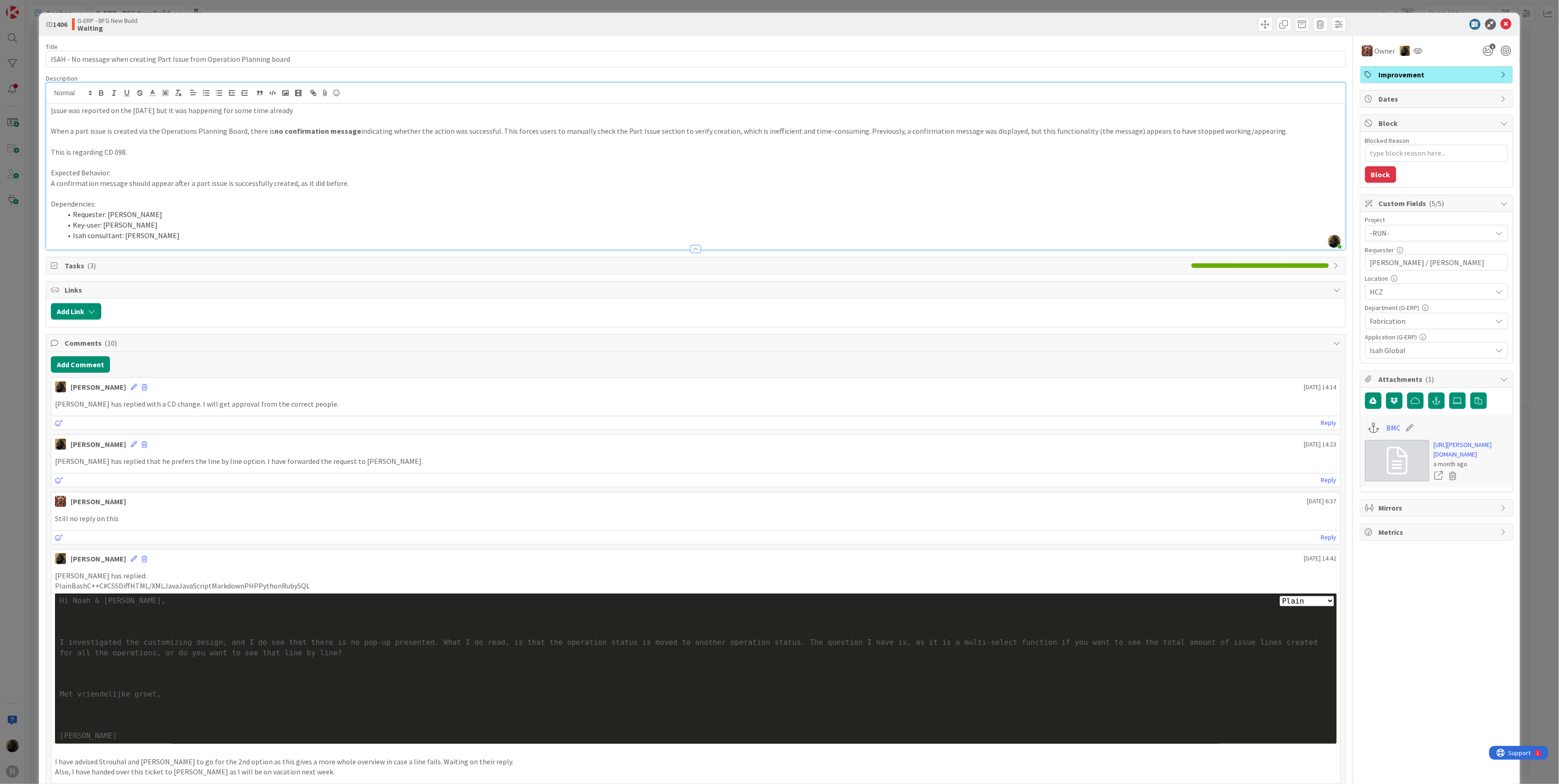
click at [155, 235] on li "Isah consultant: Tim Boor" at bounding box center [702, 236] width 1279 height 11
drag, startPoint x: 160, startPoint y: 239, endPoint x: 68, endPoint y: 217, distance: 94.6
click at [68, 217] on ol "Requester: Tomas Bazalka Key-user: Tomas Strouhal Isah consultant: Tim Boor" at bounding box center [696, 225] width 1290 height 31
click at [78, 218] on li "Requester: Tomas Bazalka" at bounding box center [702, 215] width 1279 height 11
drag, startPoint x: 123, startPoint y: 237, endPoint x: 160, endPoint y: 237, distance: 37.0
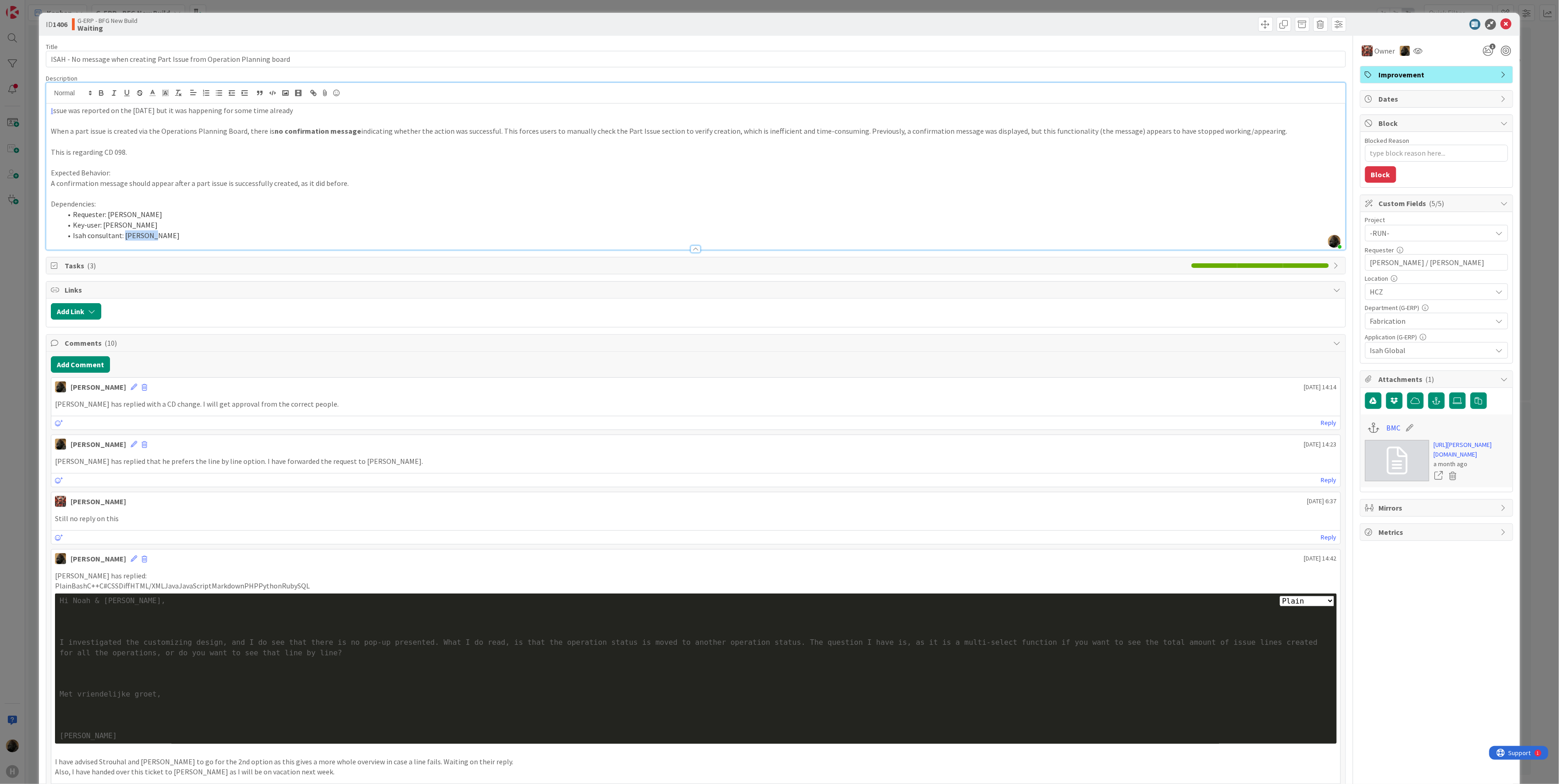
click at [159, 236] on li "Isah consultant: Tim Boor" at bounding box center [702, 236] width 1279 height 11
click at [160, 237] on li "Isah consultant: Tim Boor" at bounding box center [702, 236] width 1279 height 11
click at [158, 241] on div at bounding box center [696, 244] width 1300 height 10
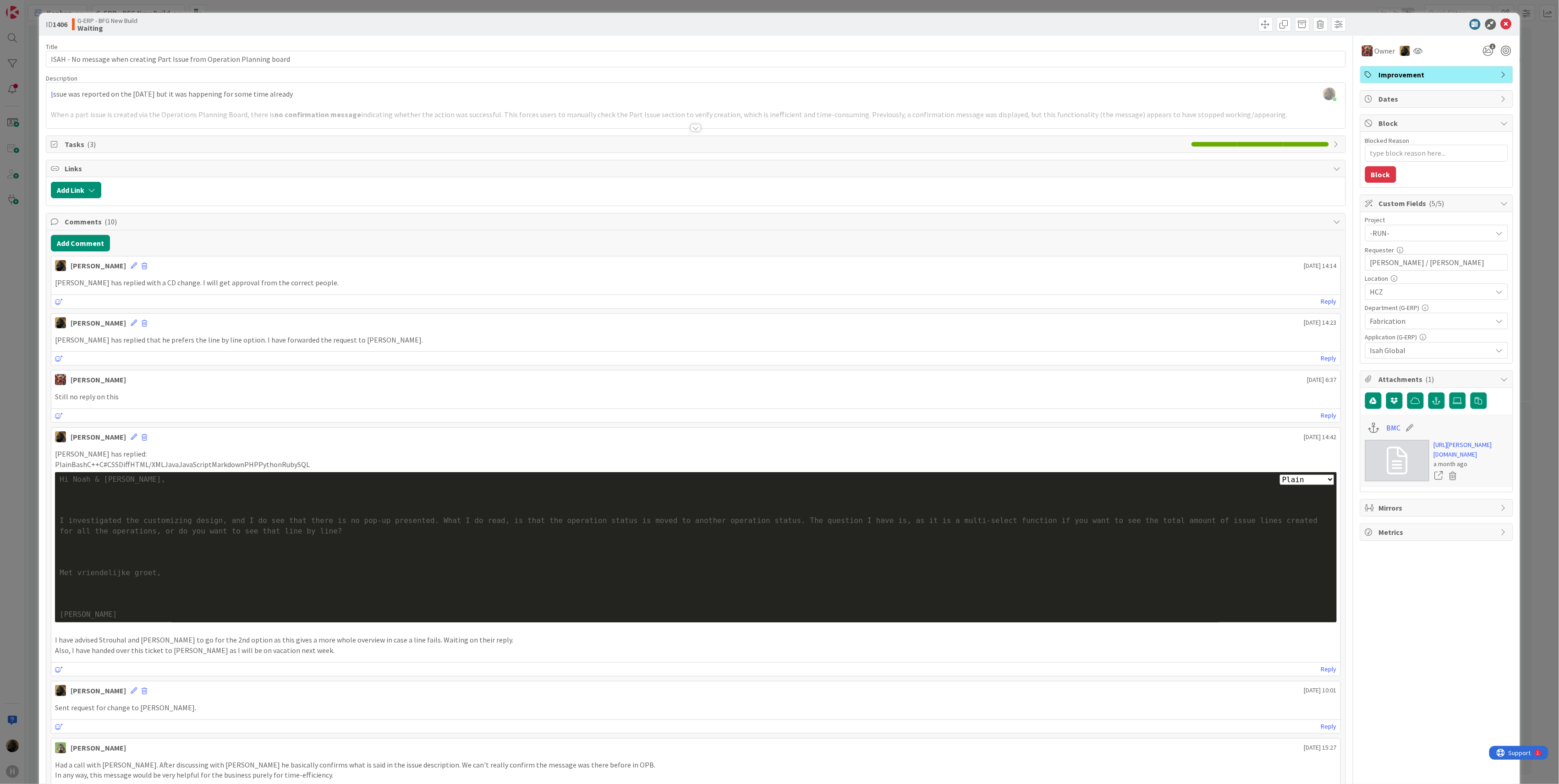
click at [174, 107] on div at bounding box center [696, 116] width 1300 height 23
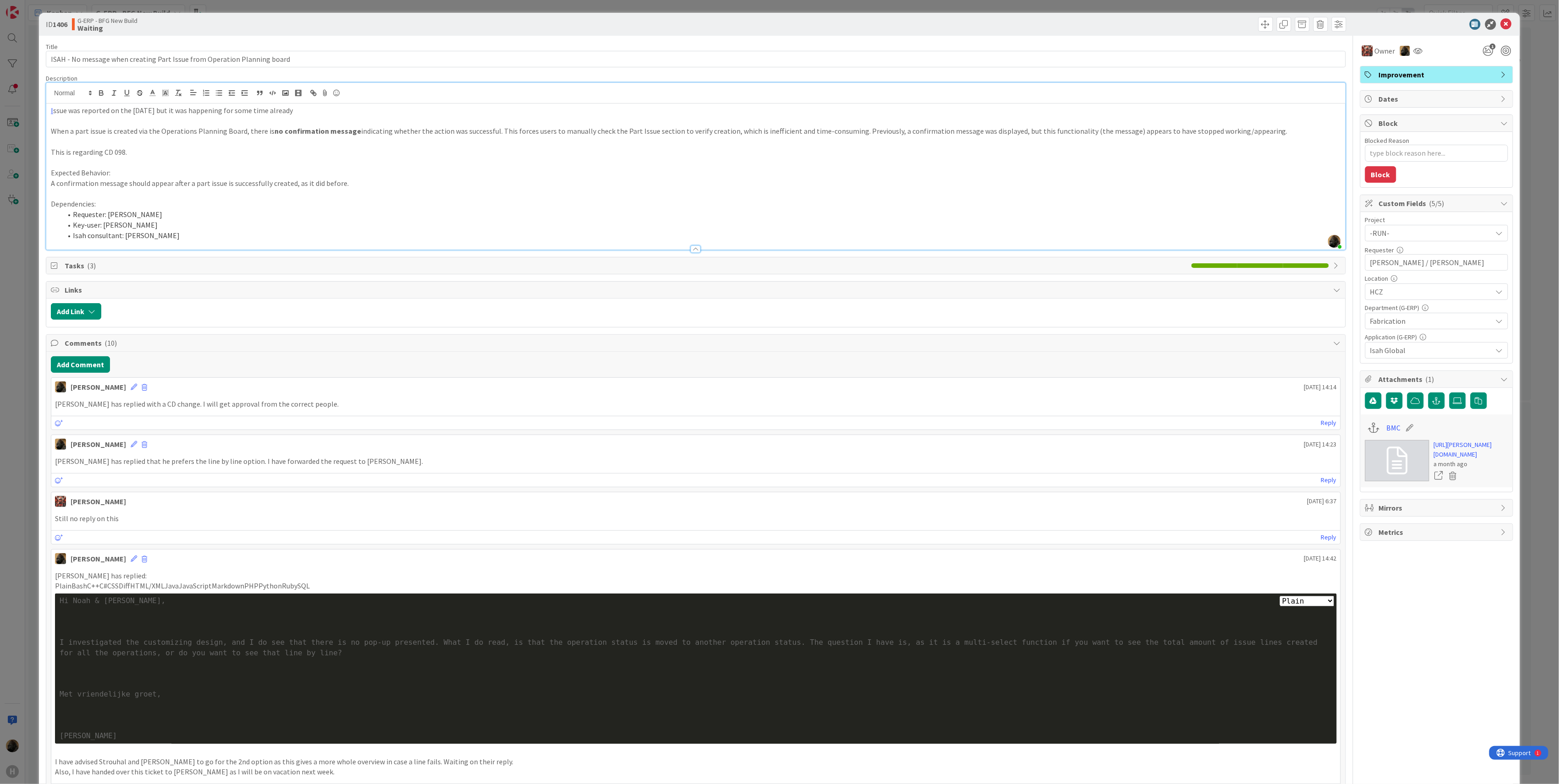
click at [163, 238] on li "Isah consultant: Tim Boor" at bounding box center [702, 236] width 1279 height 11
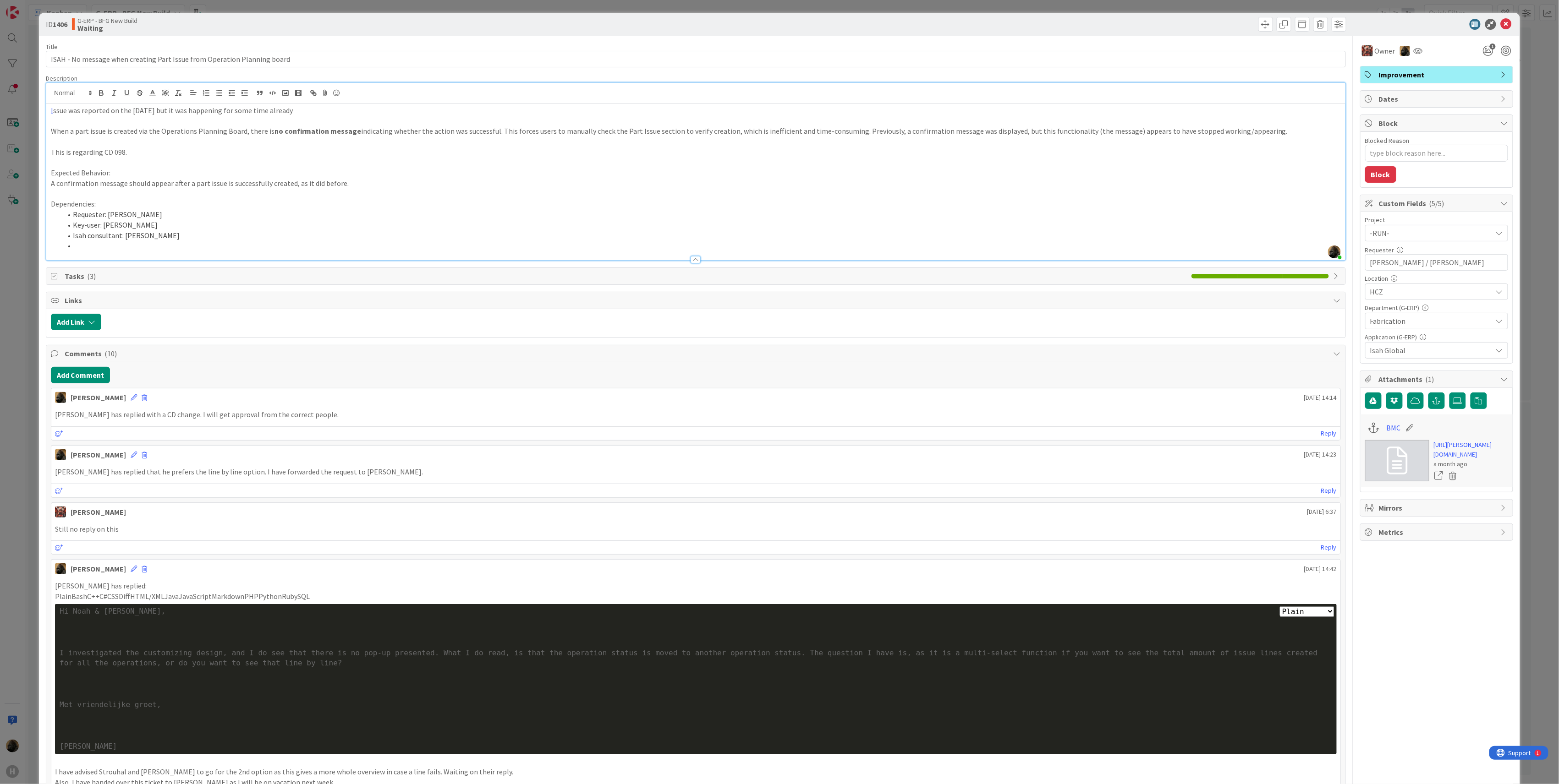
type textarea "x"
click at [20, 349] on div "ID 1406 G-ERP - BFG New Build Waiting Title 73 / 128 ISAH - No message when cre…" at bounding box center [779, 392] width 1559 height 784
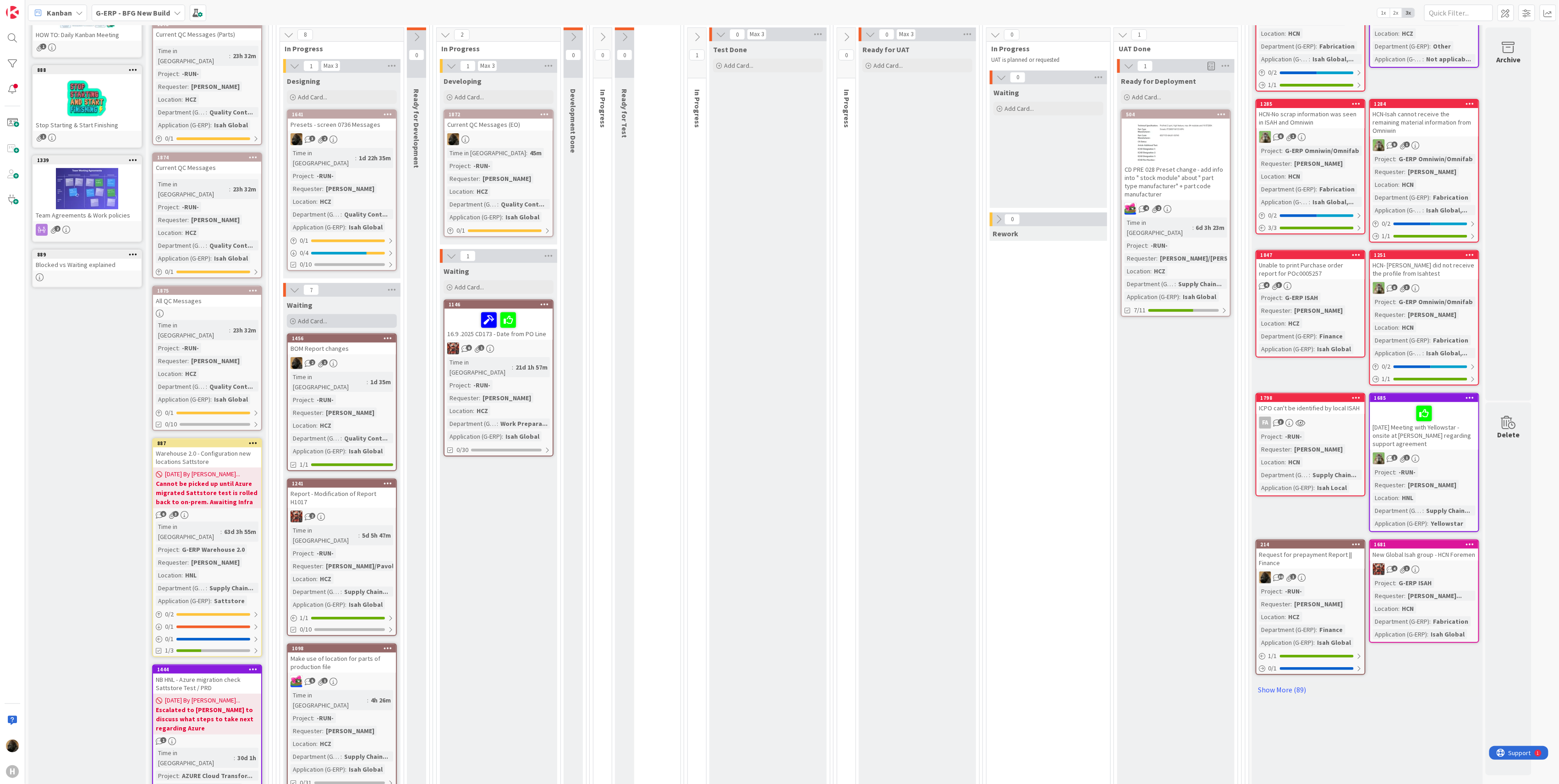
scroll to position [61, 0]
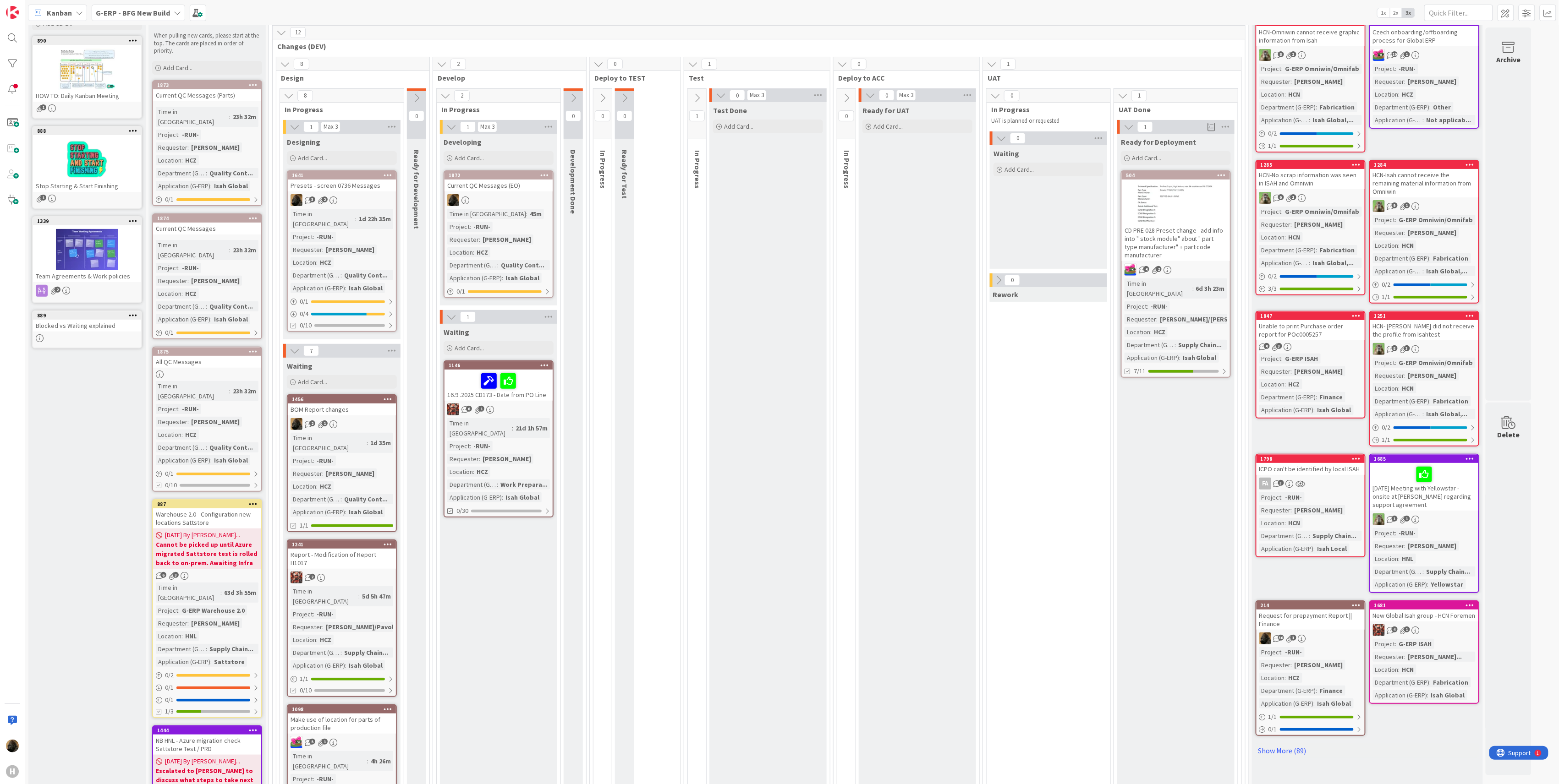
click at [332, 404] on div "BOM Report changes" at bounding box center [342, 409] width 108 height 12
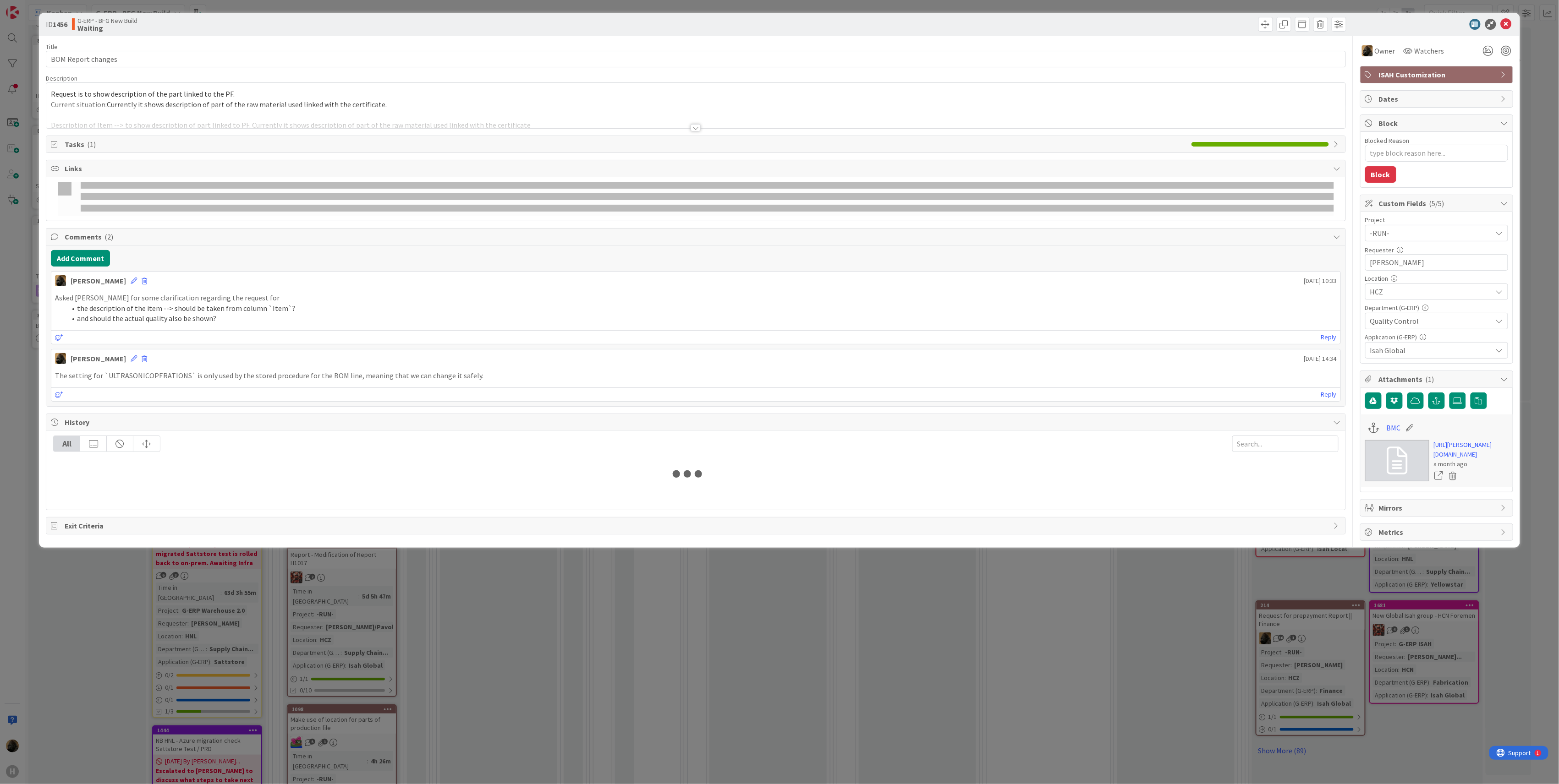
type textarea "x"
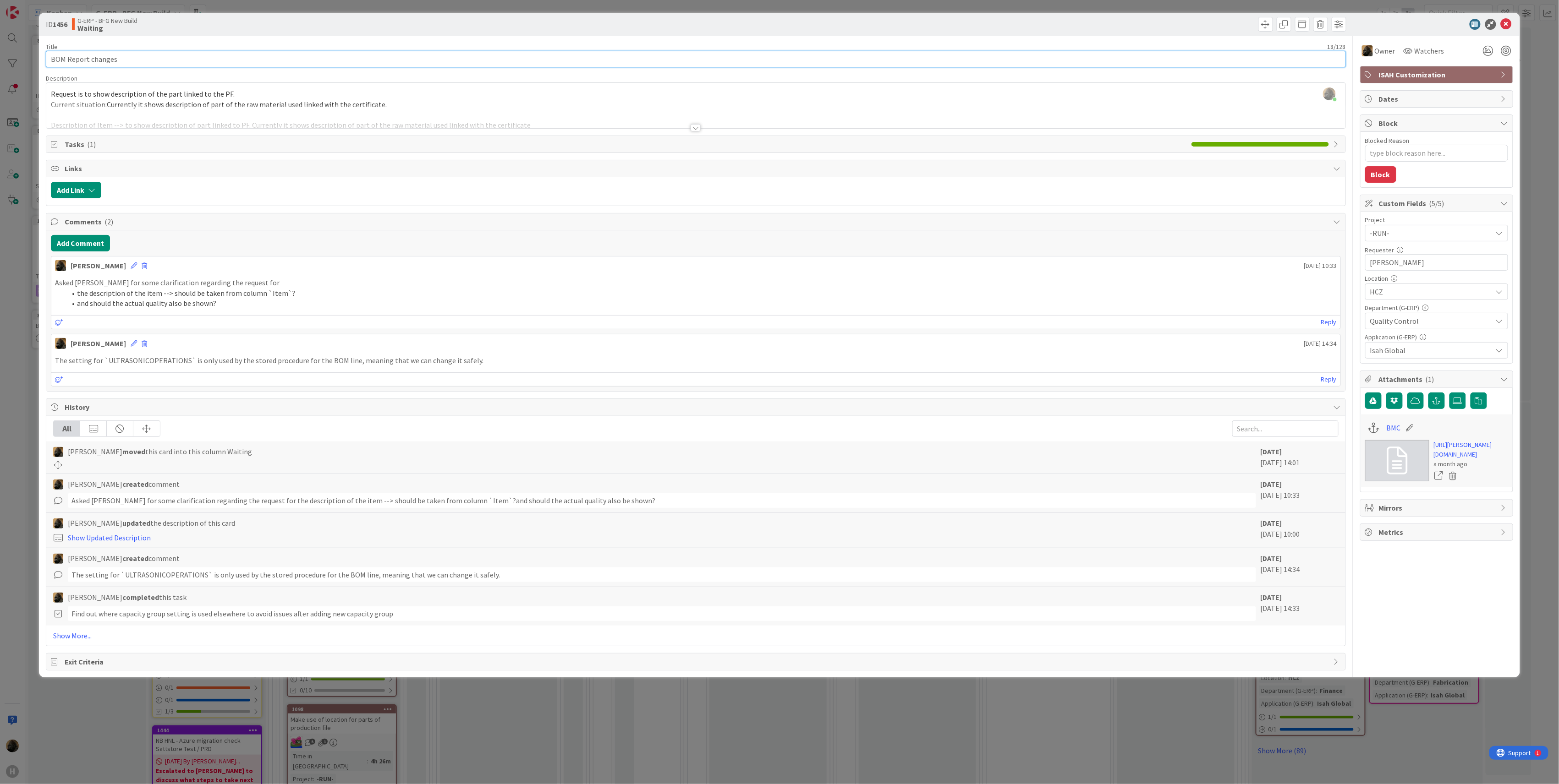
click at [52, 61] on input "BOM Report changes" at bounding box center [696, 59] width 1300 height 17
type input "2025-0BOM Report changes"
type textarea "x"
type input "2025-09-15BOM Report changes"
type textarea "x"
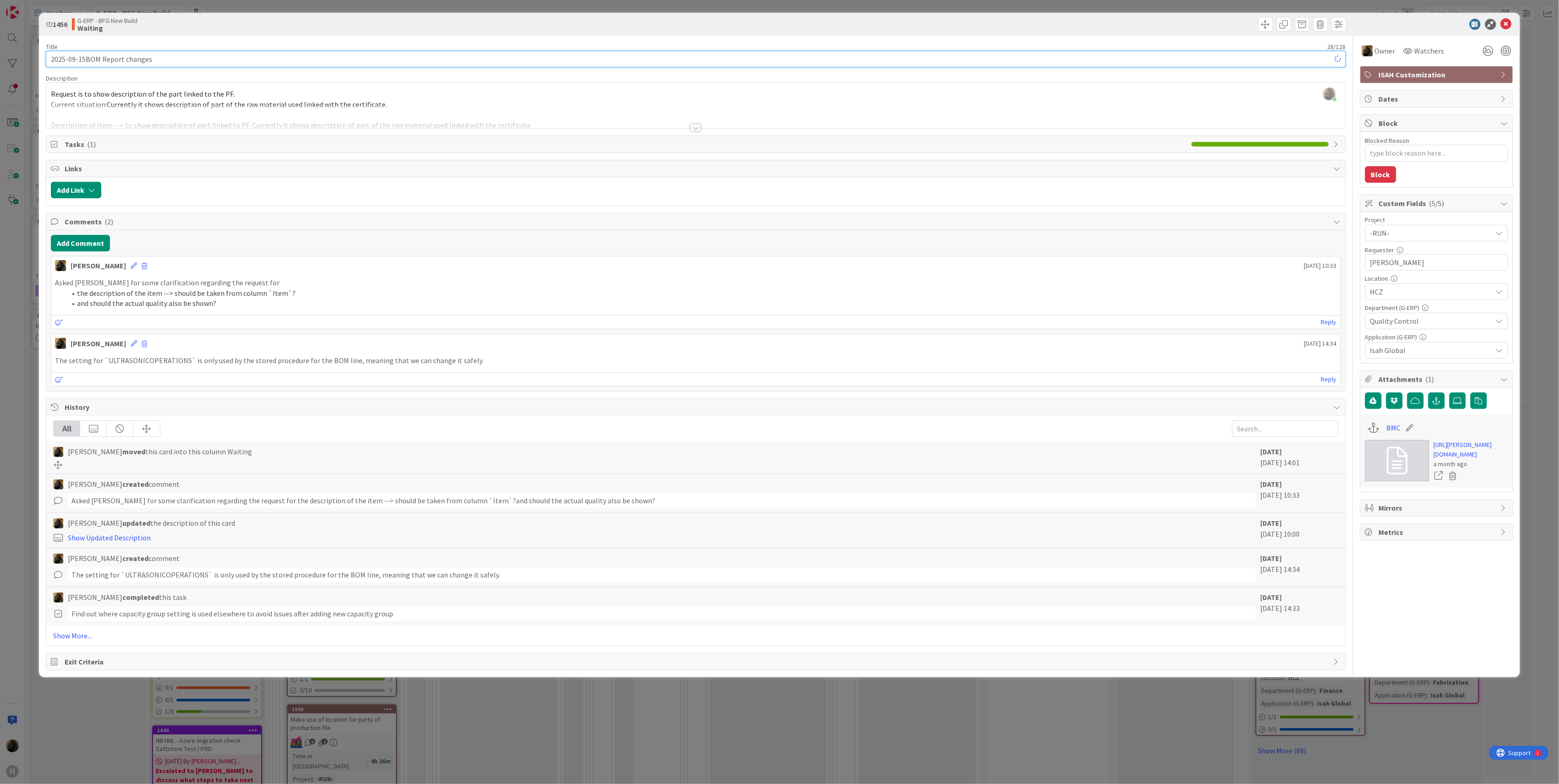
type input "2025-09-15 BOM Report changes"
type textarea "x"
type input "[DATE] | BOM Report changes"
type textarea "x"
type input "[DATE] | BOM Report changes"
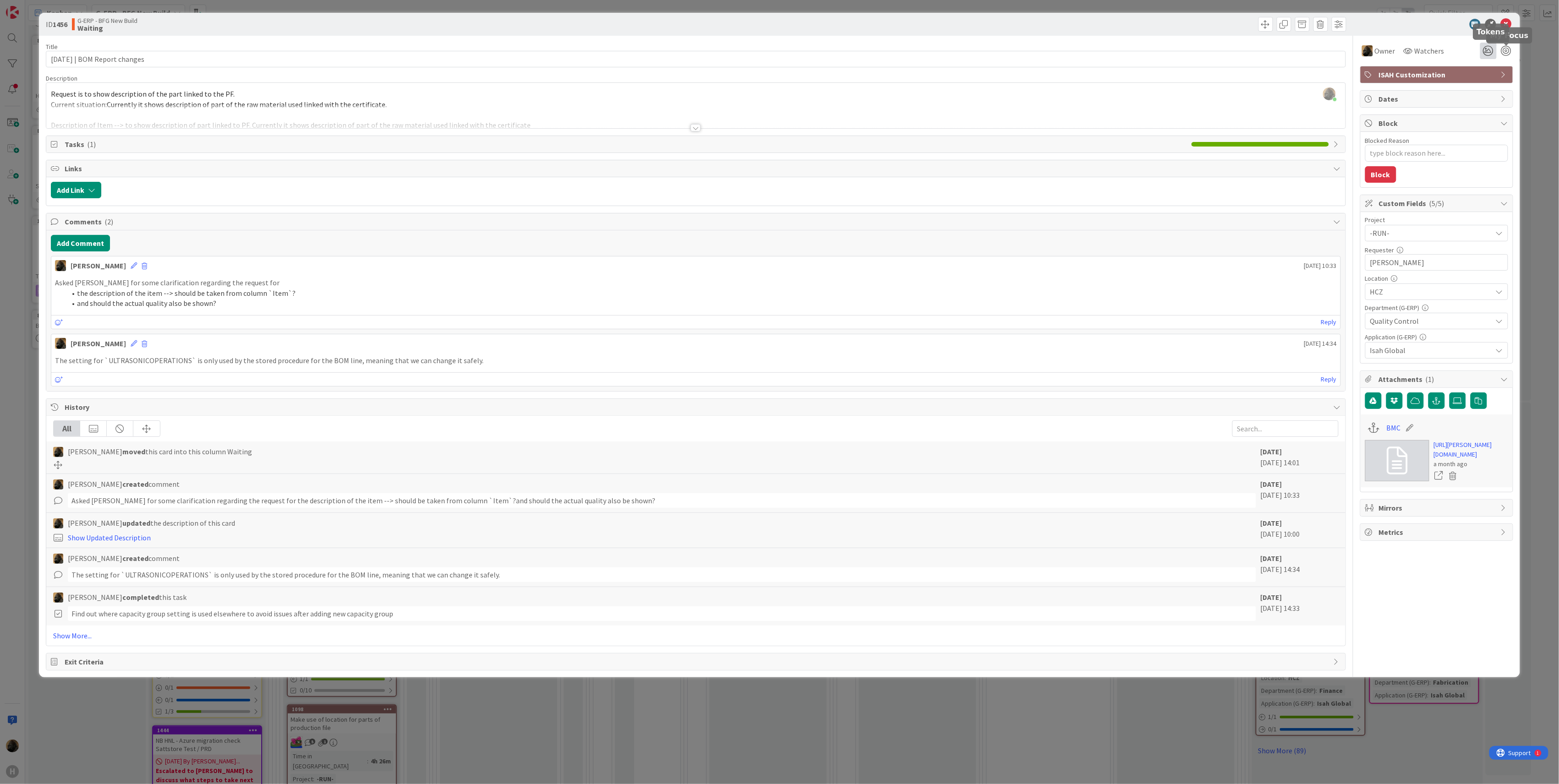
click at [1491, 55] on icon at bounding box center [1488, 51] width 17 height 17
click at [1475, 84] on icon at bounding box center [1477, 85] width 7 height 7
click at [1420, 21] on div at bounding box center [1432, 24] width 163 height 11
click at [1507, 26] on icon at bounding box center [1507, 24] width 11 height 11
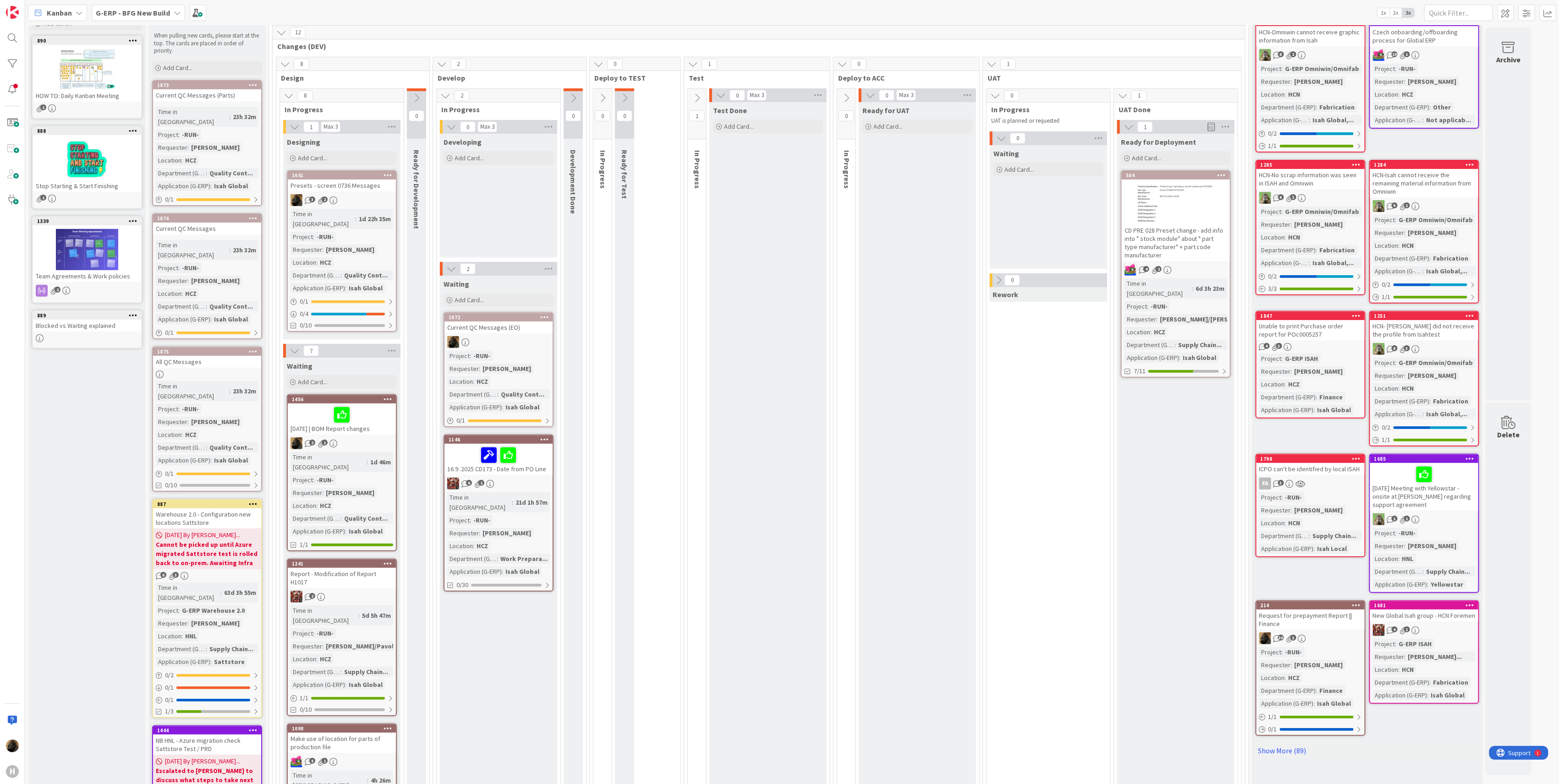
click at [503, 323] on div "Current QC Messages (EO)" at bounding box center [498, 327] width 108 height 12
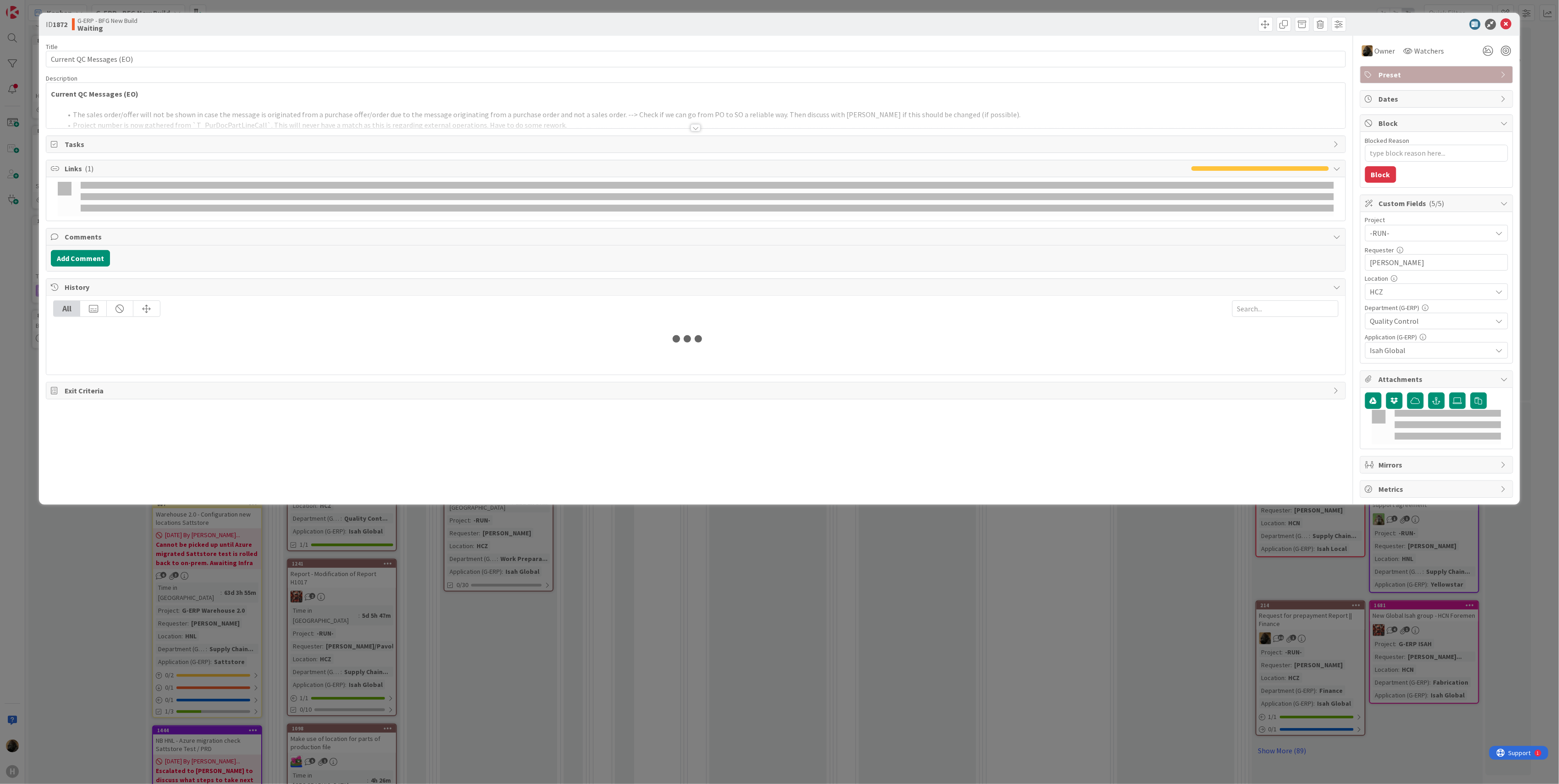
type textarea "x"
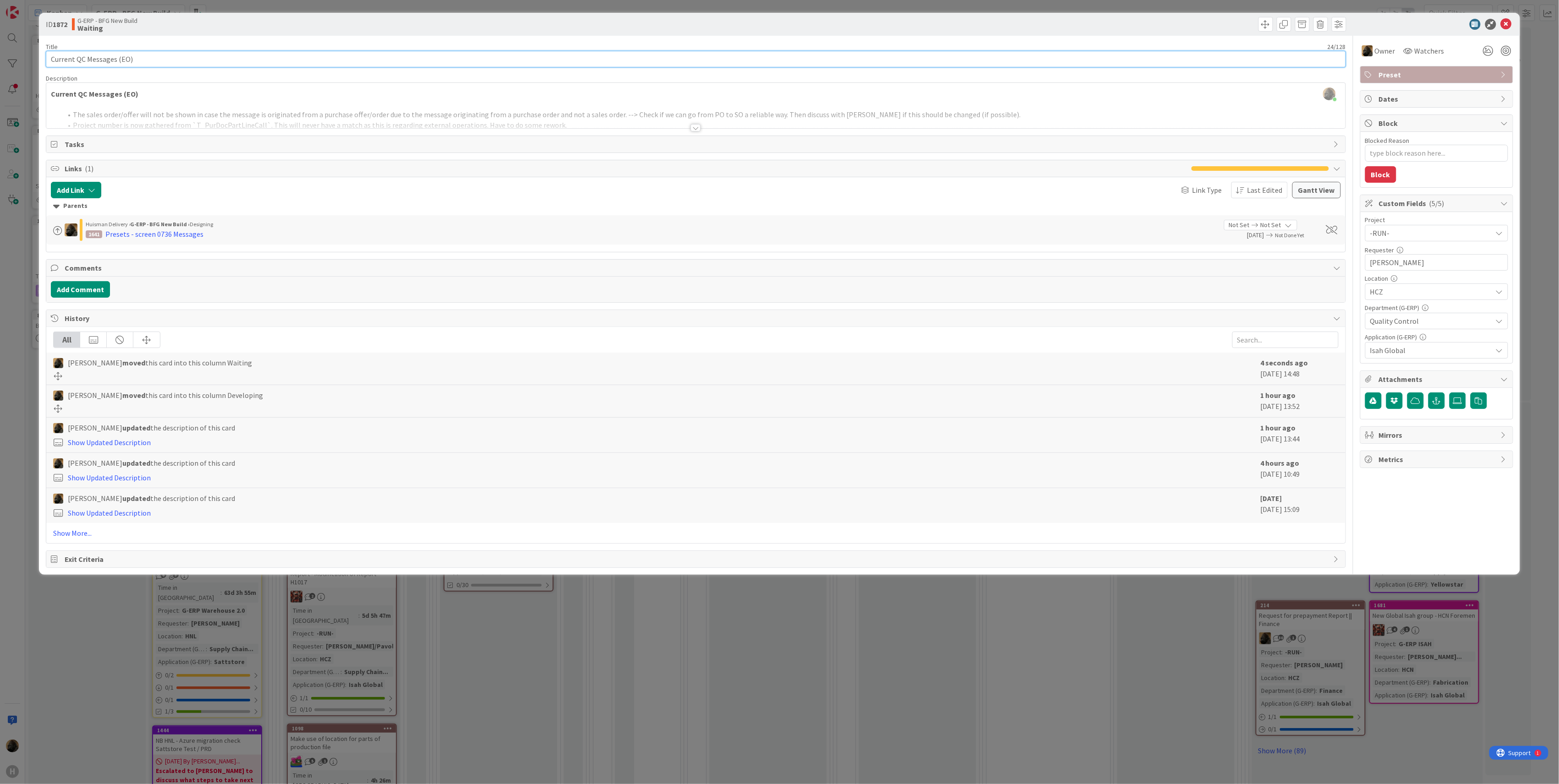
click at [154, 66] on input "Current QC Messages (EO)" at bounding box center [696, 59] width 1300 height 17
type input "2025-Current QC Messages (EO)"
type textarea "x"
type input "[DATE] | Current QC Messages (EO)"
type textarea "x"
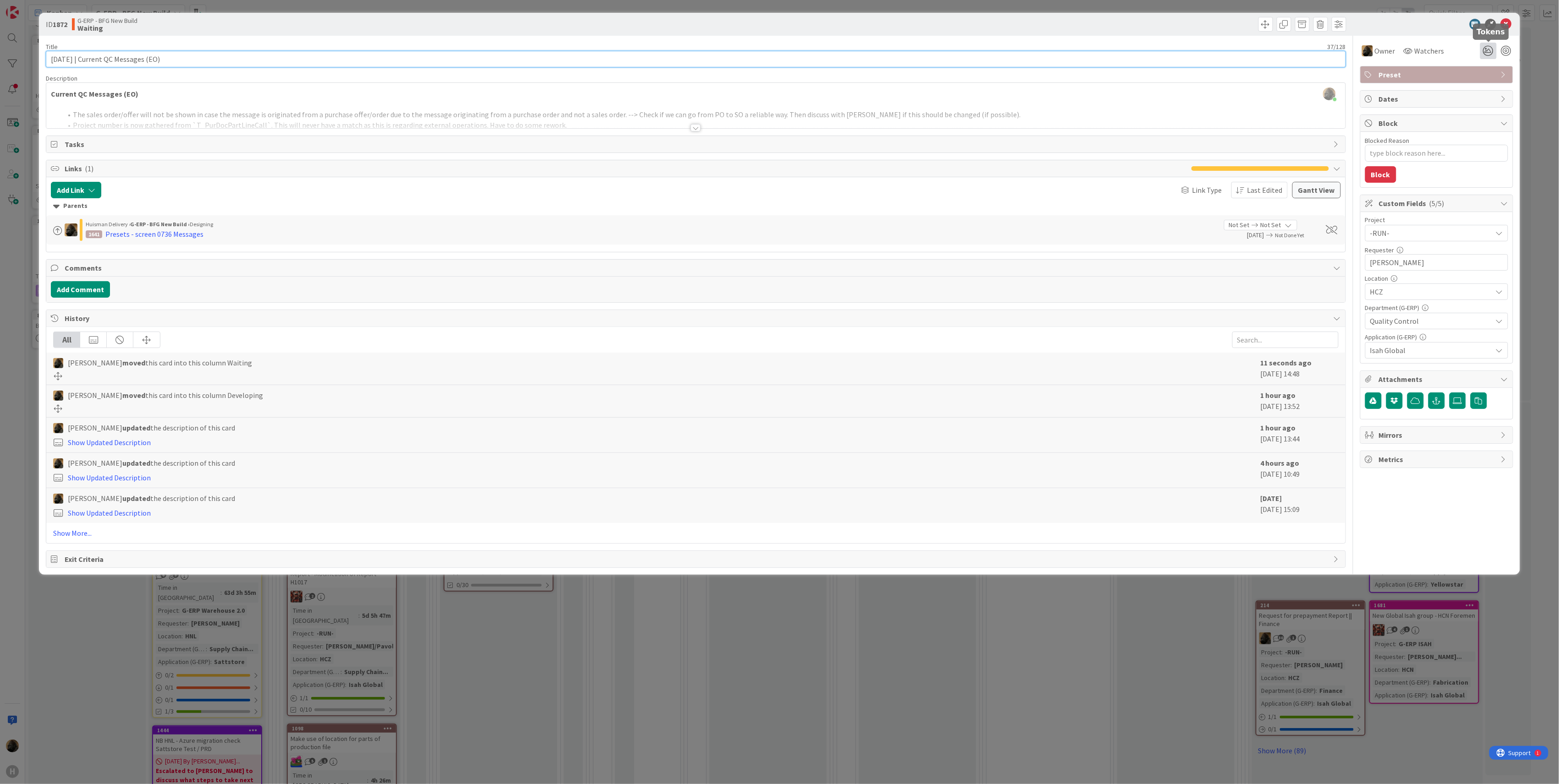
type input "[DATE] | Current QC Messages (EO)"
click at [1488, 53] on icon at bounding box center [1488, 51] width 17 height 17
click at [1478, 85] on icon at bounding box center [1477, 85] width 7 height 7
click at [1438, 28] on div at bounding box center [1432, 24] width 163 height 11
click at [1506, 23] on icon at bounding box center [1507, 24] width 11 height 11
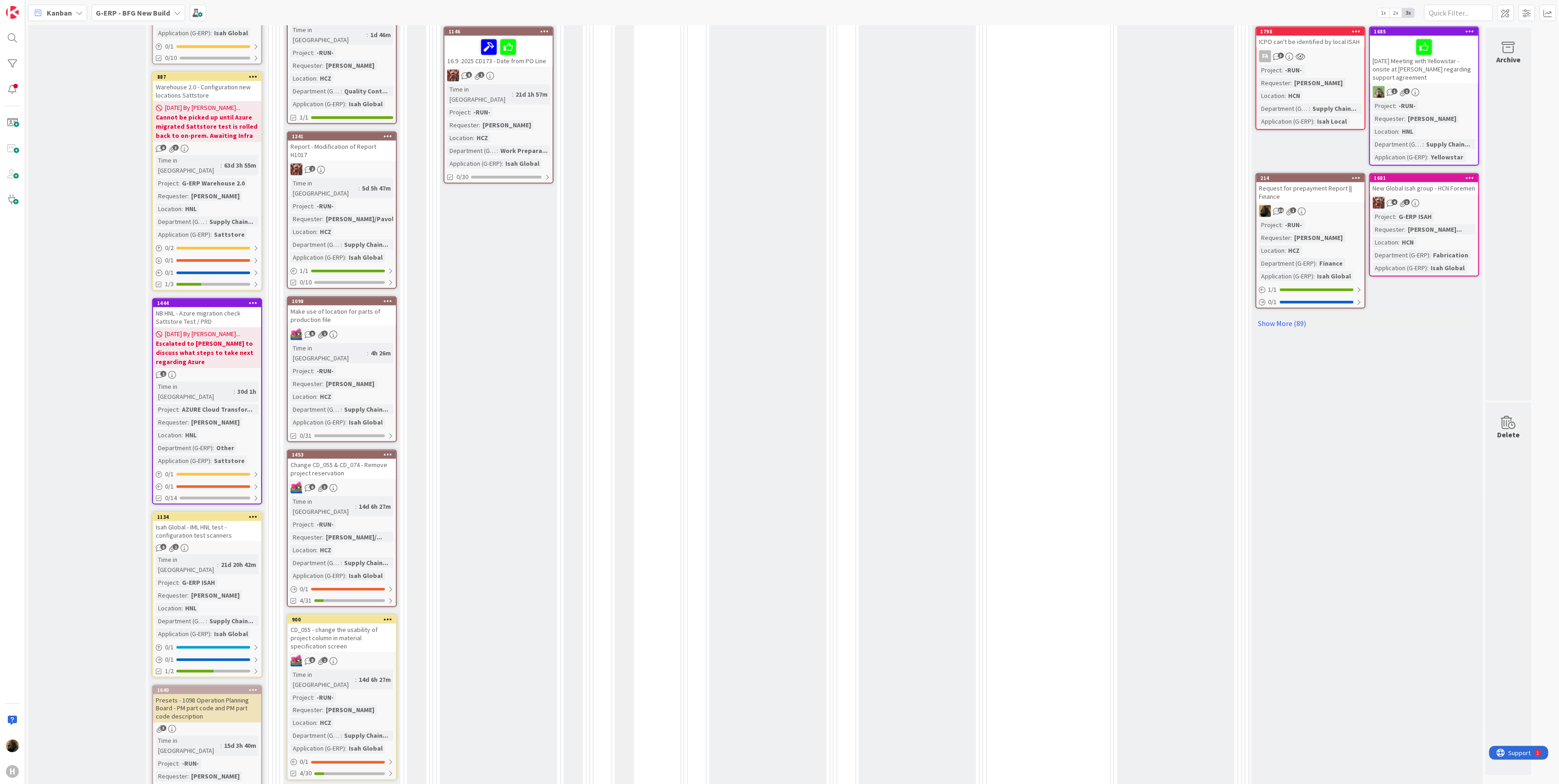
scroll to position [367, 0]
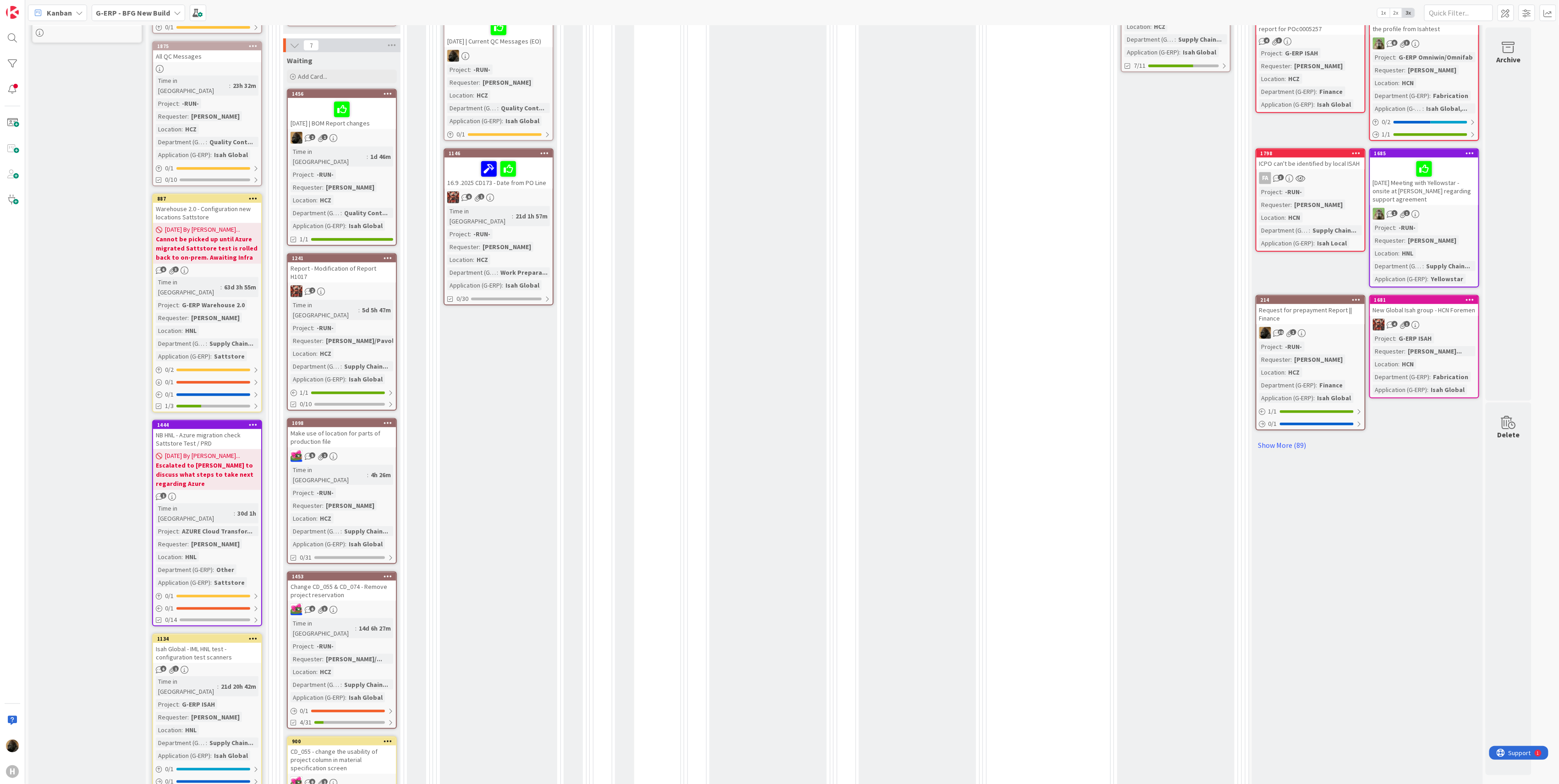
click at [367, 285] on div "2" at bounding box center [342, 290] width 108 height 12
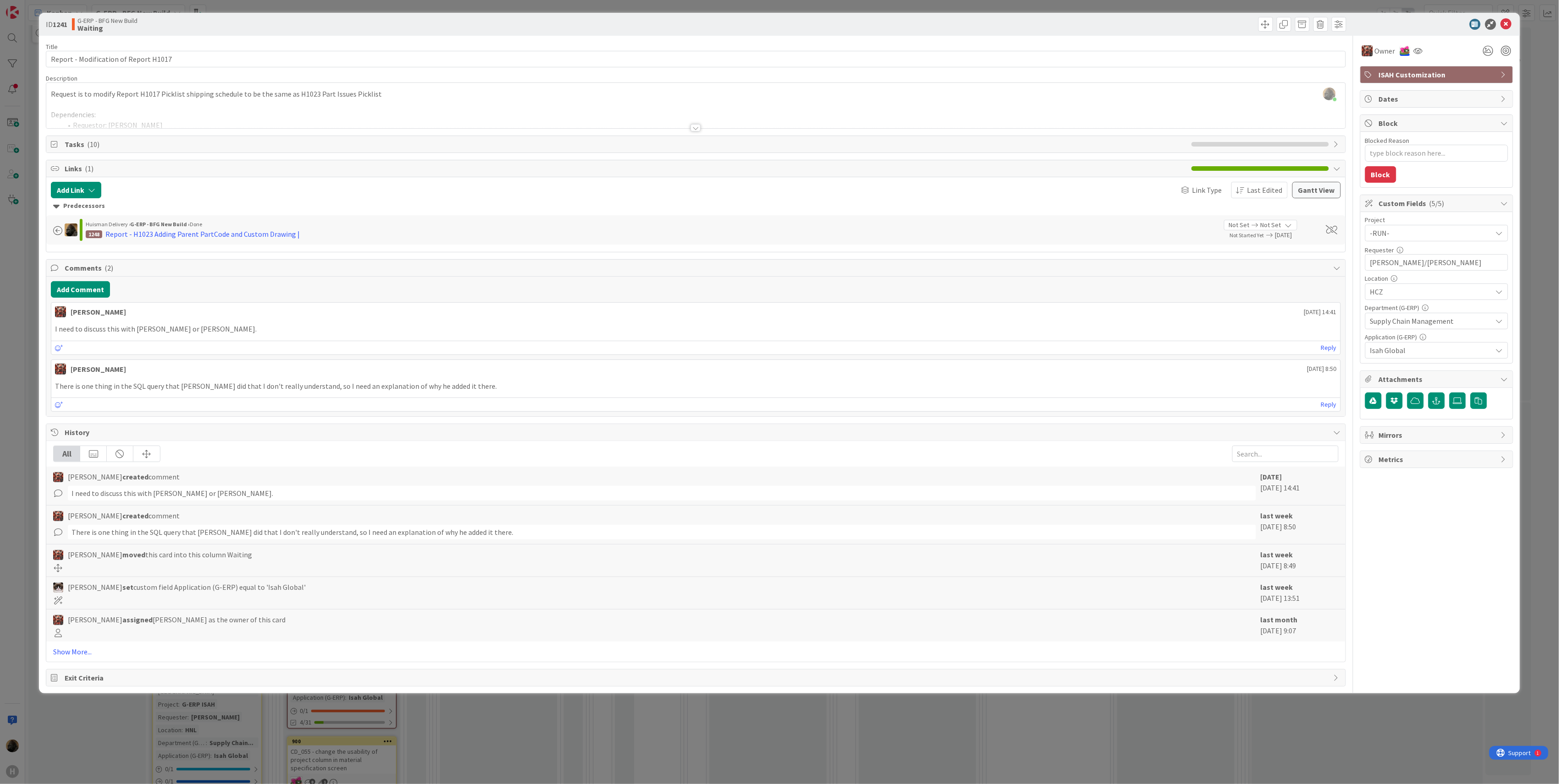
click at [3, 412] on div "ID 1241 G-ERP - BFG New Build Waiting Title 37 / 128 Report - Modification of R…" at bounding box center [779, 392] width 1559 height 784
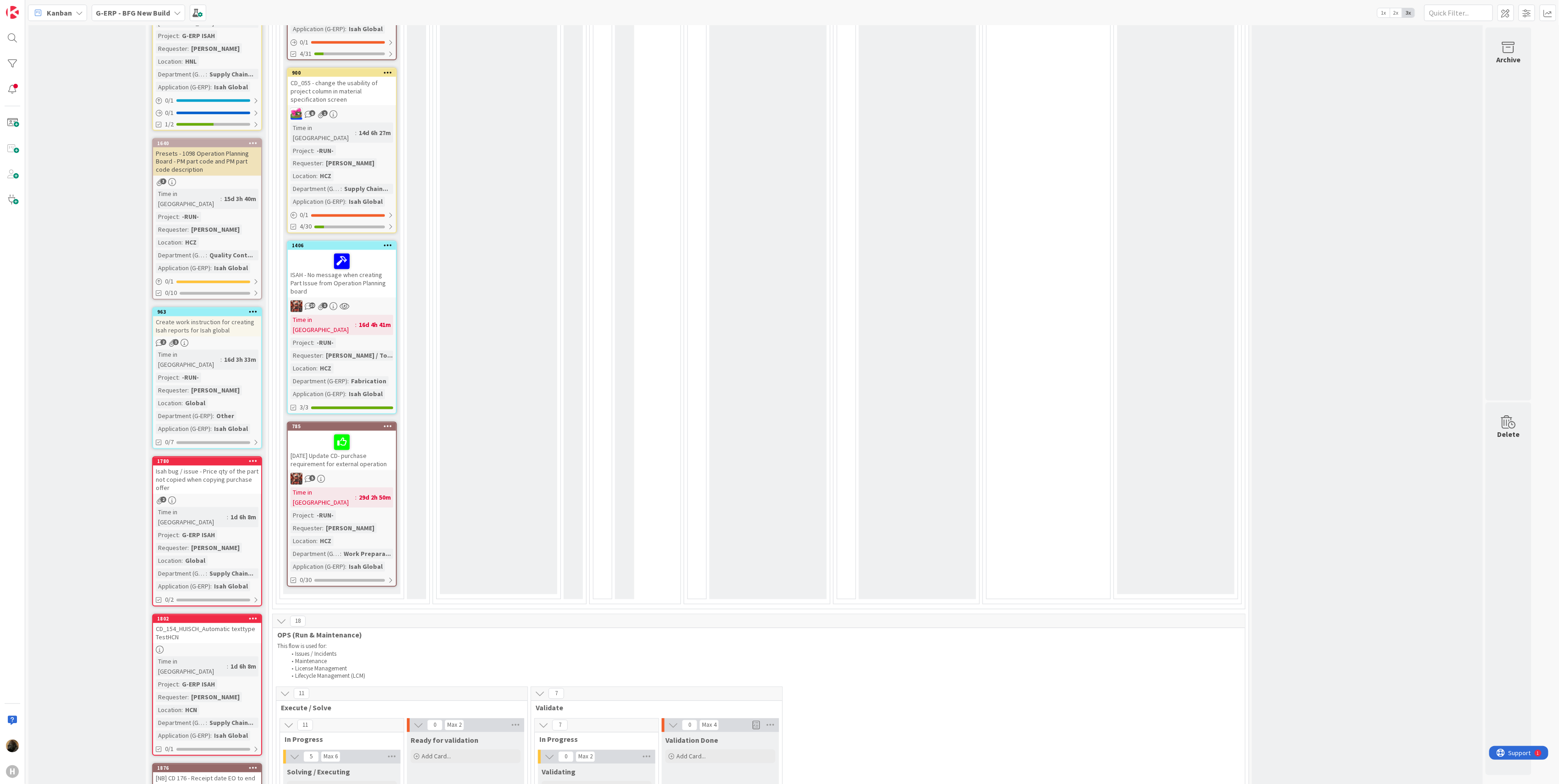
scroll to position [1038, 0]
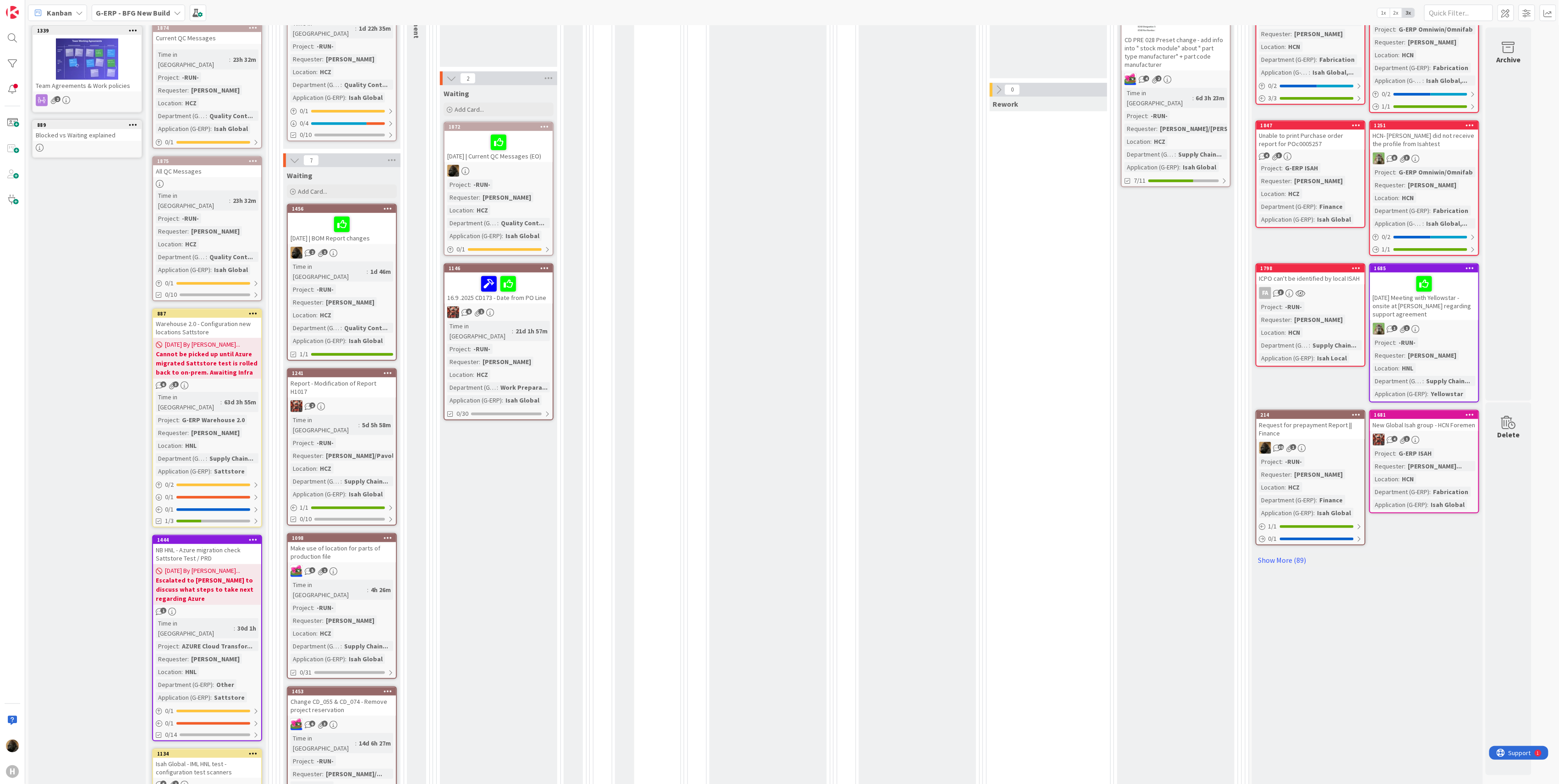
scroll to position [61, 0]
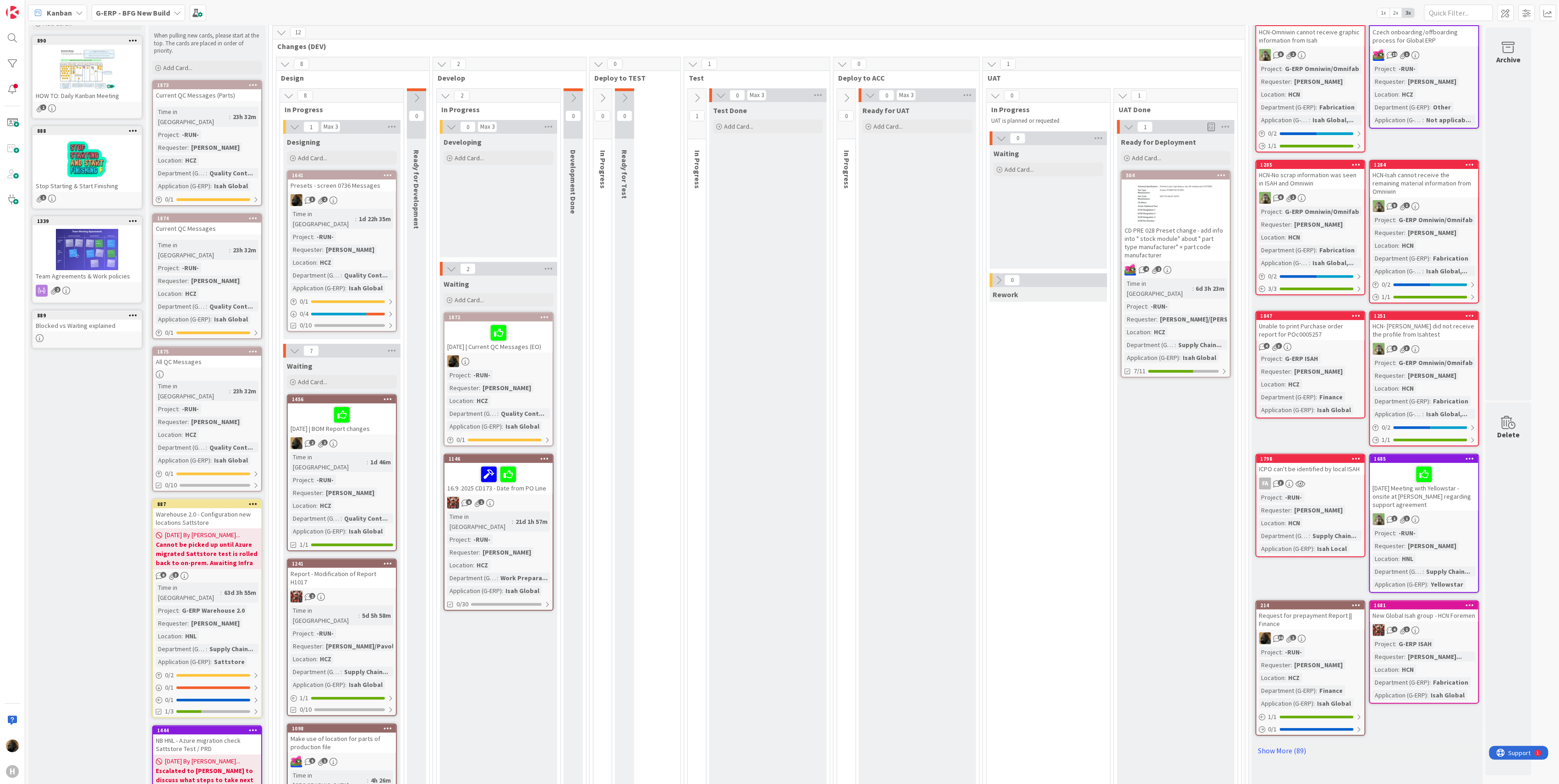
click at [527, 352] on div "[DATE] | Current QC Messages (EO)" at bounding box center [498, 337] width 108 height 31
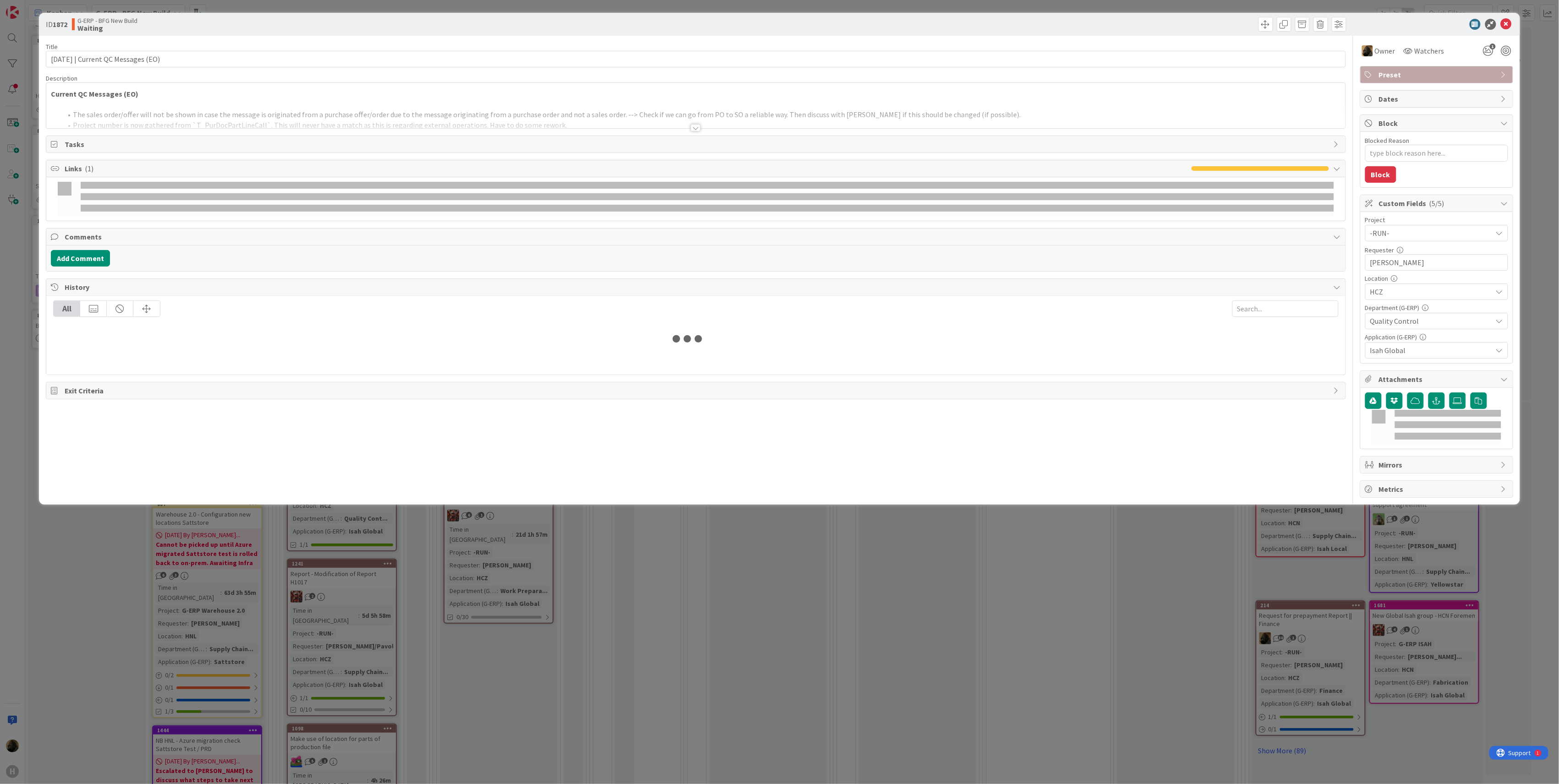
type textarea "x"
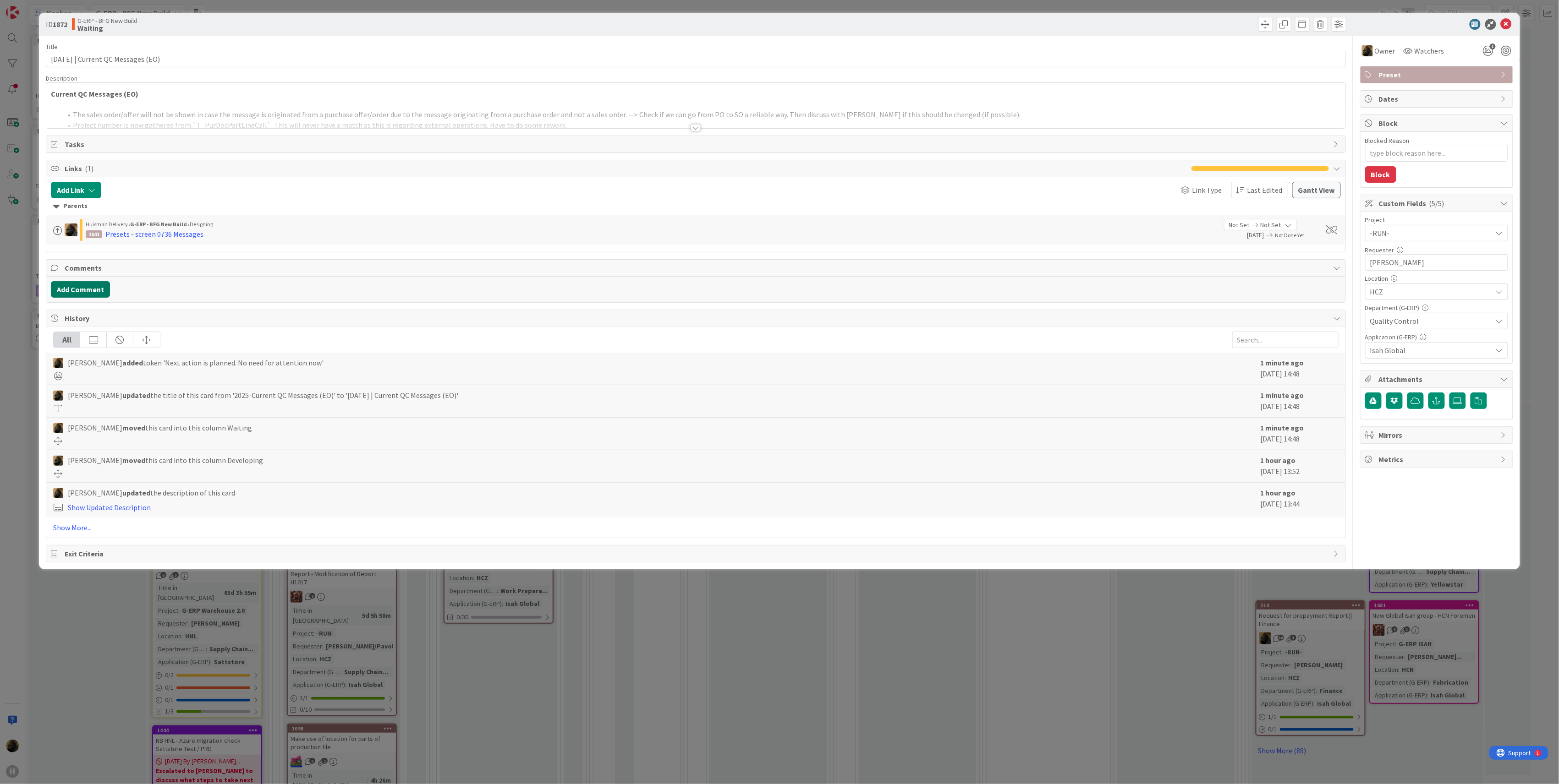
click at [99, 297] on button "Add Comment" at bounding box center [80, 289] width 60 height 17
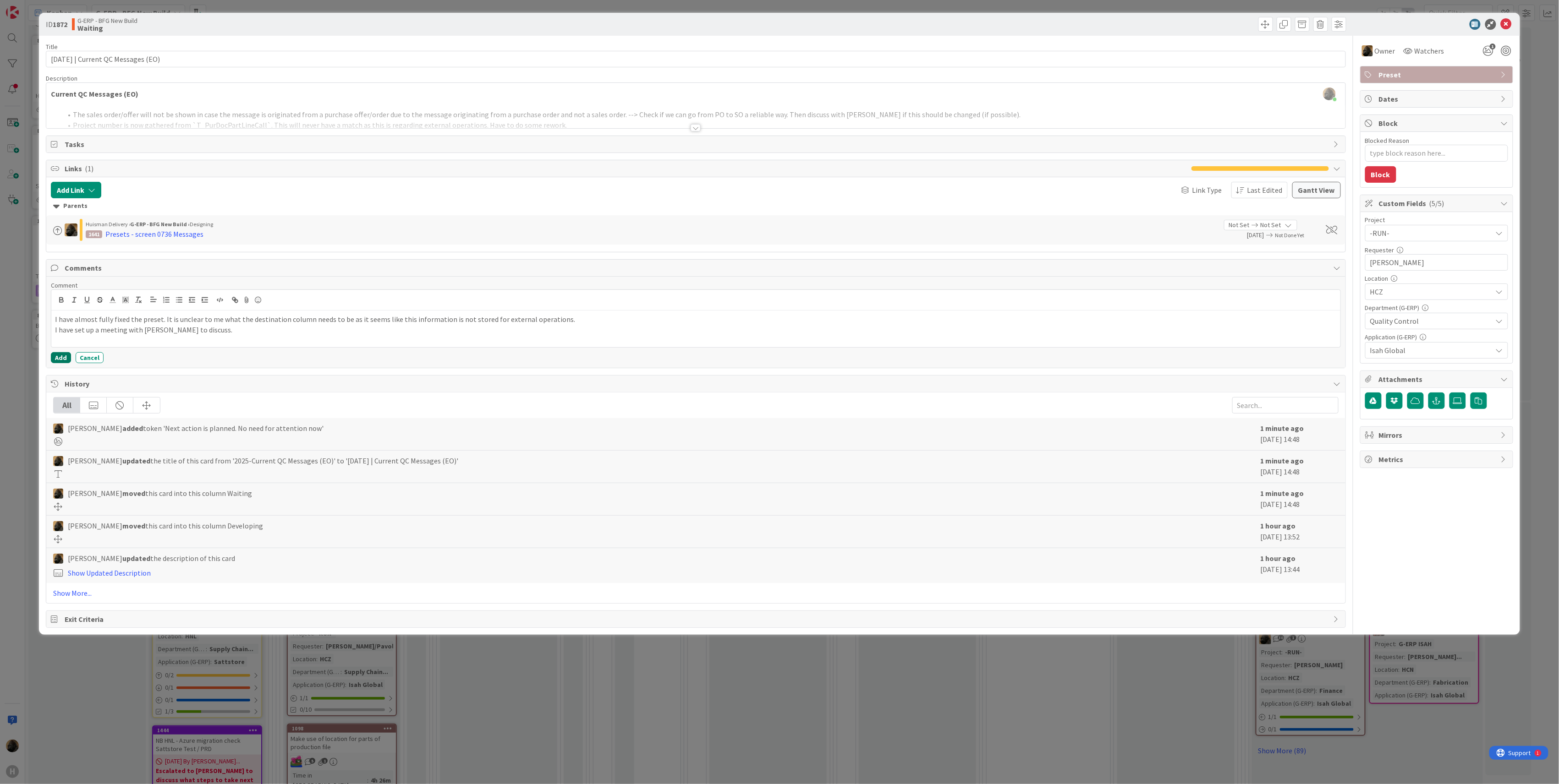
click at [60, 363] on button "Add" at bounding box center [60, 358] width 20 height 11
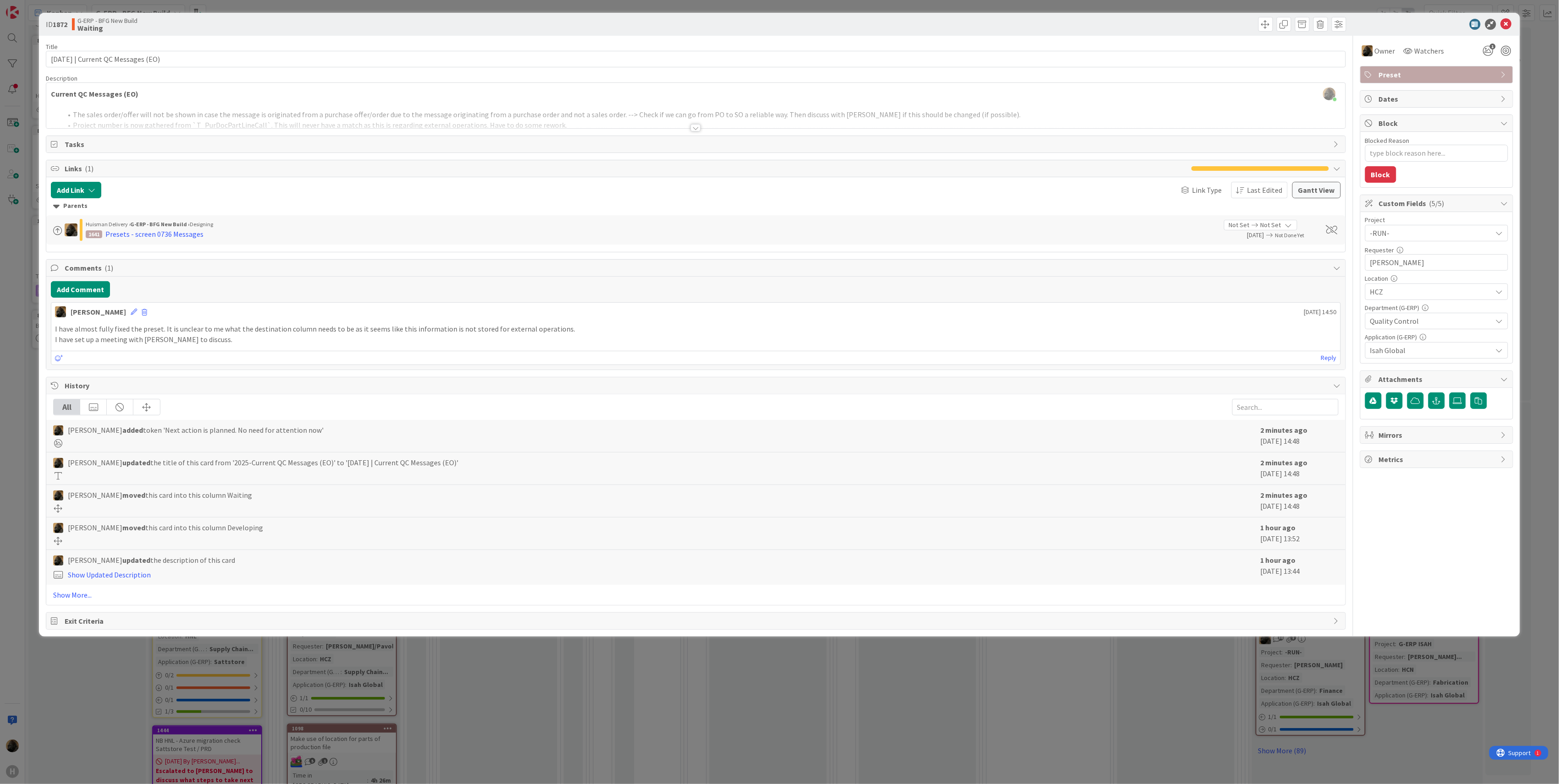
click at [637, 729] on div "ID 1872 G-ERP - BFG New Build Waiting Title 37 / 128 2025-09-15 | Current QC Me…" at bounding box center [779, 392] width 1559 height 784
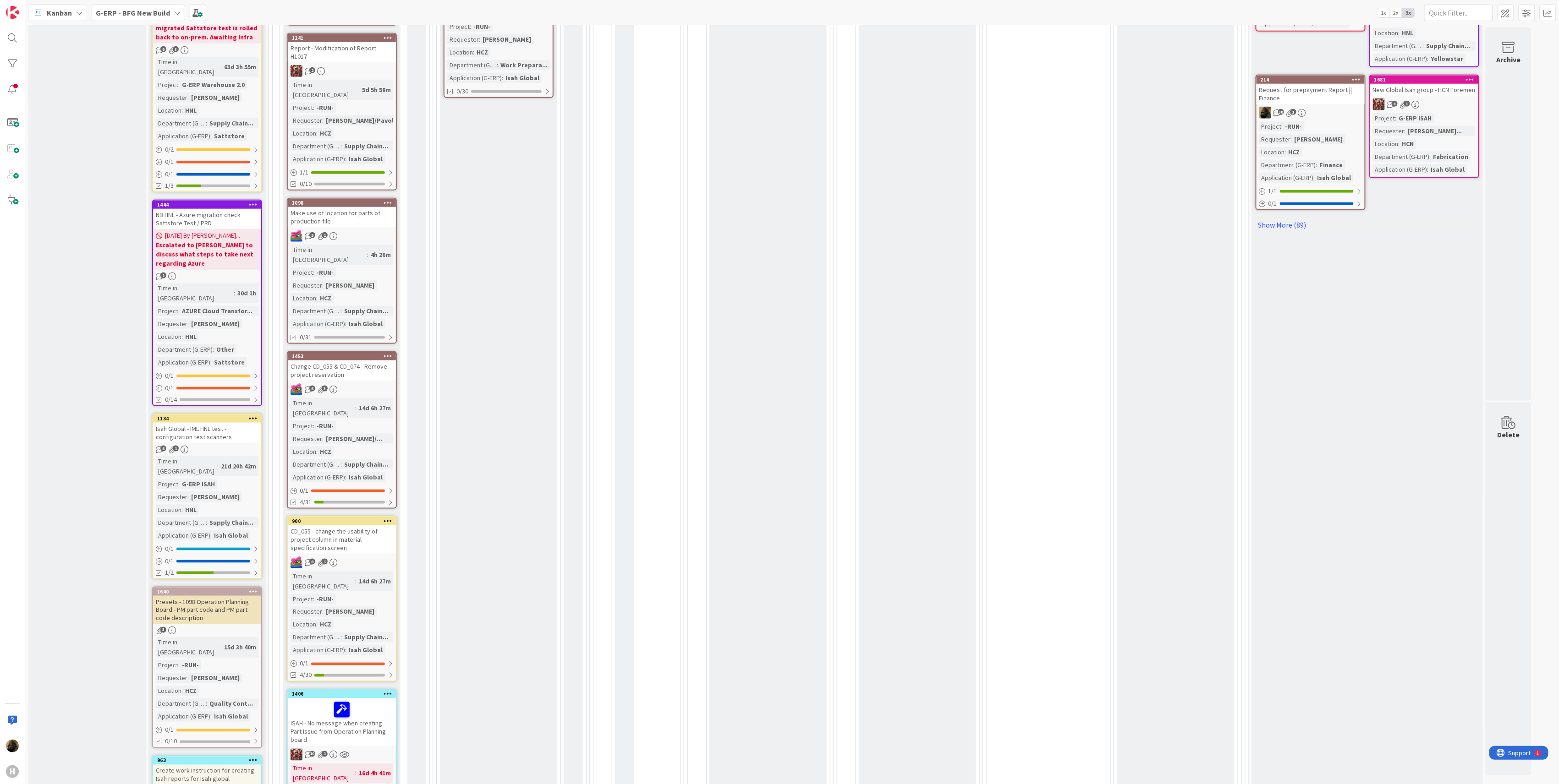
scroll to position [671, 0]
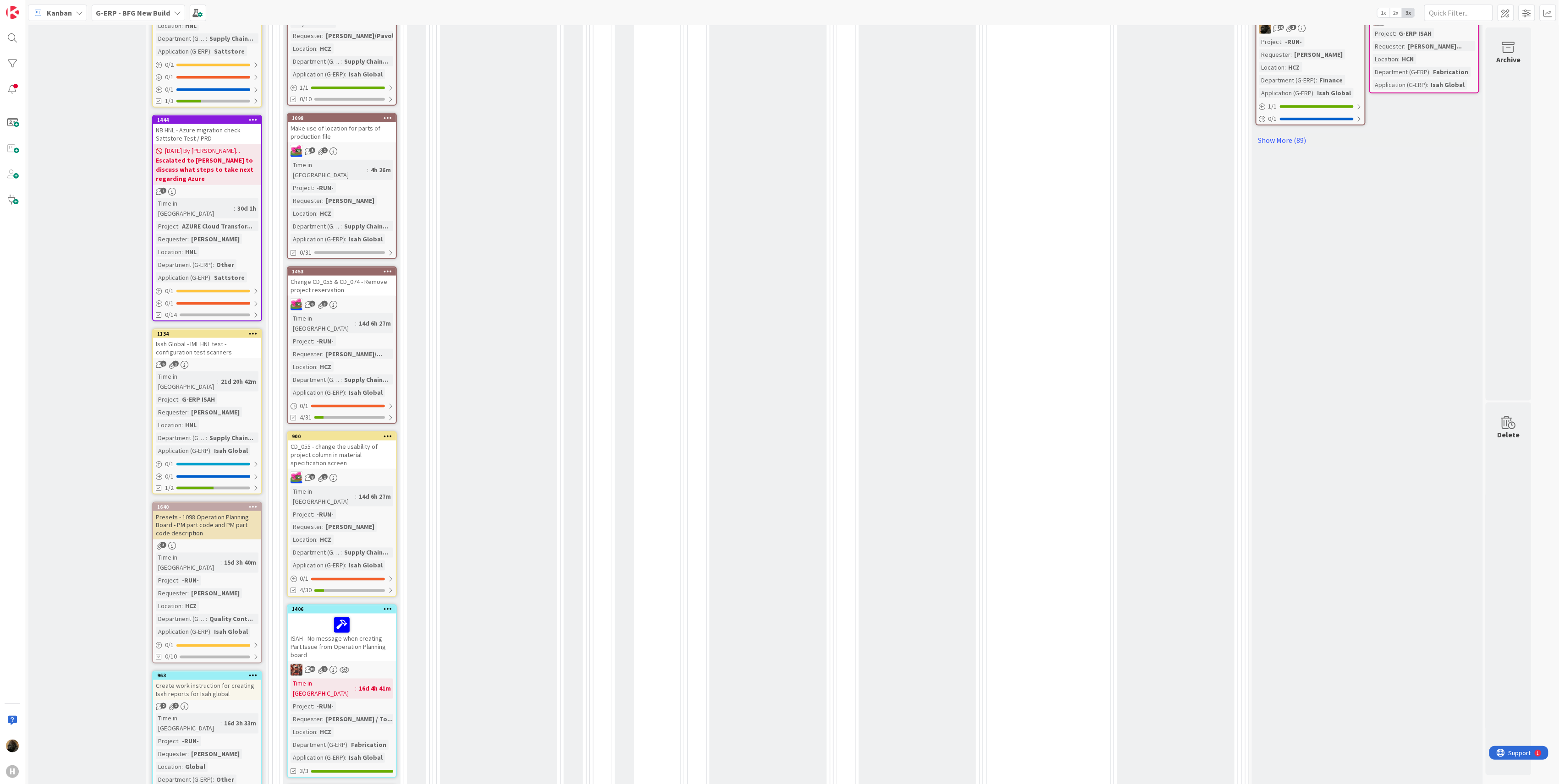
click at [212, 511] on div "Presets - 1098 Operation Planning Board - PM part code and PM part code descrip…" at bounding box center [207, 526] width 108 height 28
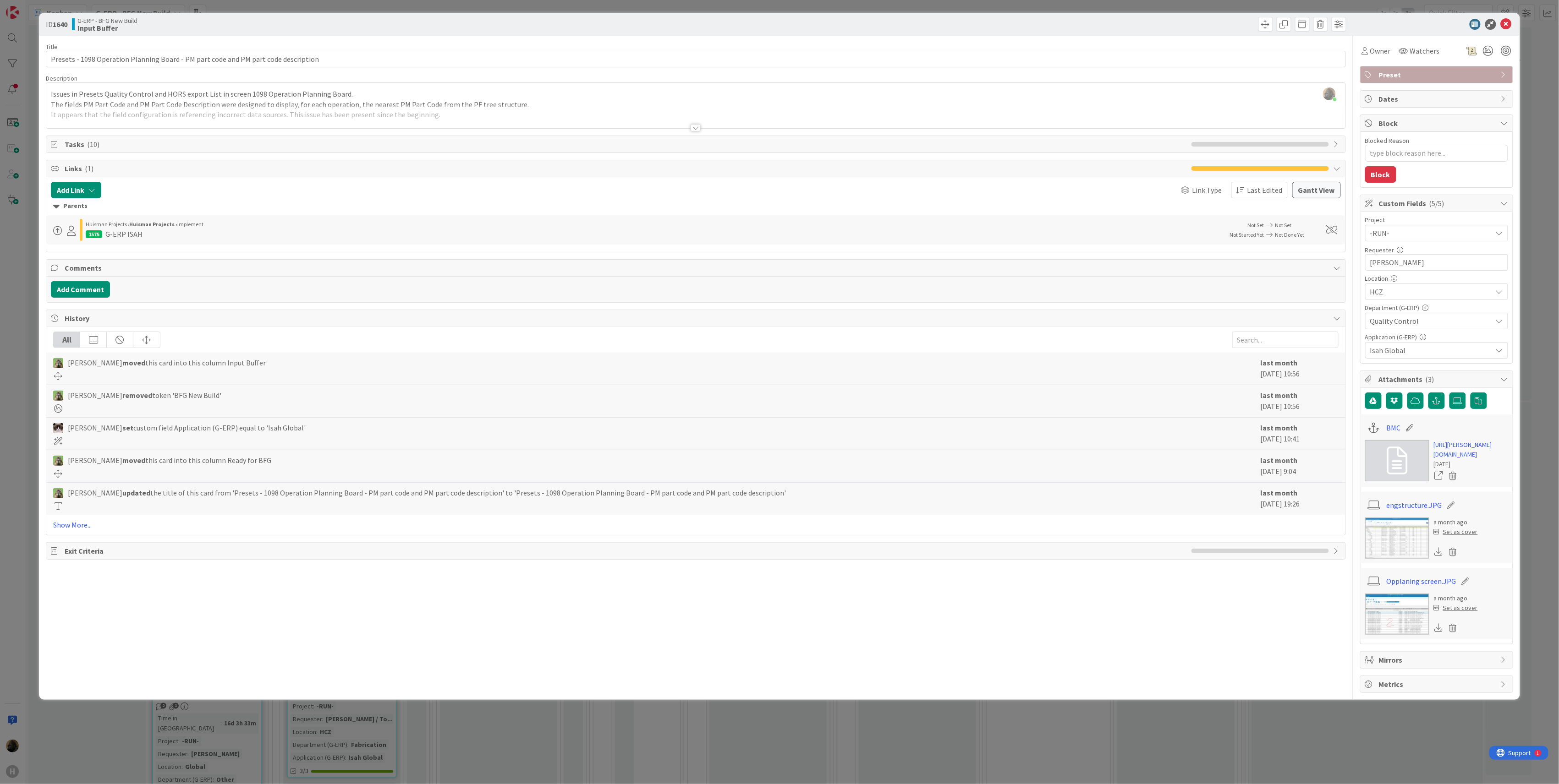
click at [694, 129] on div at bounding box center [695, 128] width 10 height 7
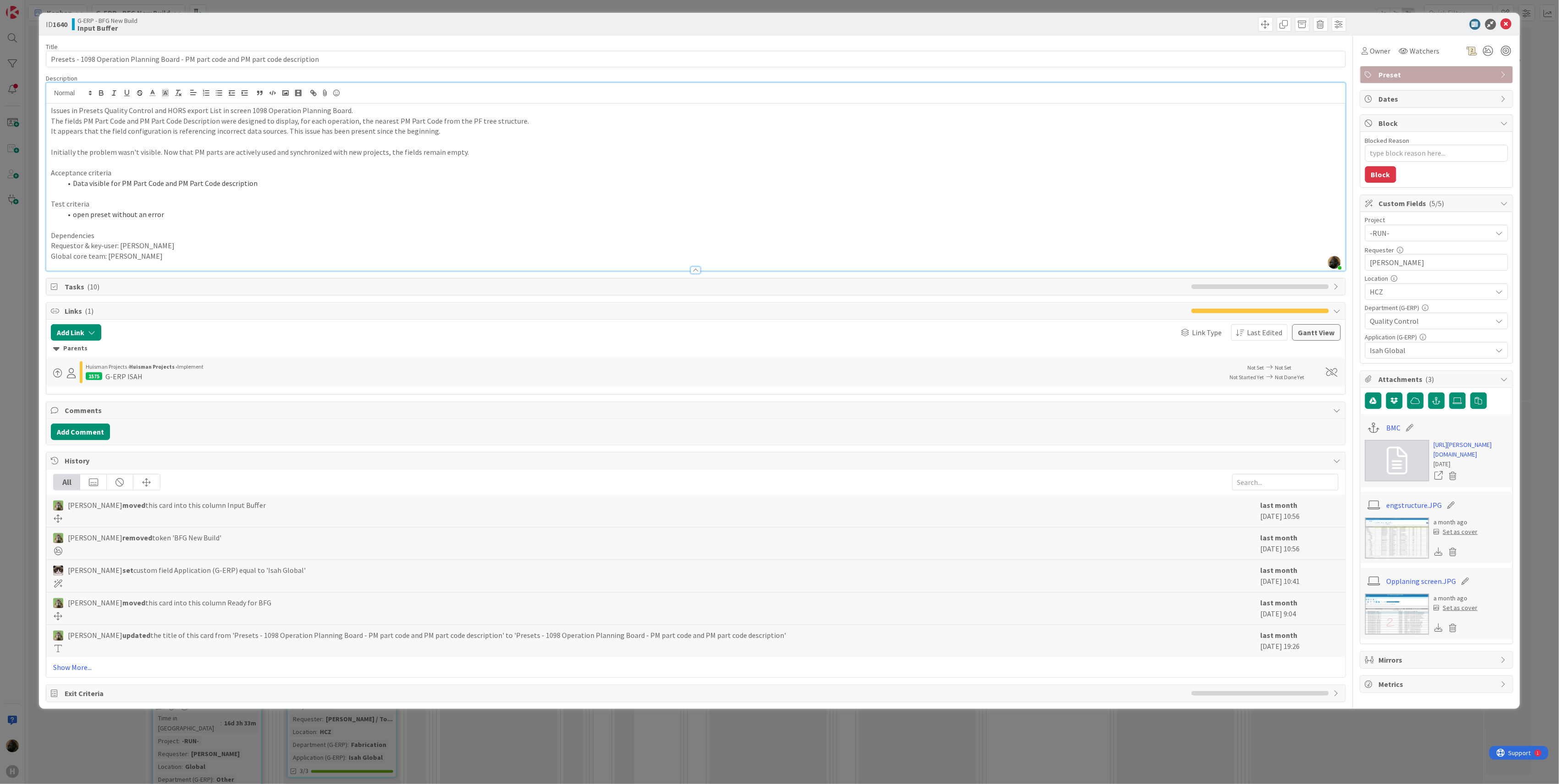
click at [317, 479] on div "All" at bounding box center [696, 482] width 1285 height 17
type textarea "x"
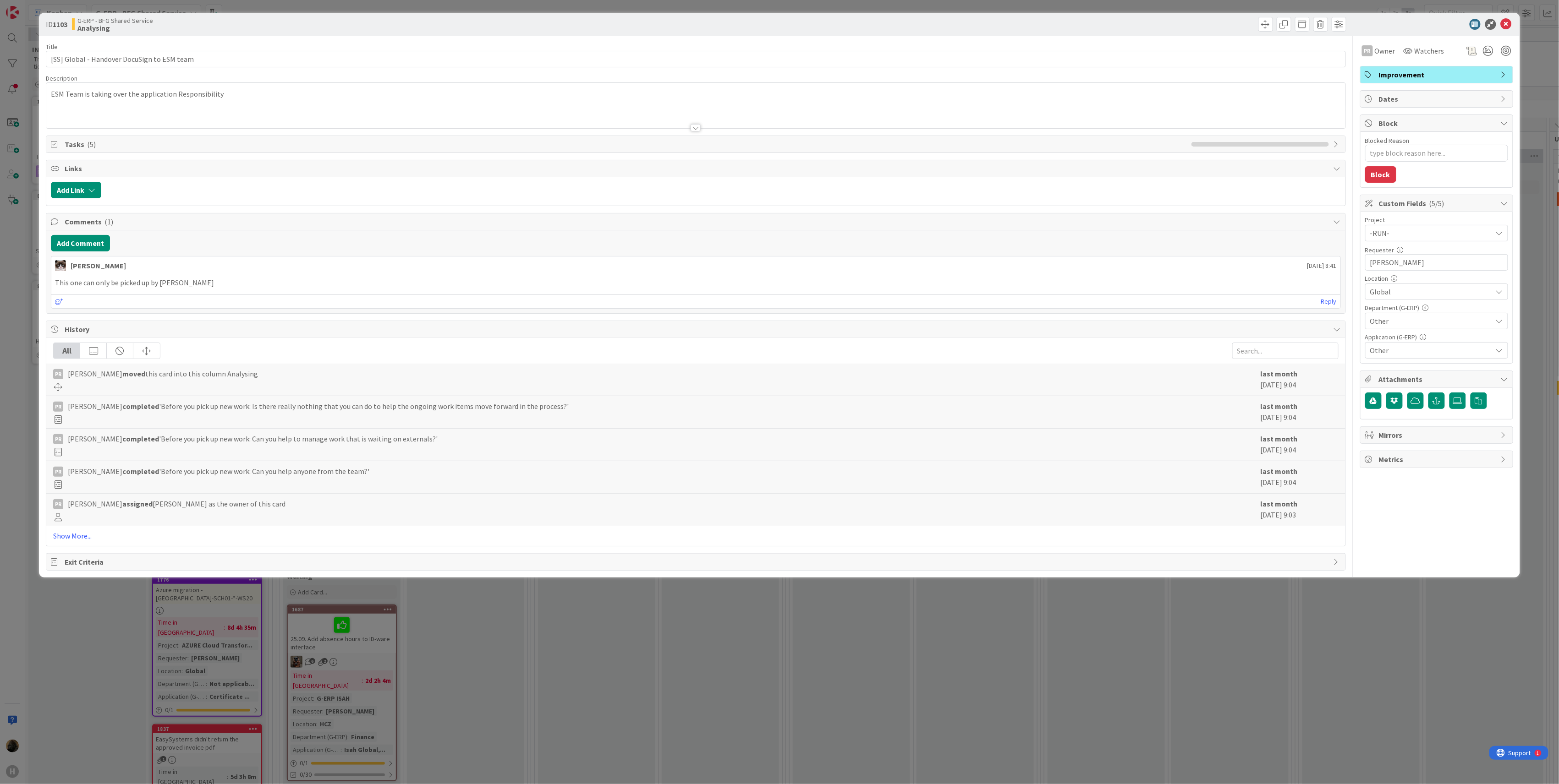
click at [600, 713] on div "ID 1103 G-ERP - BFG Shared Service Analysing Title 43 / 128 [SS] Global - Hando…" at bounding box center [779, 392] width 1559 height 784
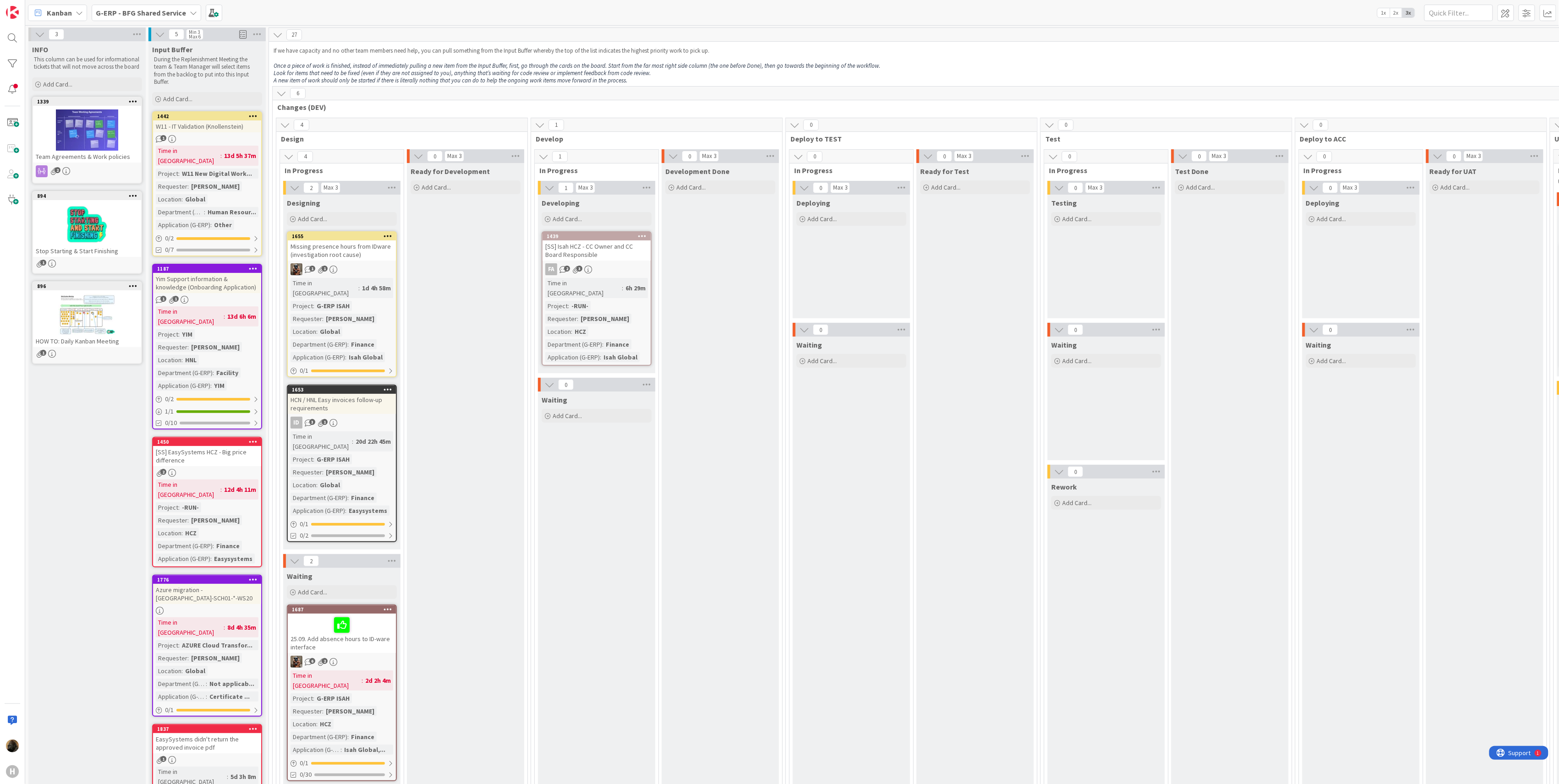
click at [378, 258] on div "Missing presence hours from IDware (investigation root cause)" at bounding box center [342, 250] width 108 height 20
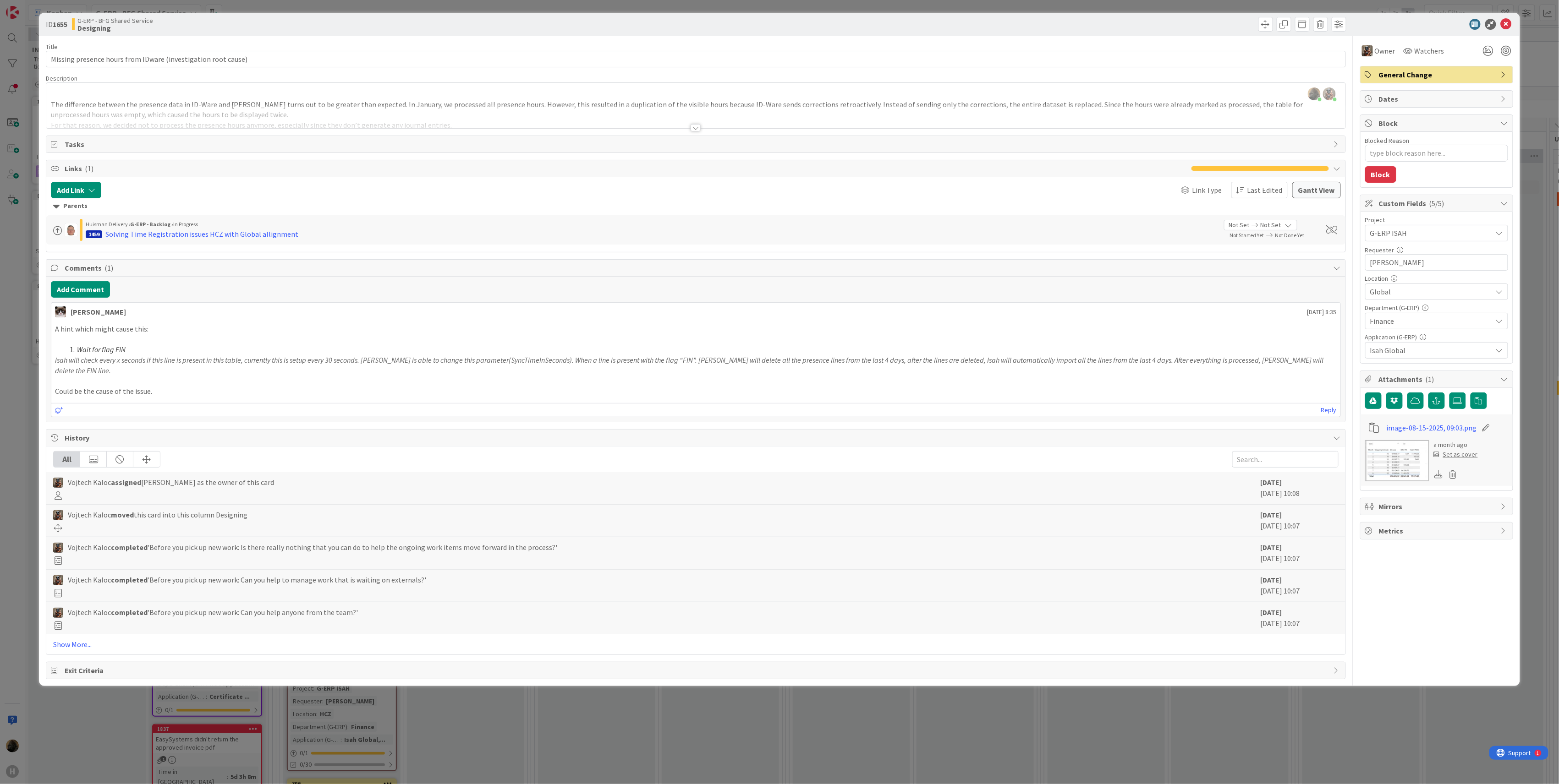
click at [17, 388] on div "ID 1655 G-ERP - BFG Shared Service Designing Title 61 / 128 Missing presence ho…" at bounding box center [779, 392] width 1559 height 784
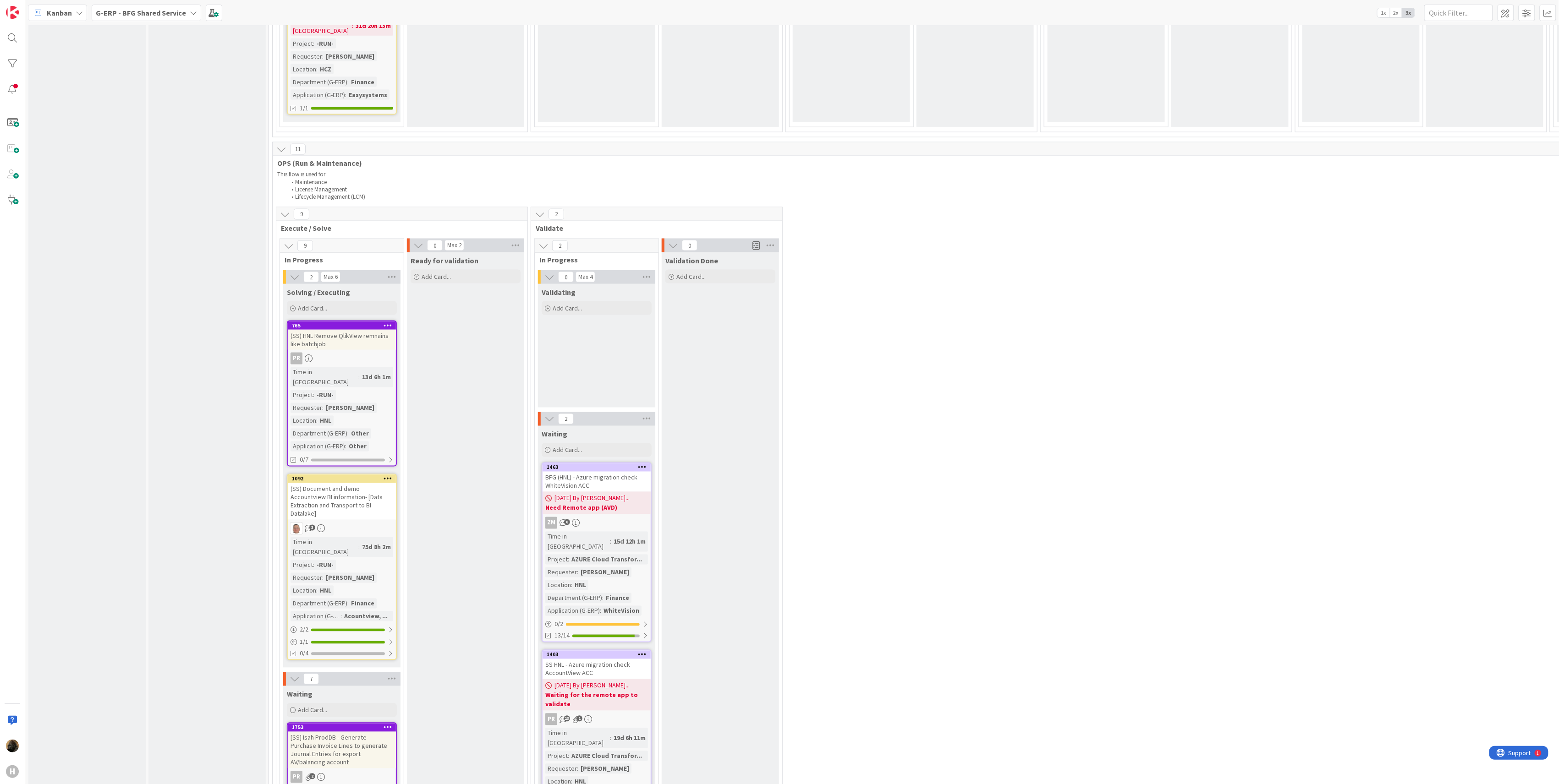
scroll to position [855, 0]
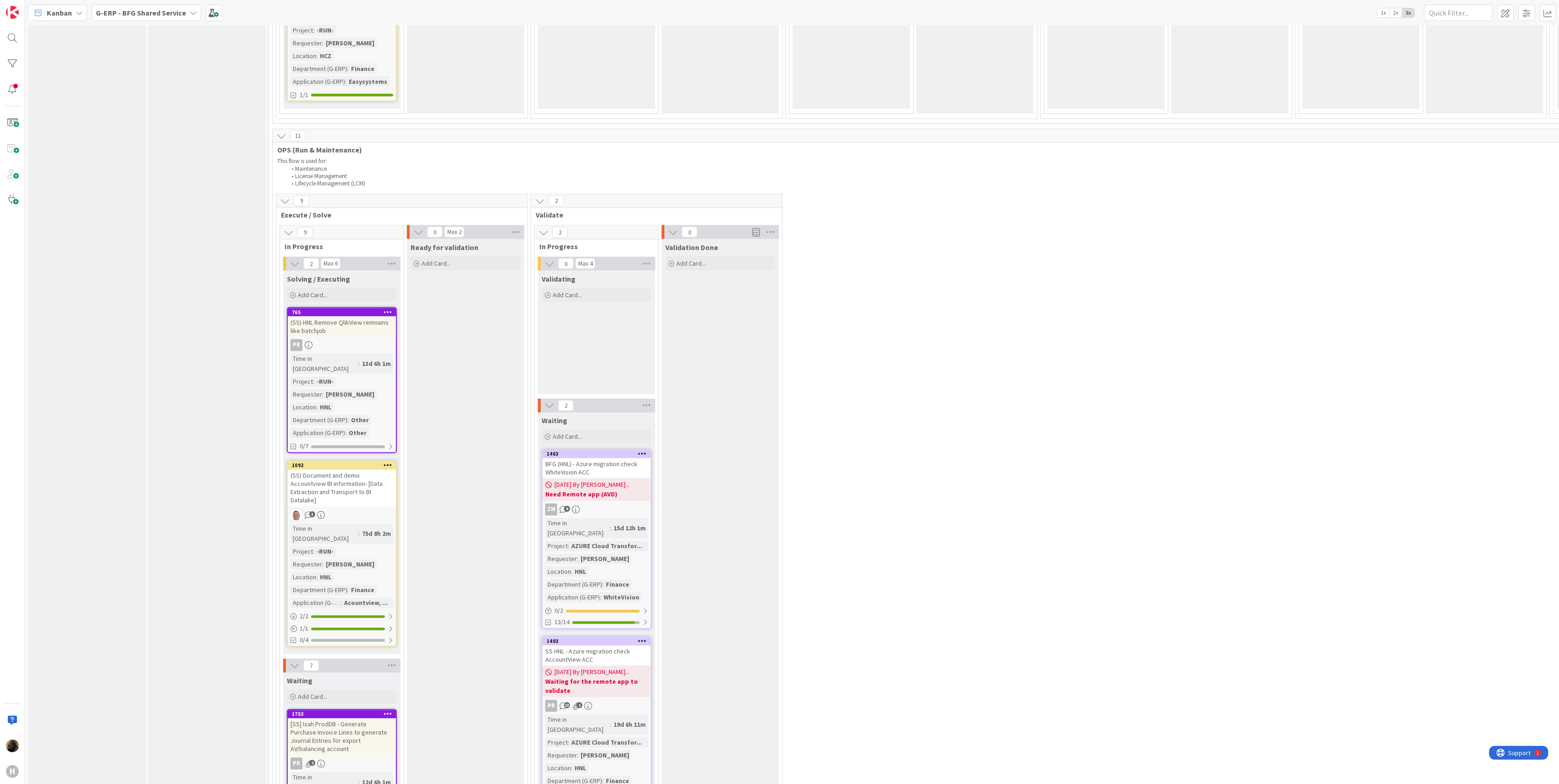
click at [116, 10] on b "G-ERP - BFG Shared Service" at bounding box center [141, 12] width 91 height 9
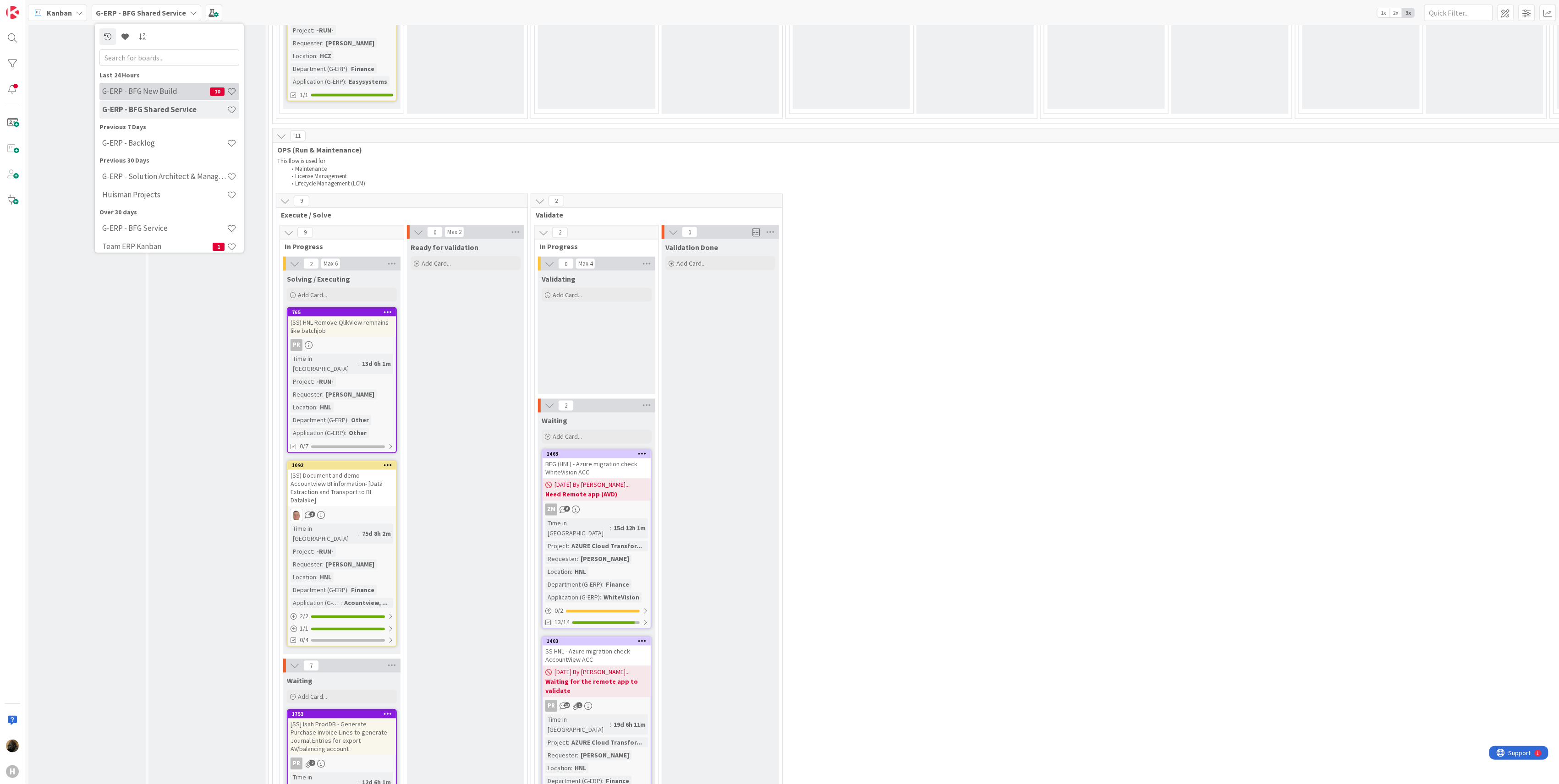
click at [149, 87] on h4 "G-ERP - BFG New Build" at bounding box center [155, 91] width 107 height 9
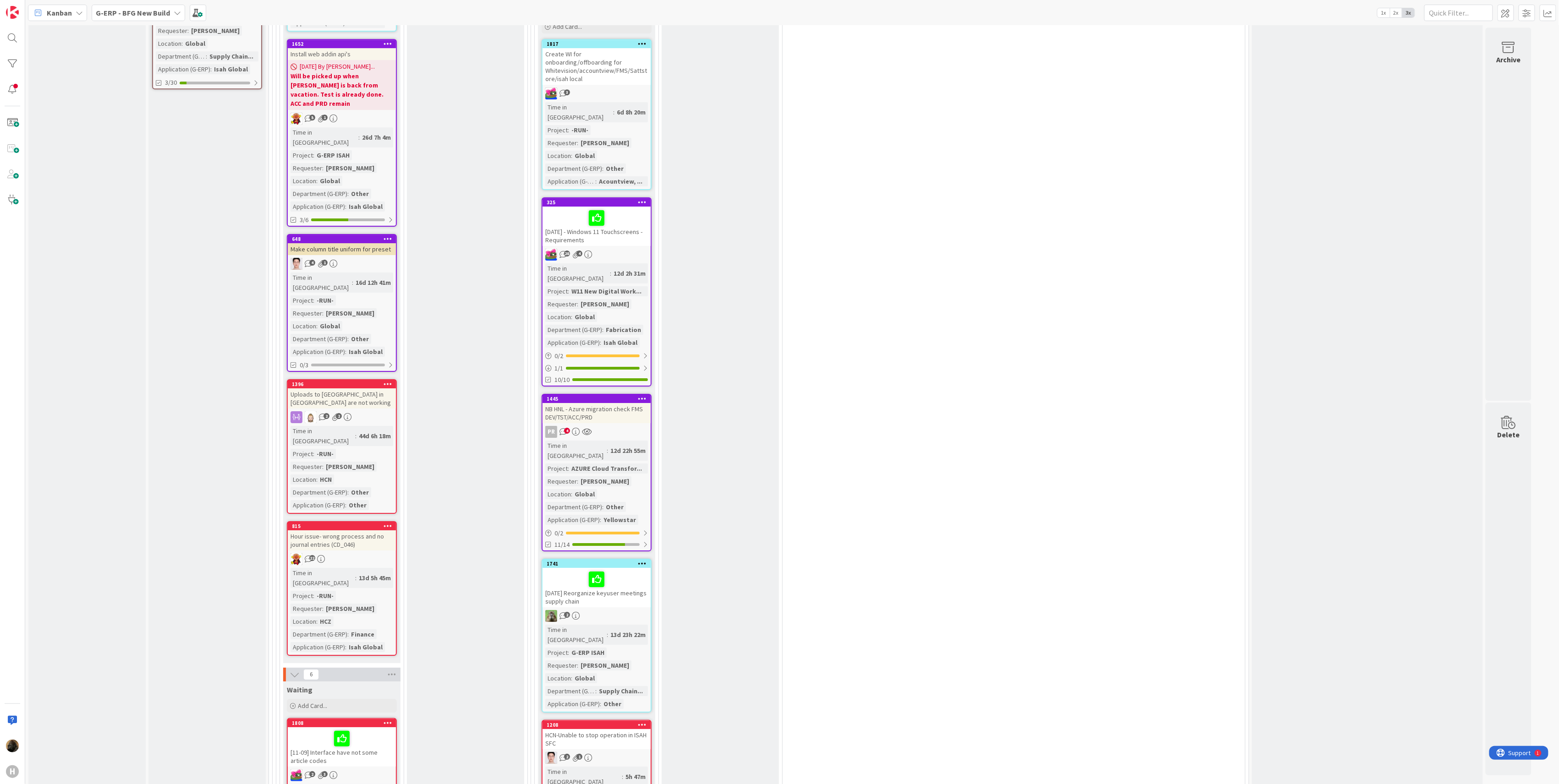
scroll to position [1864, 0]
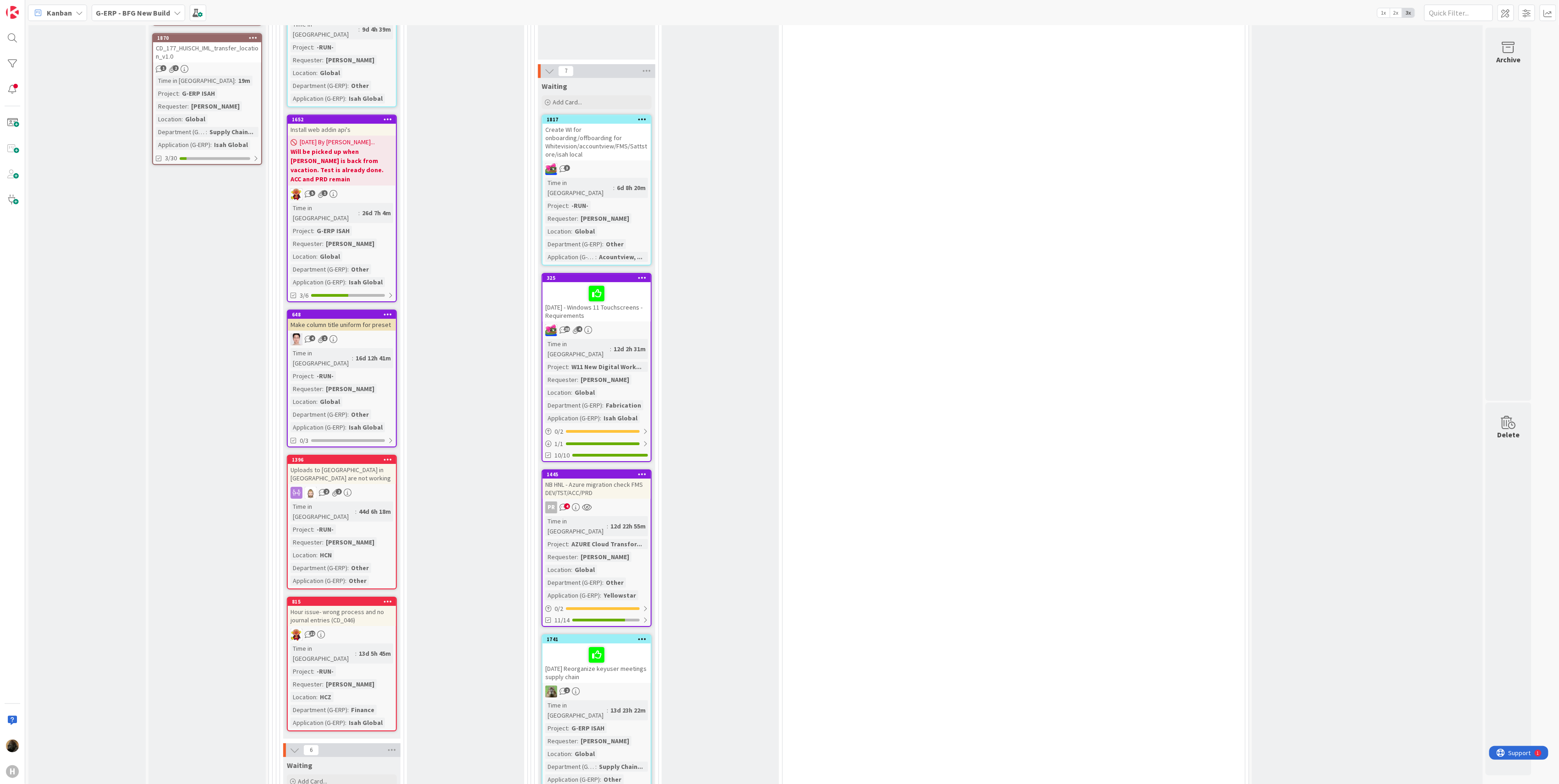
click at [563, 479] on div "NB HNL - Azure migration check FMS DEV/TST/ACC/PRD" at bounding box center [597, 488] width 108 height 20
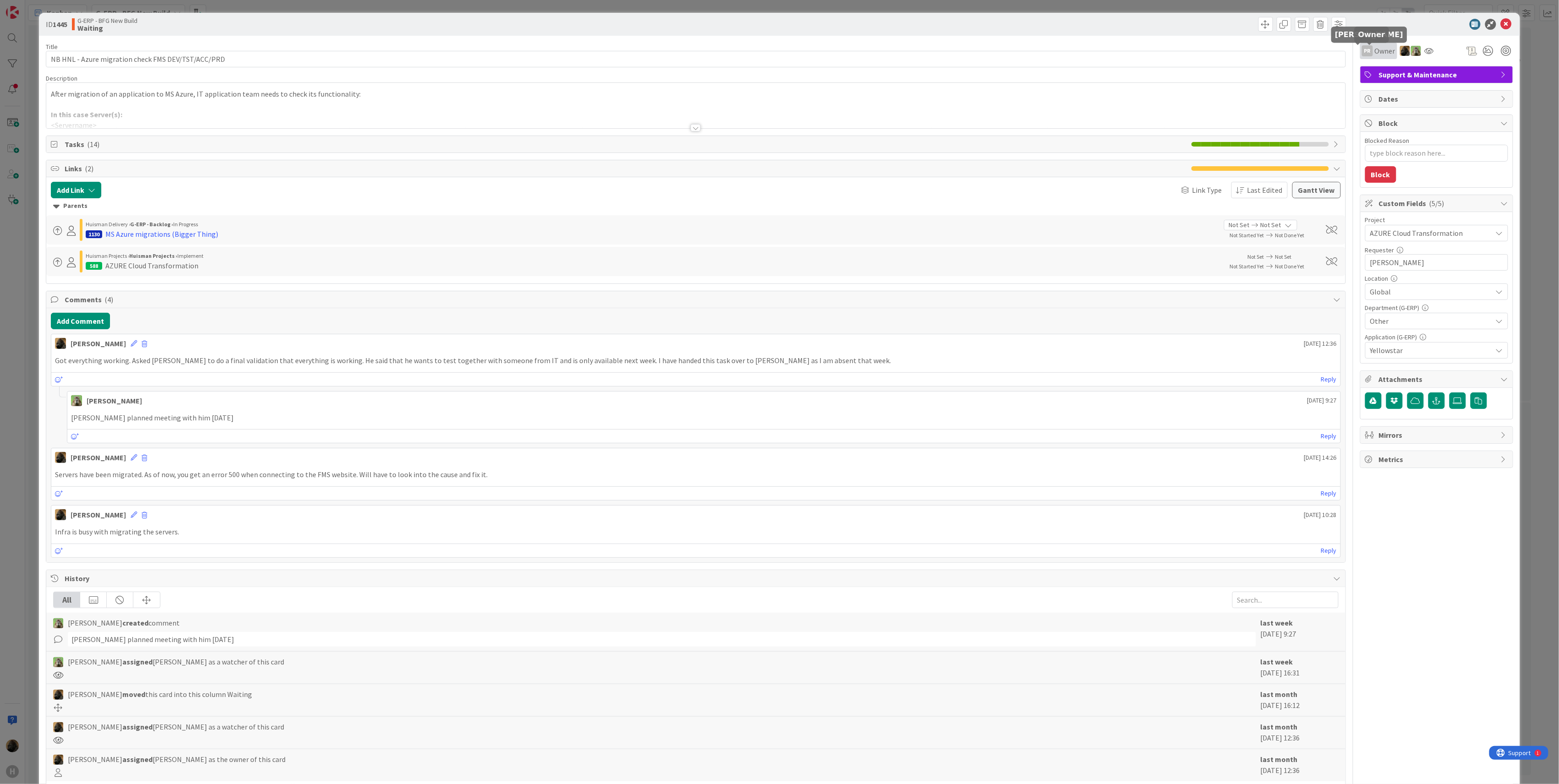
click at [1362, 55] on div "PR" at bounding box center [1367, 51] width 11 height 11
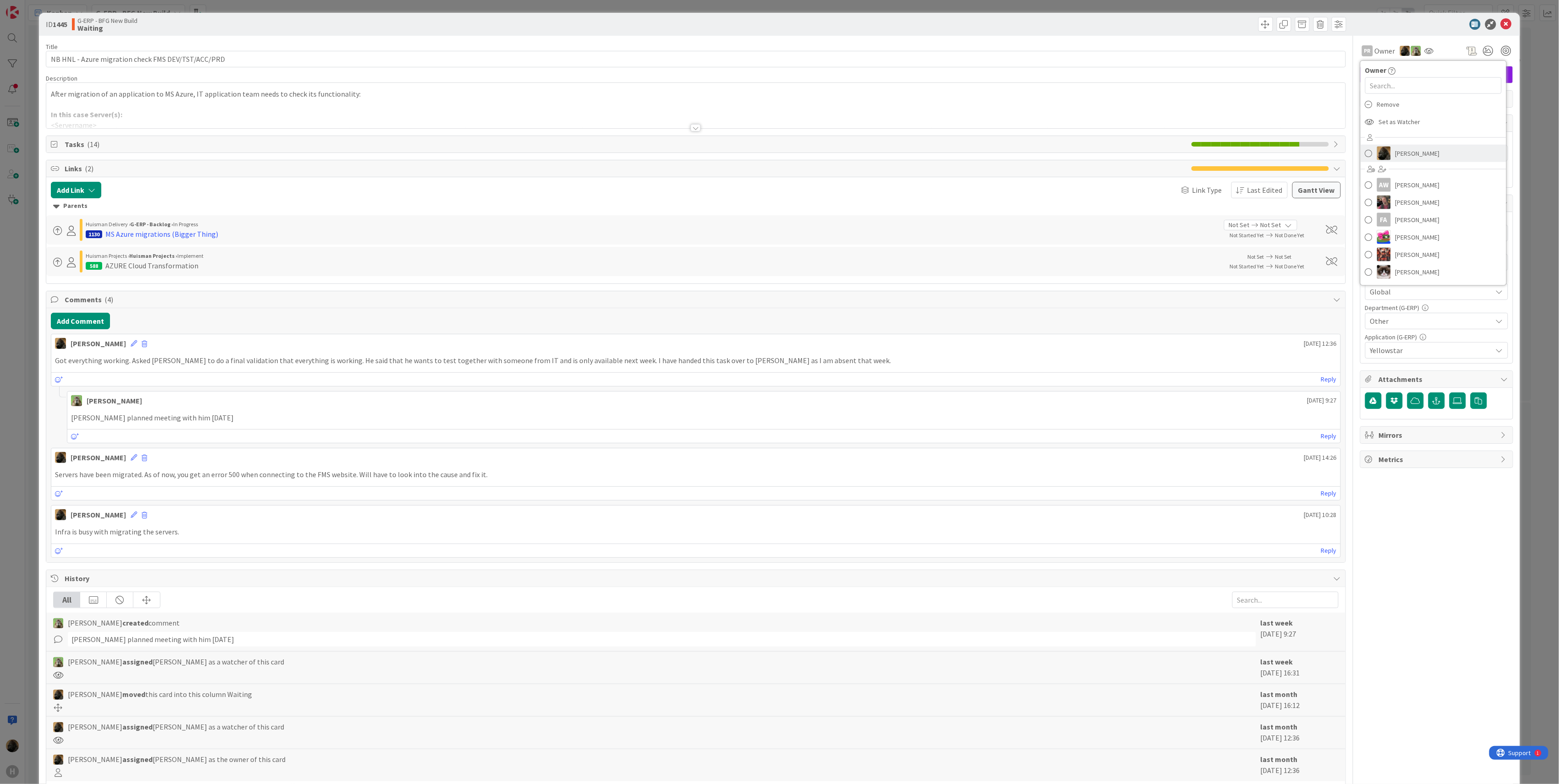
click at [1399, 159] on span "[PERSON_NAME]" at bounding box center [1418, 153] width 44 height 13
type textarea "x"
click at [1395, 30] on div "ID 1445 G-ERP - BFG New Build Waiting" at bounding box center [779, 24] width 1481 height 23
click at [103, 322] on button "Add Comment" at bounding box center [80, 321] width 60 height 17
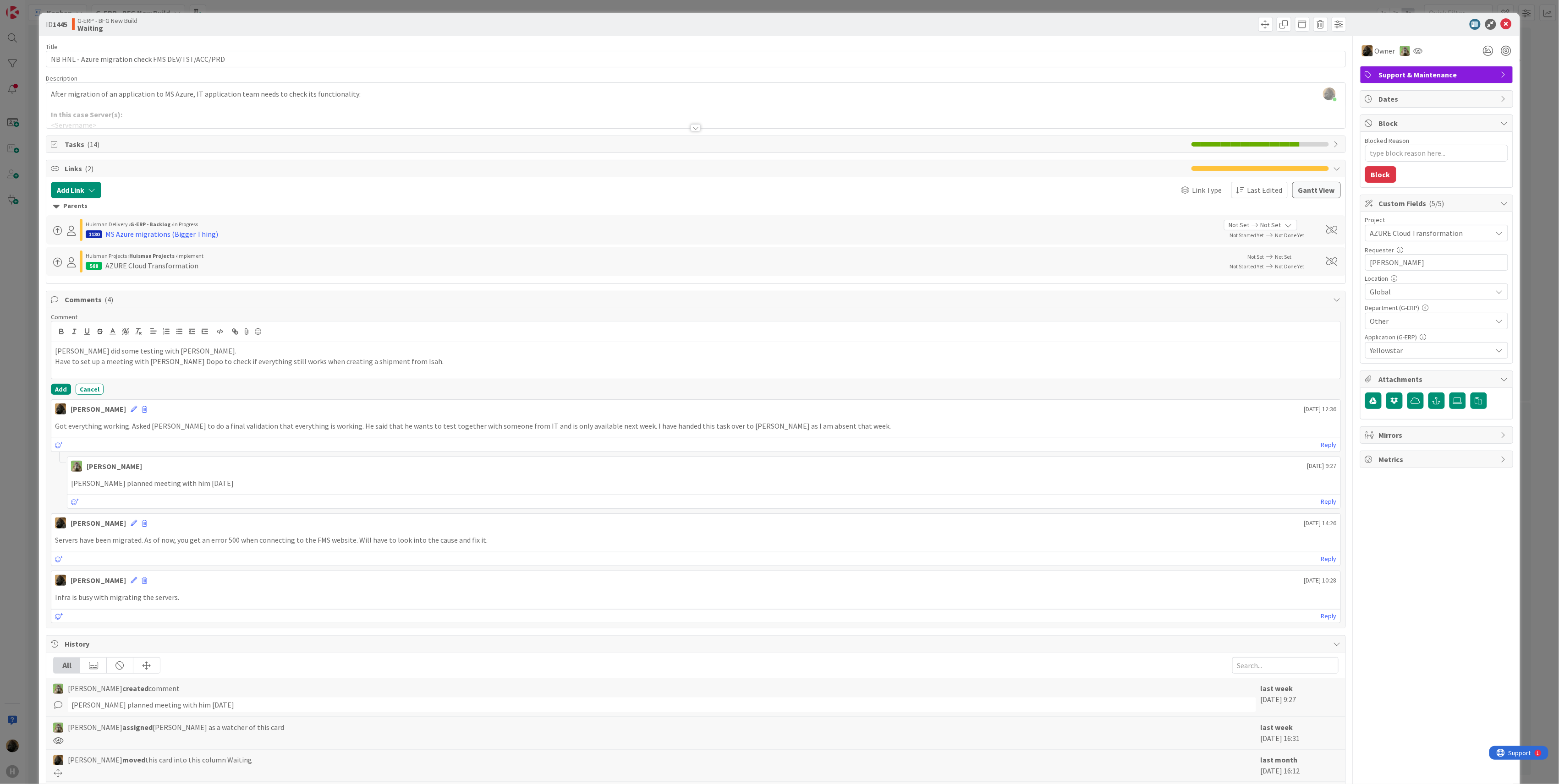
click at [64, 398] on div "Comment [PERSON_NAME] did some testing with [PERSON_NAME]. Have to set up a mee…" at bounding box center [696, 468] width 1300 height 320
click at [64, 392] on button "Add" at bounding box center [60, 389] width 20 height 11
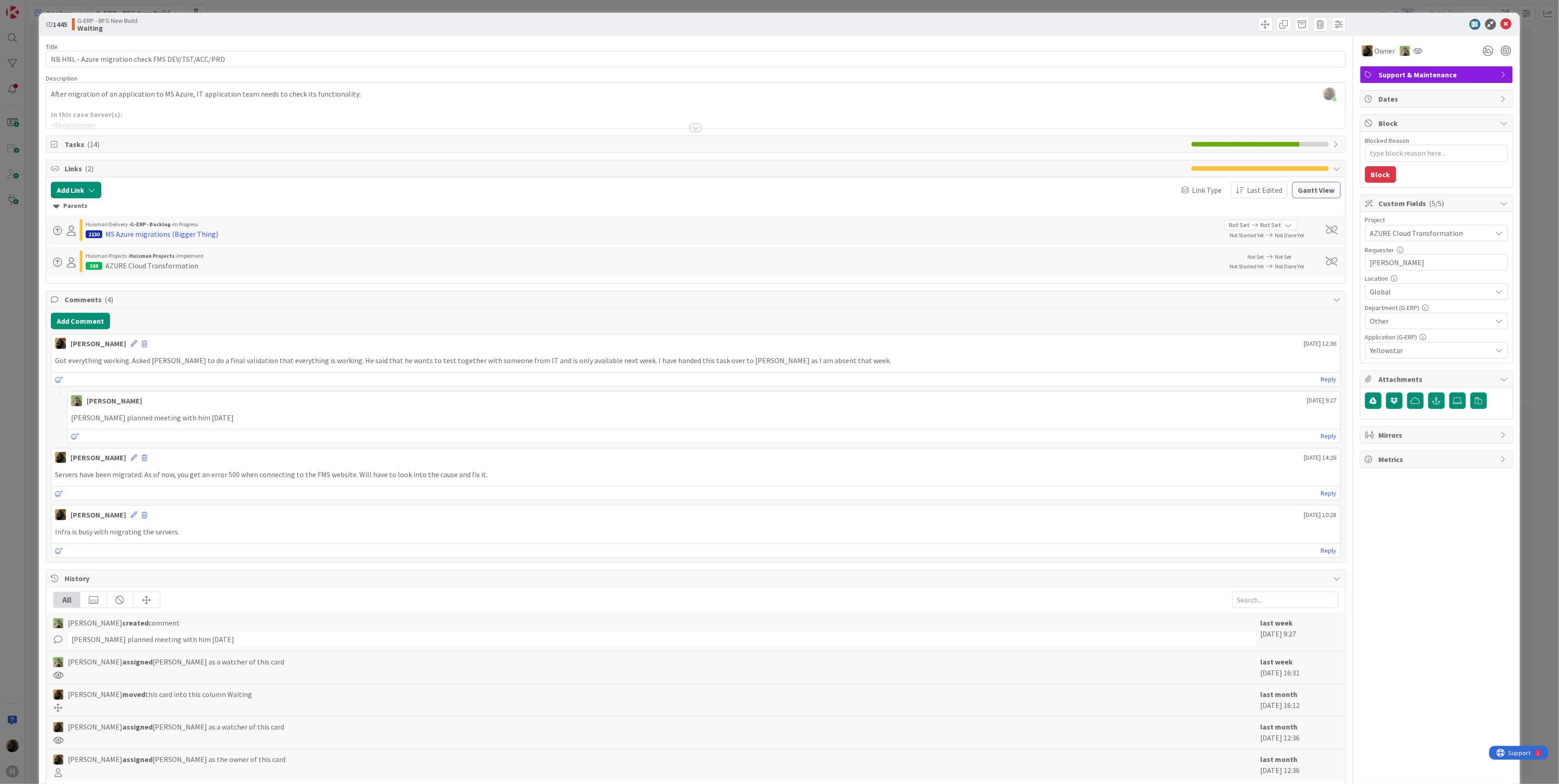
type textarea "x"
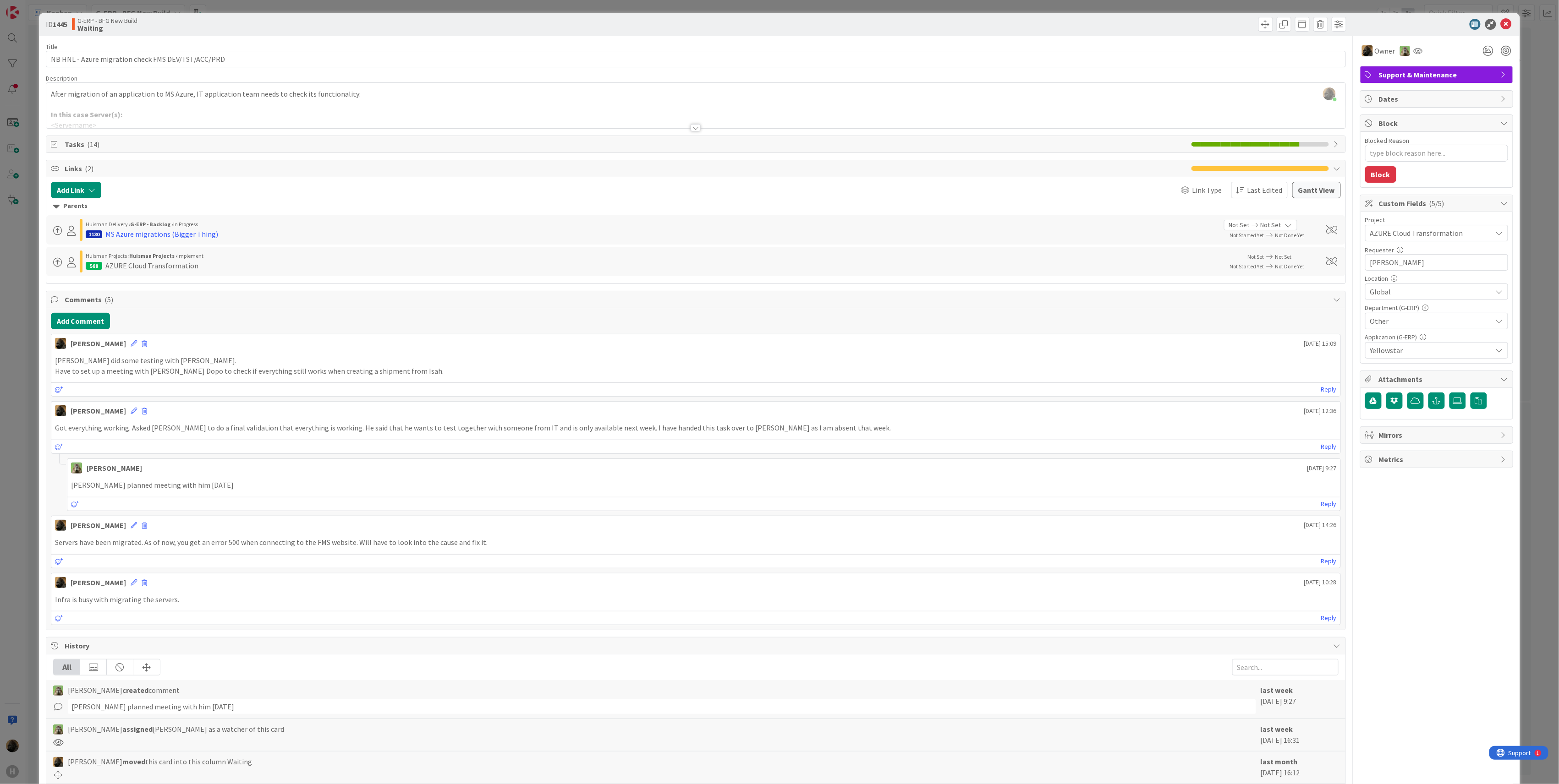
click at [1506, 30] on div "ID 1445 G-ERP - BFG New Build Waiting" at bounding box center [779, 24] width 1481 height 23
click at [1503, 28] on icon at bounding box center [1507, 24] width 11 height 11
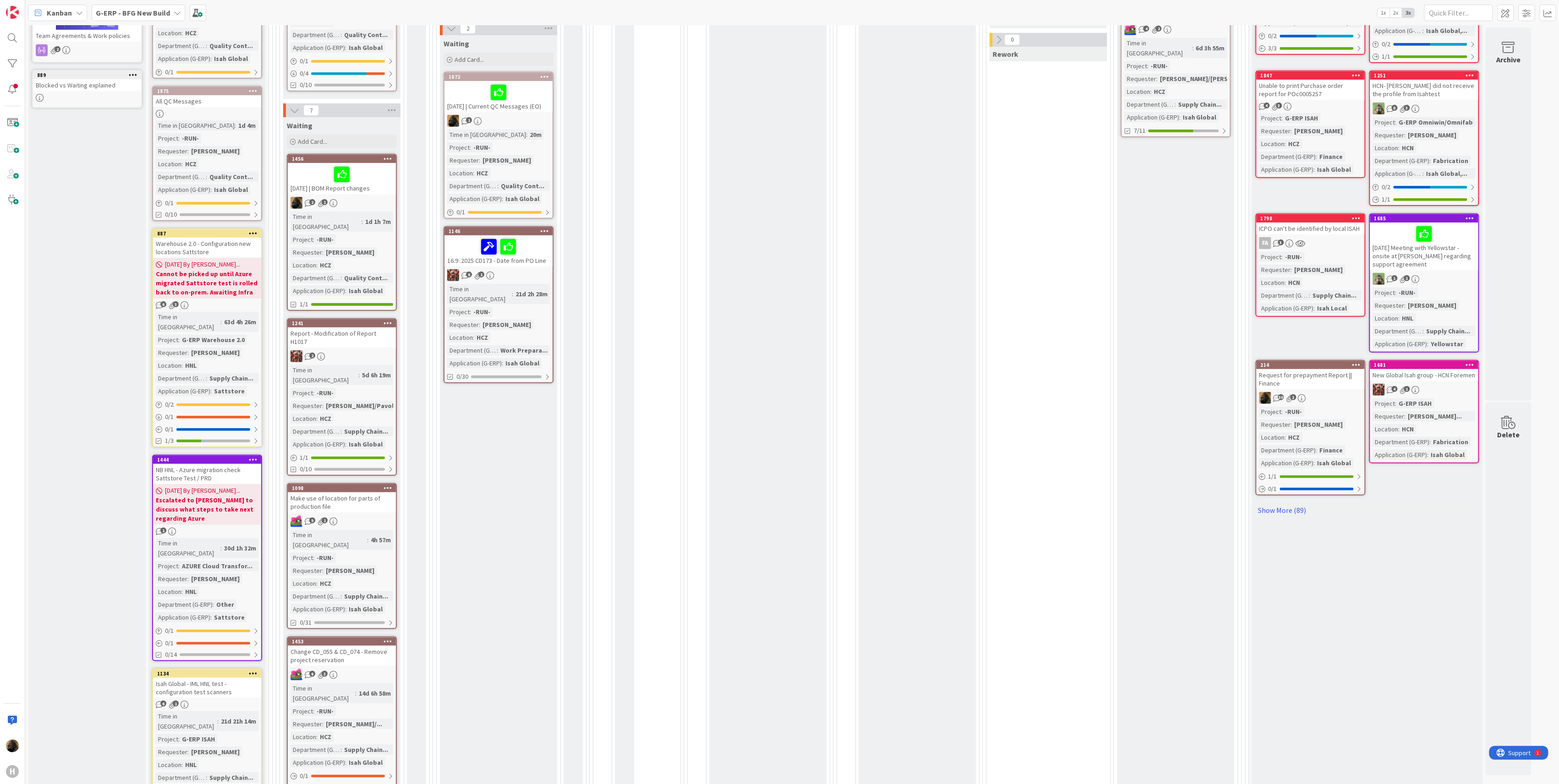
scroll to position [31, 0]
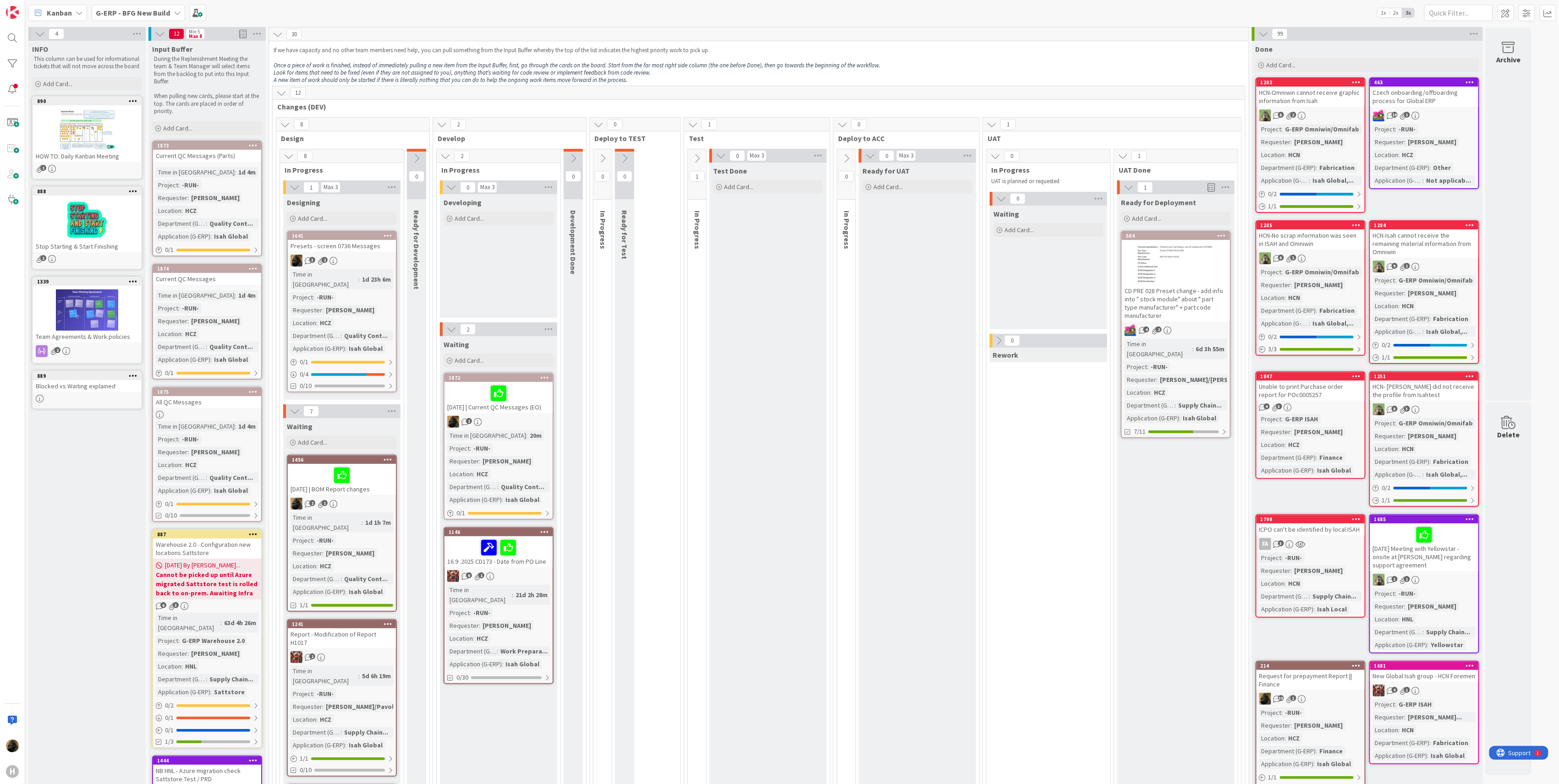
scroll to position [0, 0]
